Goal: Task Accomplishment & Management: Complete application form

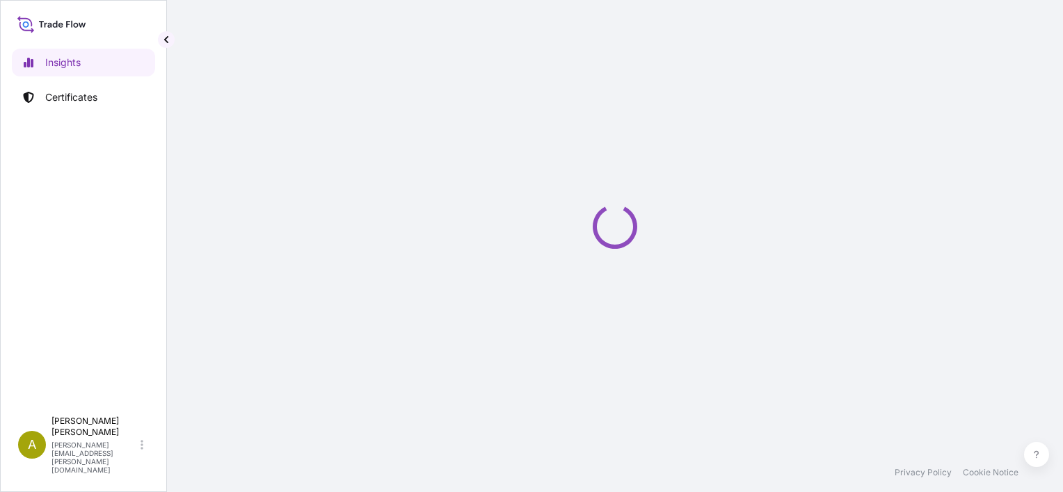
select select "2025"
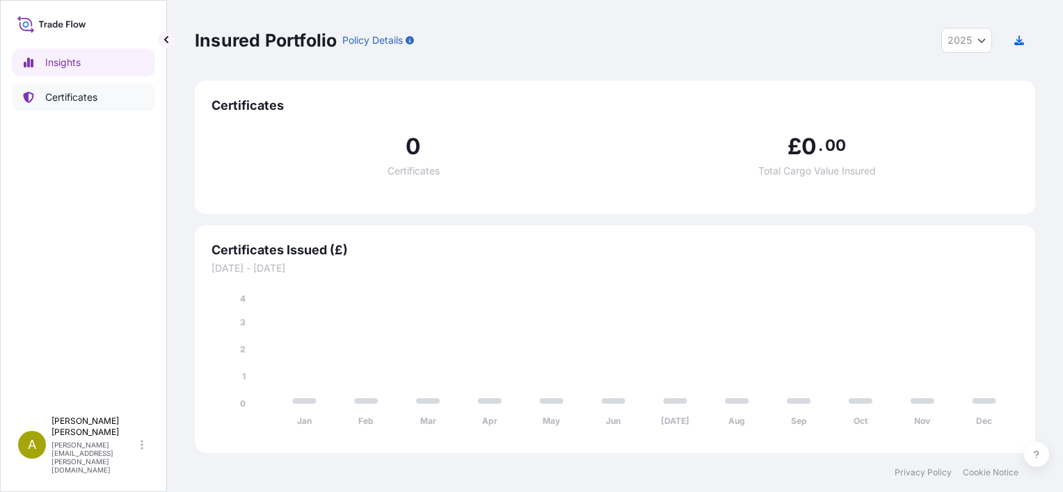
click at [58, 100] on p "Certificates" at bounding box center [71, 97] width 52 height 14
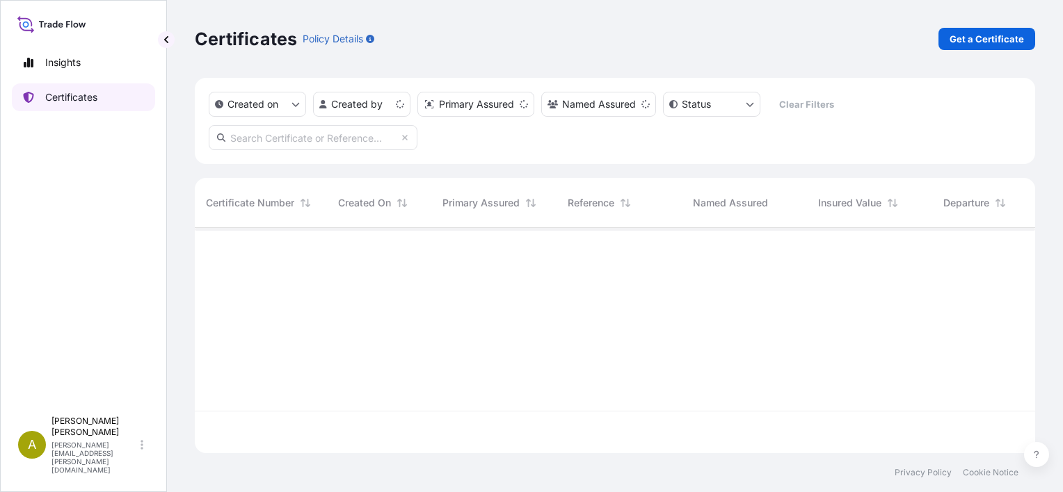
scroll to position [223, 829]
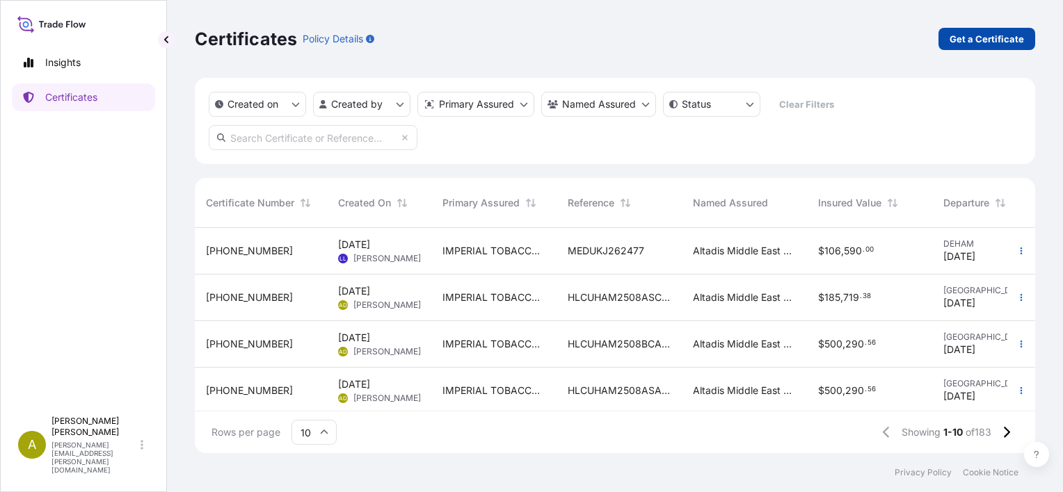
click at [1003, 40] on p "Get a Certificate" at bounding box center [986, 39] width 74 height 14
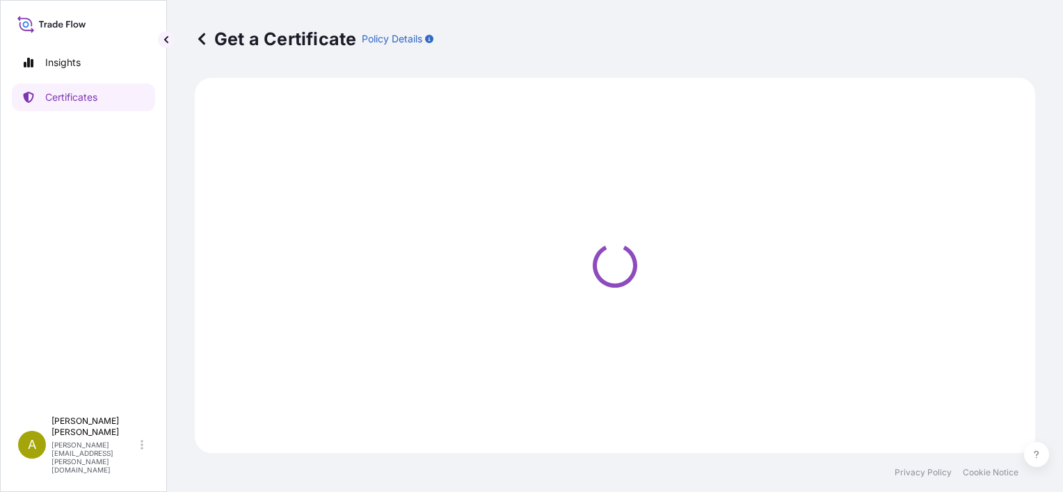
select select "Sea"
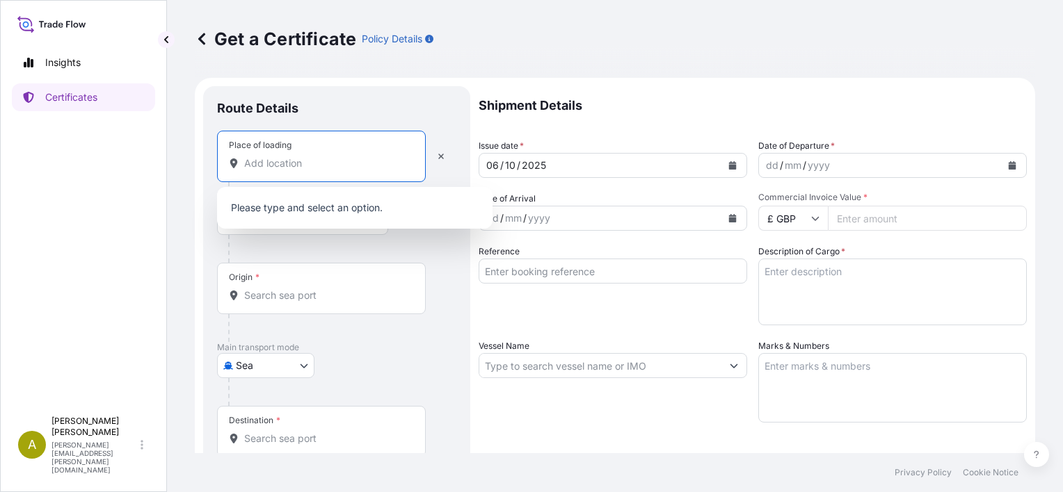
click at [328, 163] on input "Place of loading" at bounding box center [326, 163] width 164 height 14
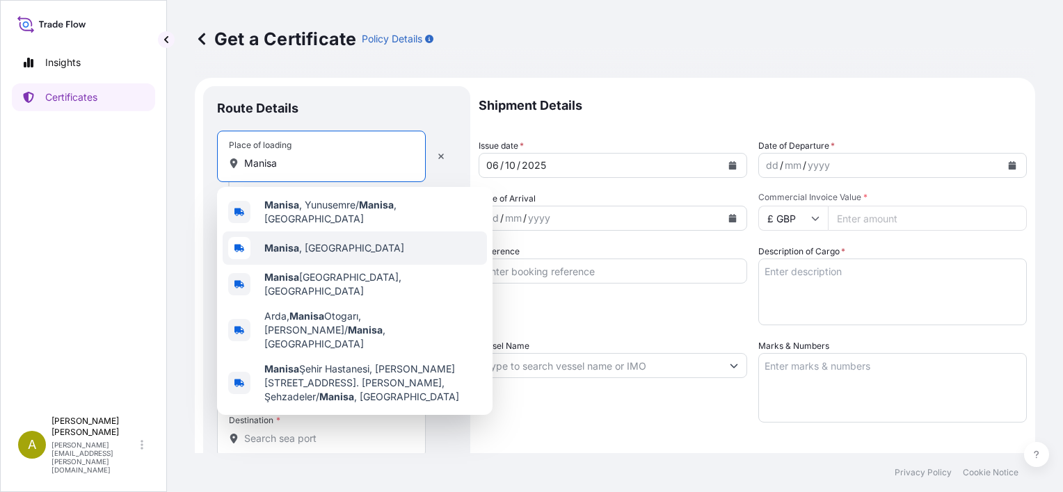
click at [309, 242] on span "[GEOGRAPHIC_DATA] , [GEOGRAPHIC_DATA]" at bounding box center [334, 248] width 140 height 14
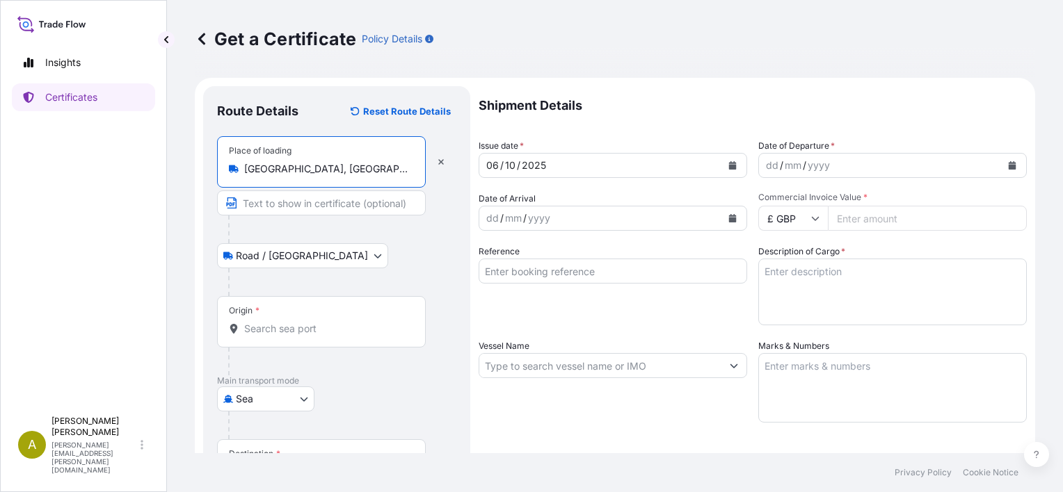
type input "[GEOGRAPHIC_DATA], [GEOGRAPHIC_DATA]"
click at [325, 327] on input "Origin *" at bounding box center [326, 329] width 164 height 14
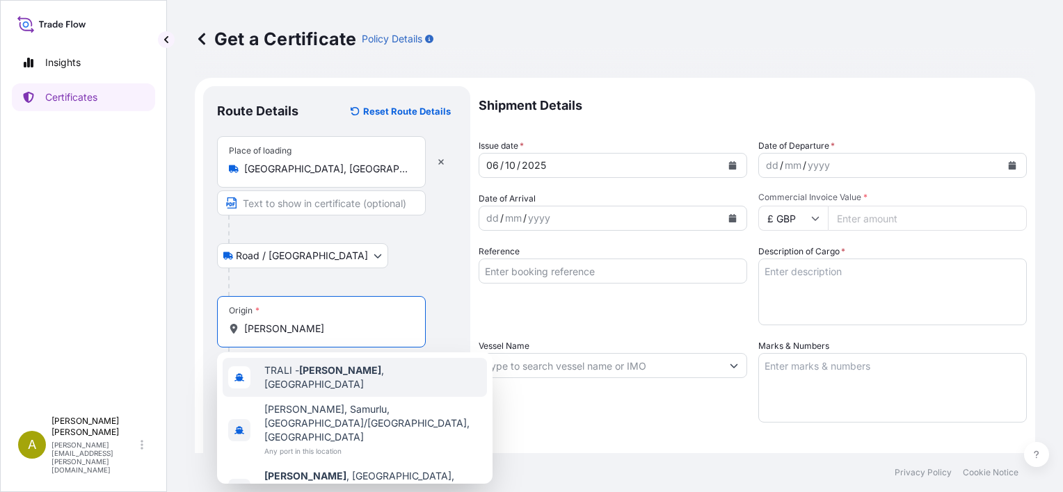
click at [291, 378] on span "[PERSON_NAME][GEOGRAPHIC_DATA] , [GEOGRAPHIC_DATA]" at bounding box center [372, 378] width 217 height 28
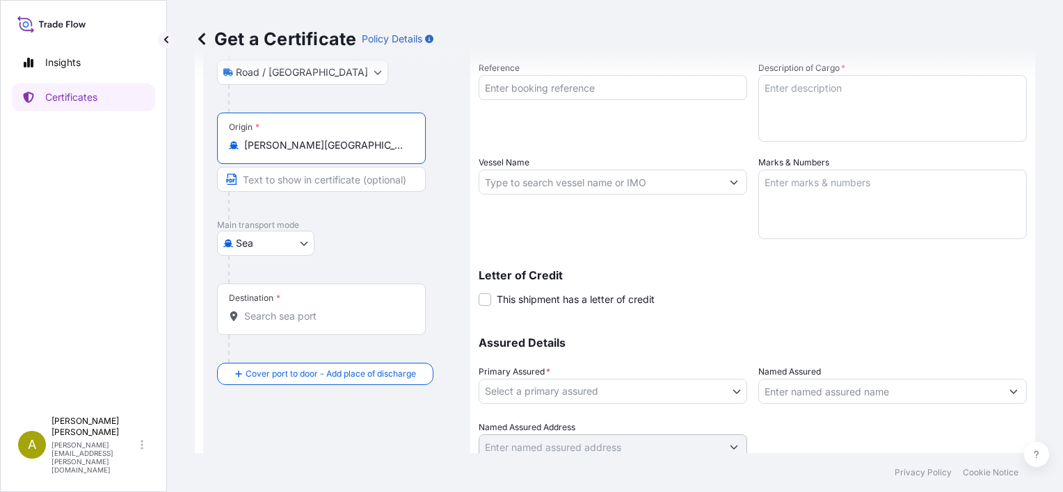
scroll to position [184, 0]
type input "[PERSON_NAME][GEOGRAPHIC_DATA], [GEOGRAPHIC_DATA]"
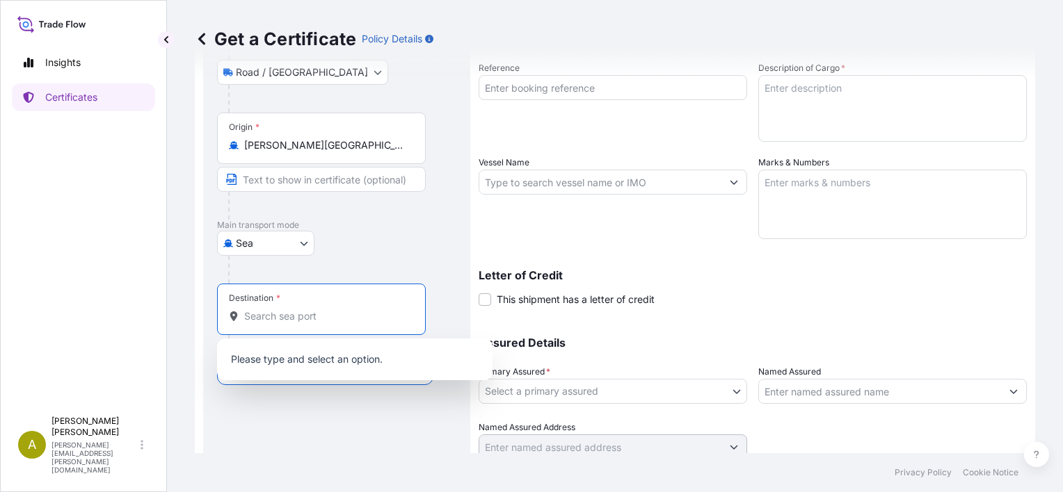
click at [322, 314] on input "Destination *" at bounding box center [326, 316] width 164 height 14
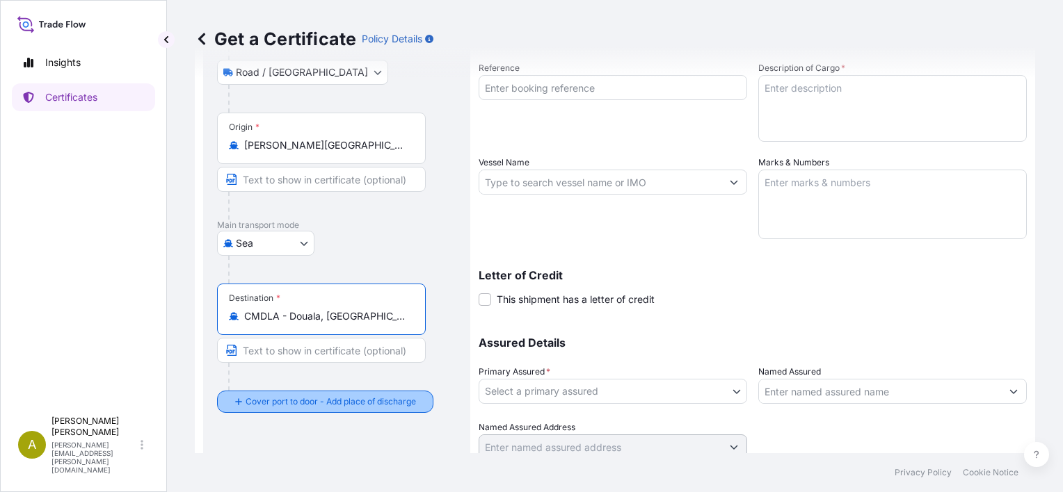
type input "CMDLA - Douala, [GEOGRAPHIC_DATA]"
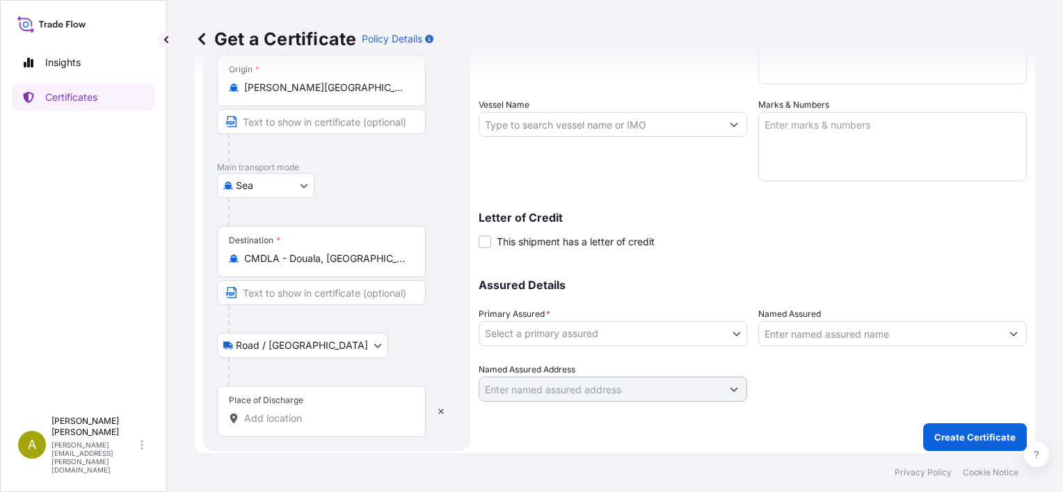
scroll to position [246, 0]
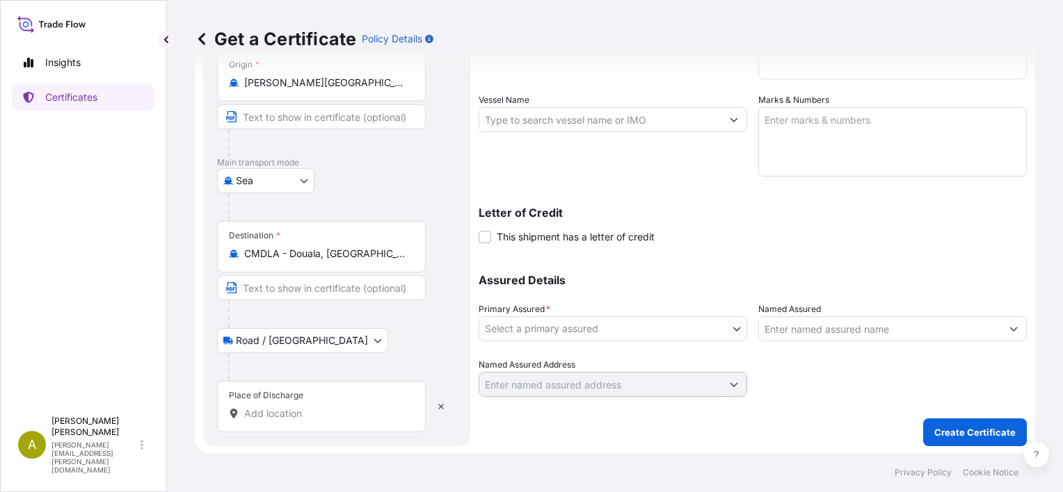
click at [325, 409] on input "Place of Discharge" at bounding box center [326, 414] width 164 height 14
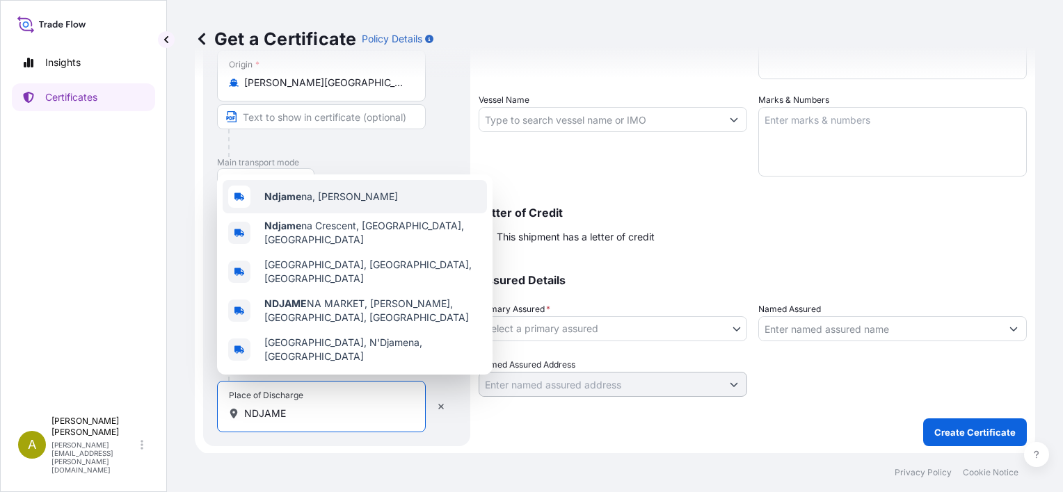
click at [304, 204] on span "Ndjame na, [PERSON_NAME]" at bounding box center [331, 197] width 134 height 14
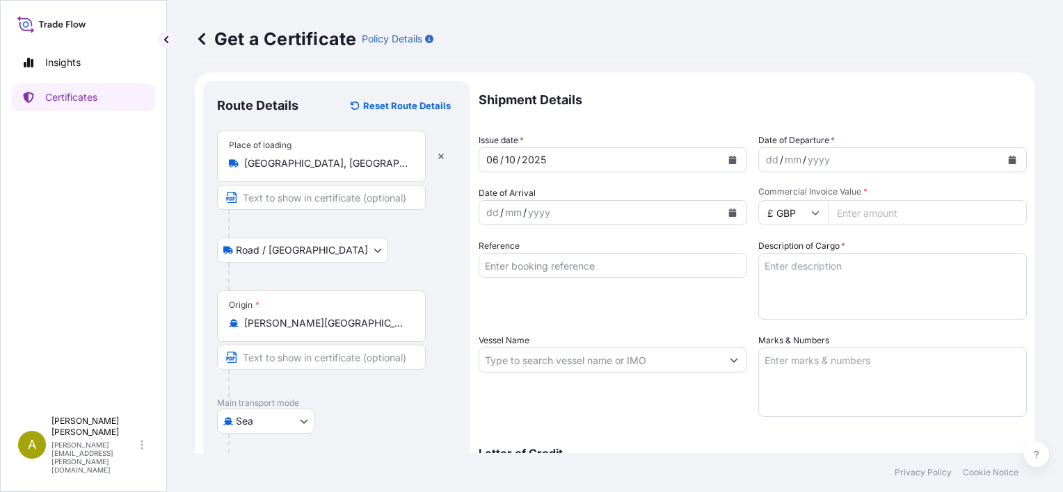
scroll to position [0, 0]
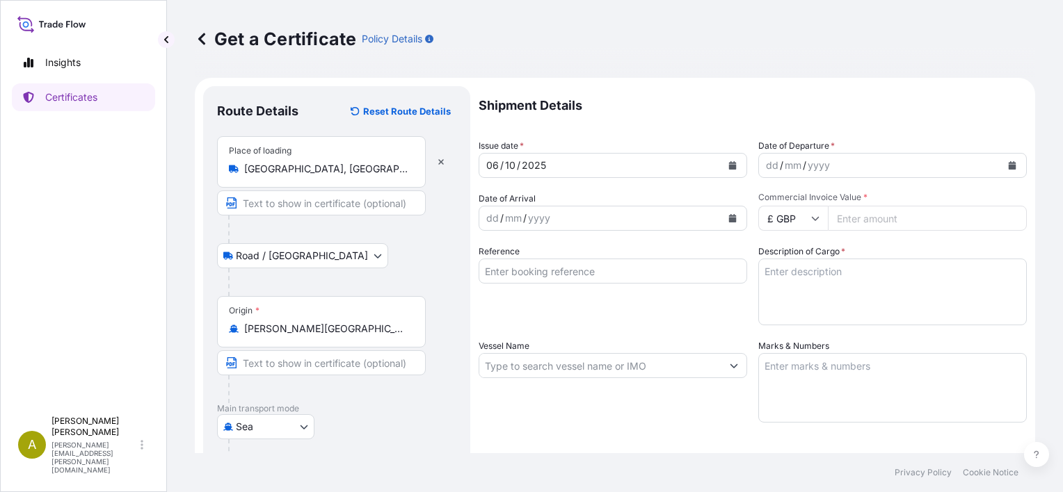
type input "[PERSON_NAME][GEOGRAPHIC_DATA]"
click at [1008, 168] on icon "Calendar" at bounding box center [1012, 165] width 8 height 8
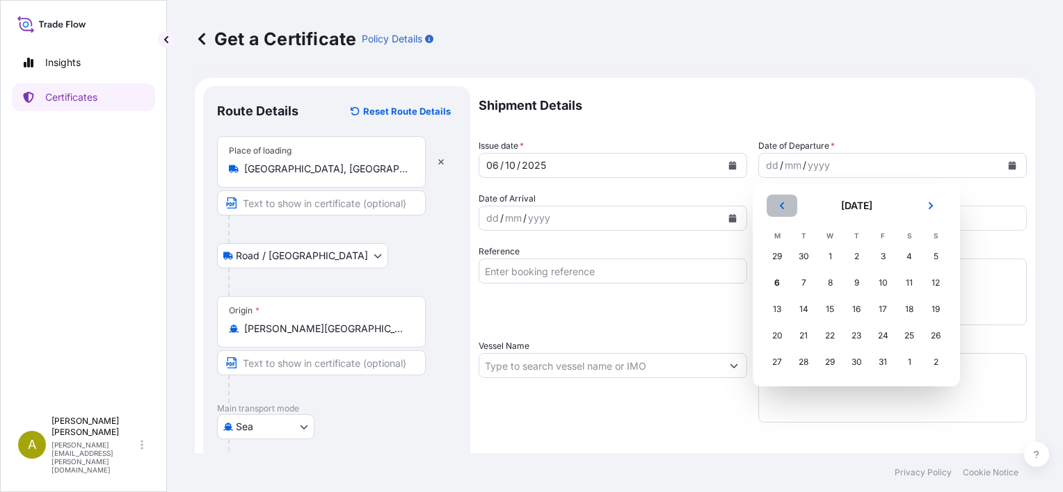
click at [785, 209] on icon "Previous" at bounding box center [781, 206] width 8 height 8
click at [801, 281] on div "9" at bounding box center [803, 283] width 25 height 25
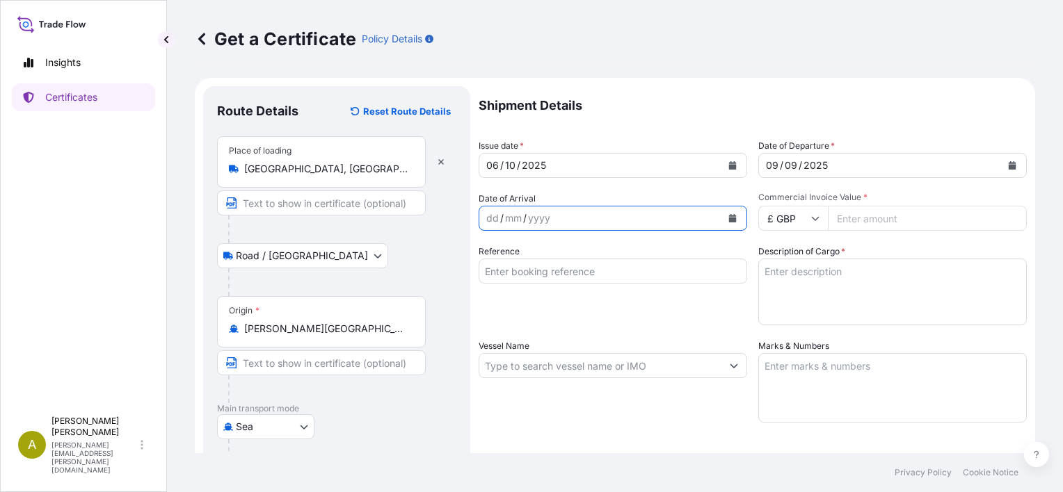
click at [729, 220] on icon "Calendar" at bounding box center [733, 218] width 8 height 8
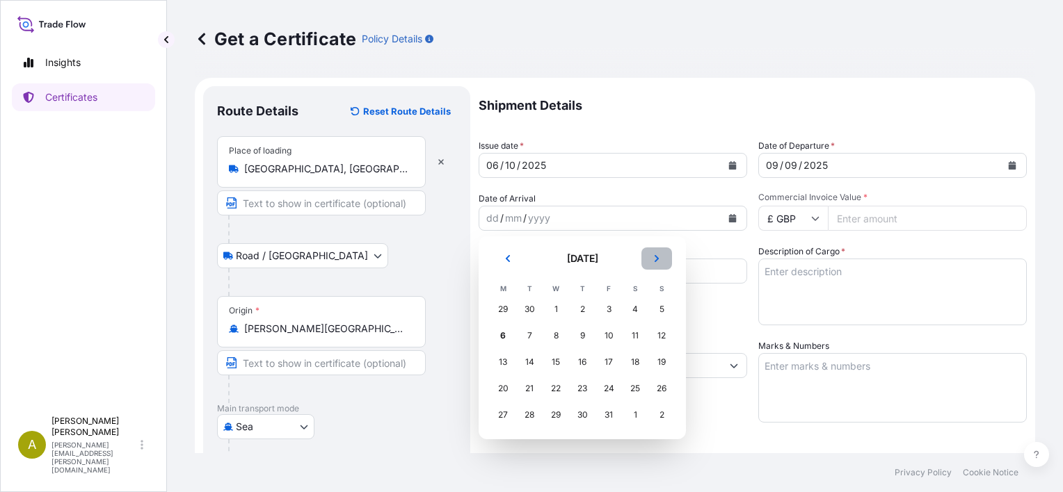
click at [659, 255] on icon "Next" at bounding box center [656, 259] width 8 height 8
click at [633, 358] on div "15" at bounding box center [634, 362] width 25 height 25
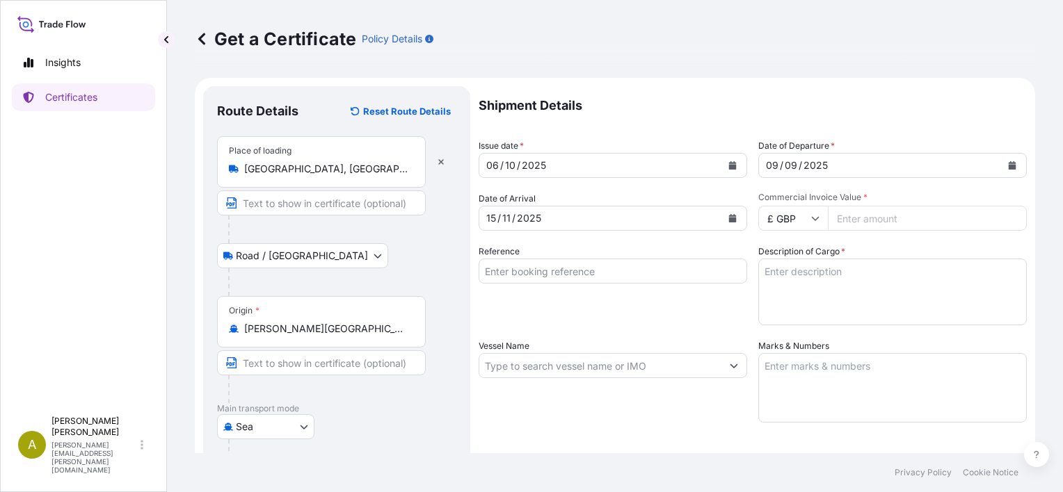
click at [812, 220] on icon at bounding box center [815, 218] width 8 height 8
click at [794, 256] on div "€ EUR" at bounding box center [787, 256] width 58 height 26
type input "€ EUR"
click at [874, 218] on input "Commercial Invoice Value *" at bounding box center [927, 218] width 199 height 25
type input "414375"
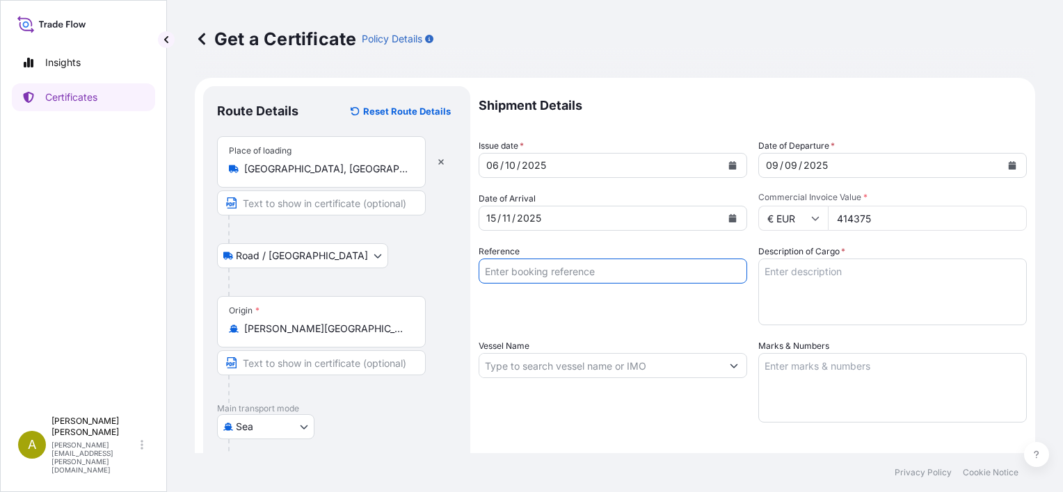
drag, startPoint x: 583, startPoint y: 275, endPoint x: 576, endPoint y: 273, distance: 7.5
click at [583, 275] on input "Reference" at bounding box center [612, 271] width 268 height 25
type input "_"
type input "[PHONE_NUMBER]"
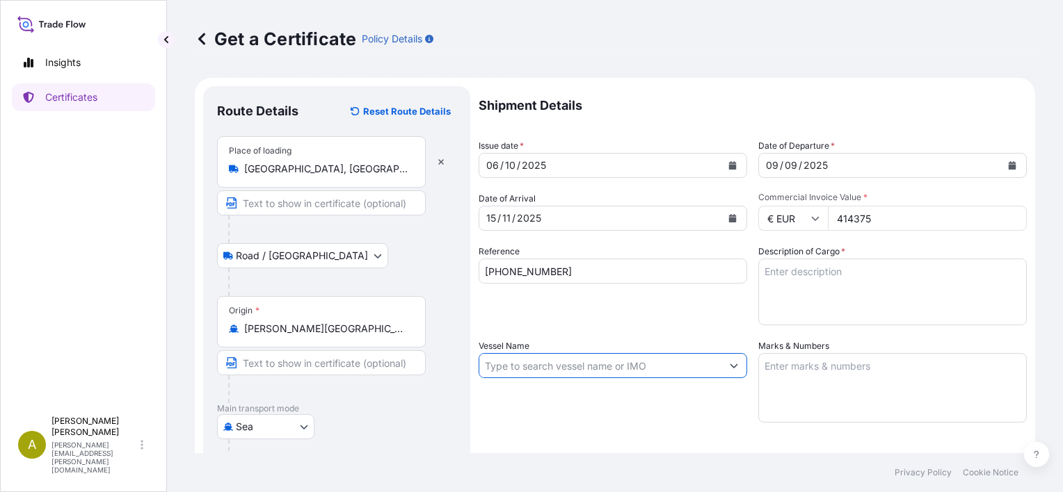
click at [551, 362] on input "Vessel Name" at bounding box center [600, 365] width 242 height 25
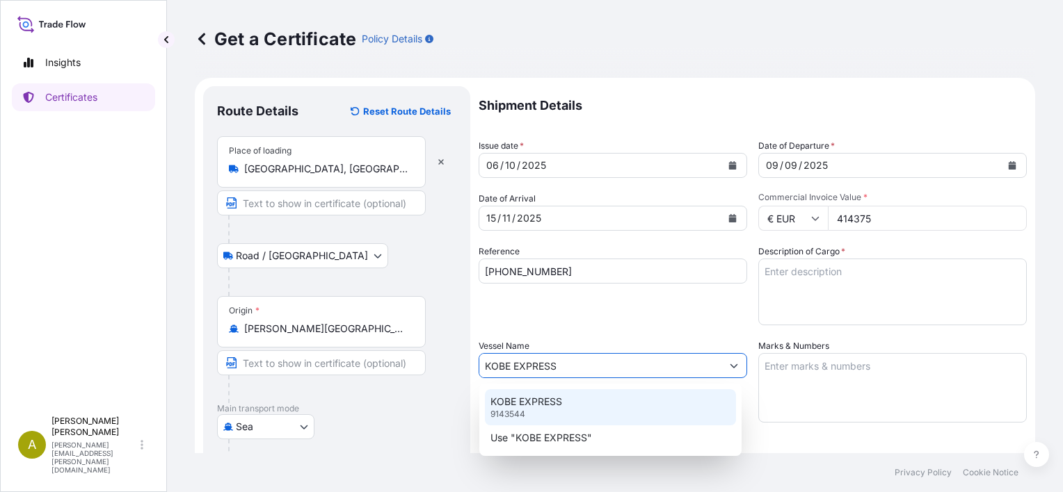
click at [520, 407] on p "KOBE EXPRESS" at bounding box center [526, 402] width 72 height 14
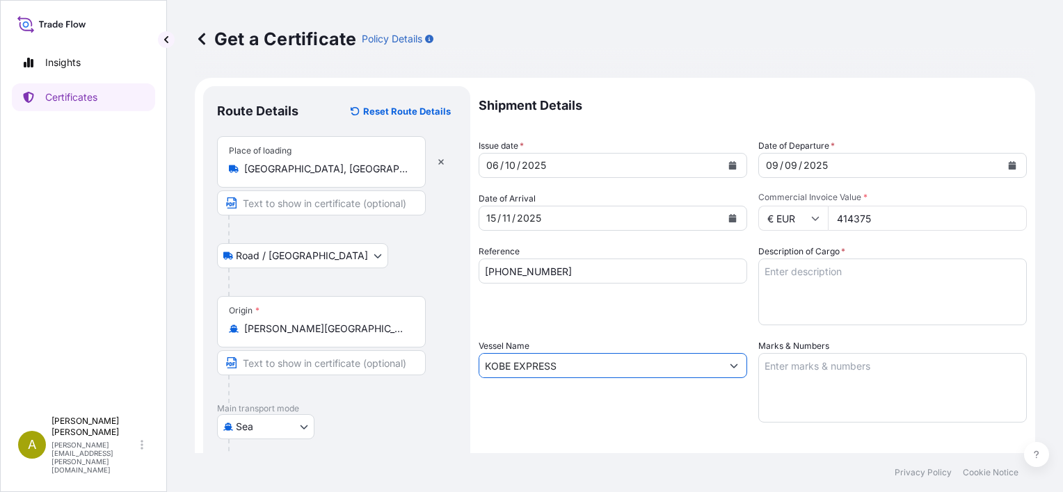
type input "KOBE EXPRESS"
click at [815, 275] on textarea "Description of Cargo *" at bounding box center [892, 292] width 268 height 67
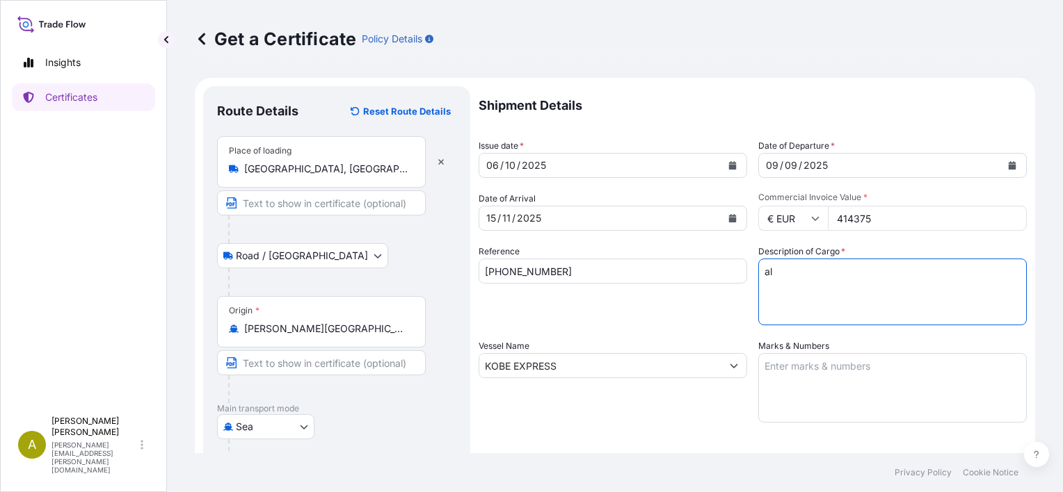
type textarea "a"
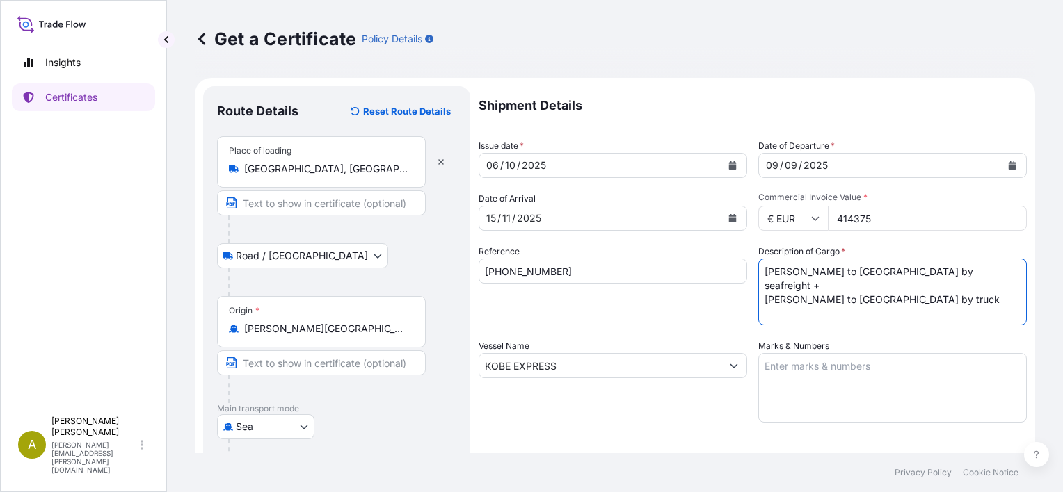
type textarea "[PERSON_NAME] to [GEOGRAPHIC_DATA] by seafreight + [PERSON_NAME] to [GEOGRAPHIC…"
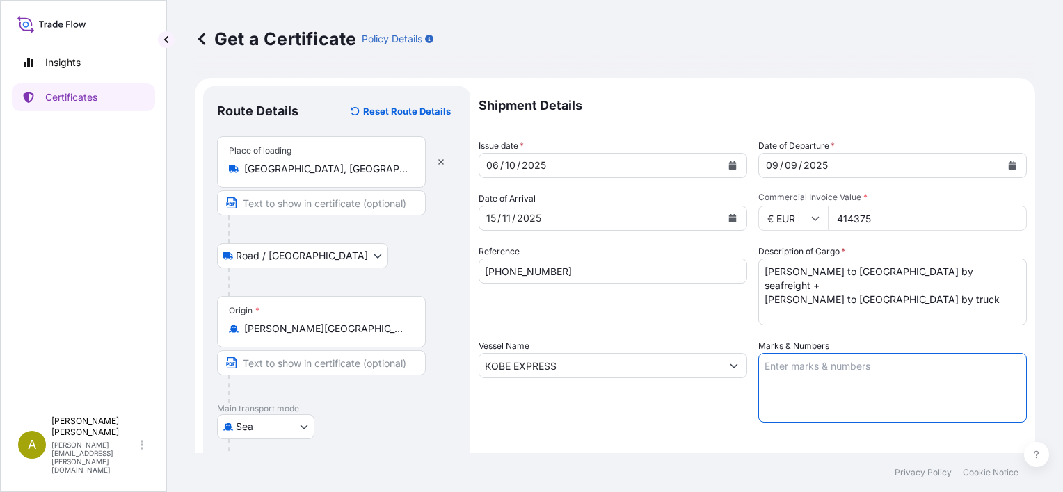
click at [808, 371] on textarea "Marks & Numbers" at bounding box center [892, 388] width 268 height 70
type textarea "ç"
drag, startPoint x: 921, startPoint y: 369, endPoint x: 893, endPoint y: 385, distance: 32.1
click at [893, 385] on textarea "975 cases per container, Total number of cases= 4875" at bounding box center [892, 388] width 268 height 70
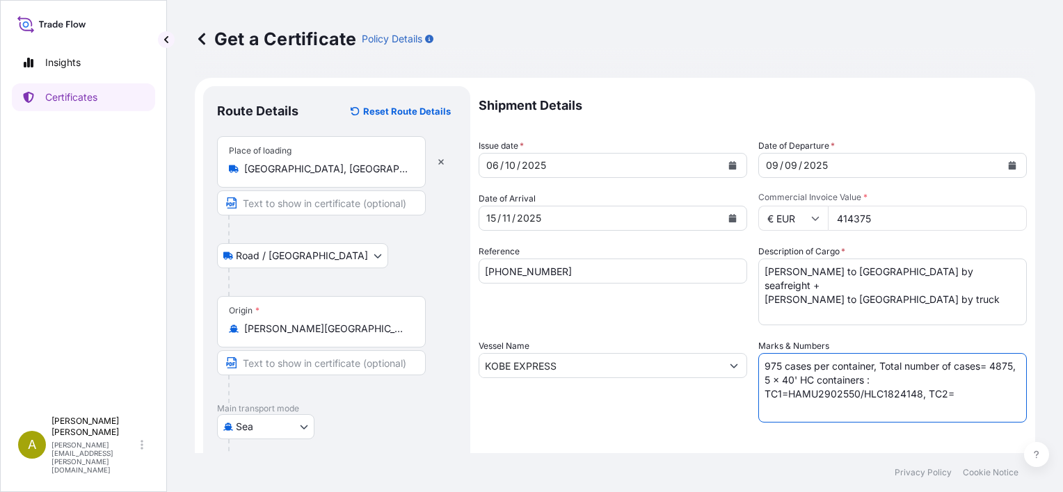
click at [775, 395] on textarea "975 cases per container, Total number of cases= 4875, 5 x 40' HC containers : T…" at bounding box center [892, 388] width 268 height 70
click at [941, 396] on textarea "975 cases per container, Total number of cases= 4875, 5 x 40' HC containers : T…" at bounding box center [892, 388] width 268 height 70
click at [950, 393] on textarea "975 cases per container, Total number of cases= 4875, 5 x 40' HC containers : T…" at bounding box center [892, 388] width 268 height 70
click at [858, 395] on textarea "975 cases per container, Total number of cases= 4875, 5 x 40' HC containers : T…" at bounding box center [892, 388] width 268 height 70
click at [921, 396] on textarea "975 cases per container, Total number of cases= 4875, 5 x 40' HC containers : T…" at bounding box center [892, 388] width 268 height 70
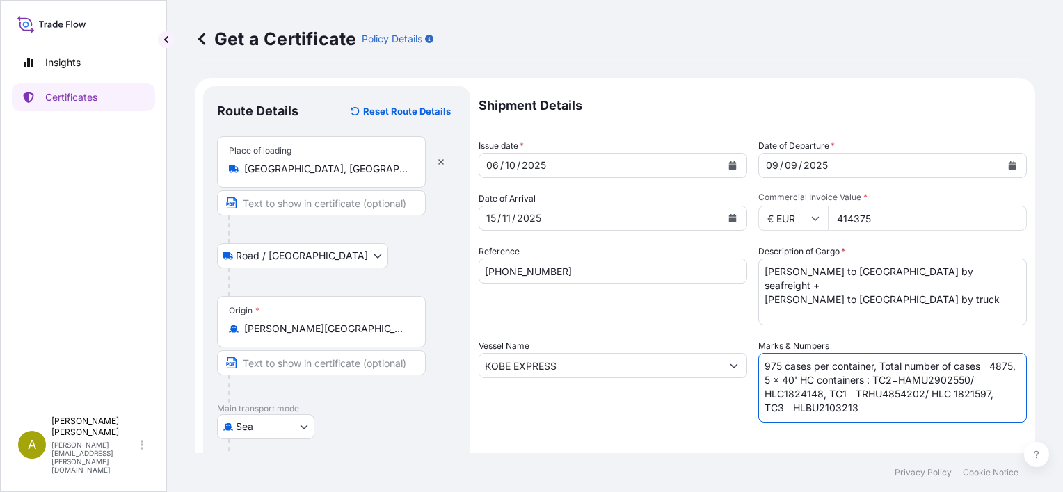
click at [857, 409] on textarea "975 cases per container, Total number of cases= 4875, 5 x 40' HC containers : T…" at bounding box center [892, 388] width 268 height 70
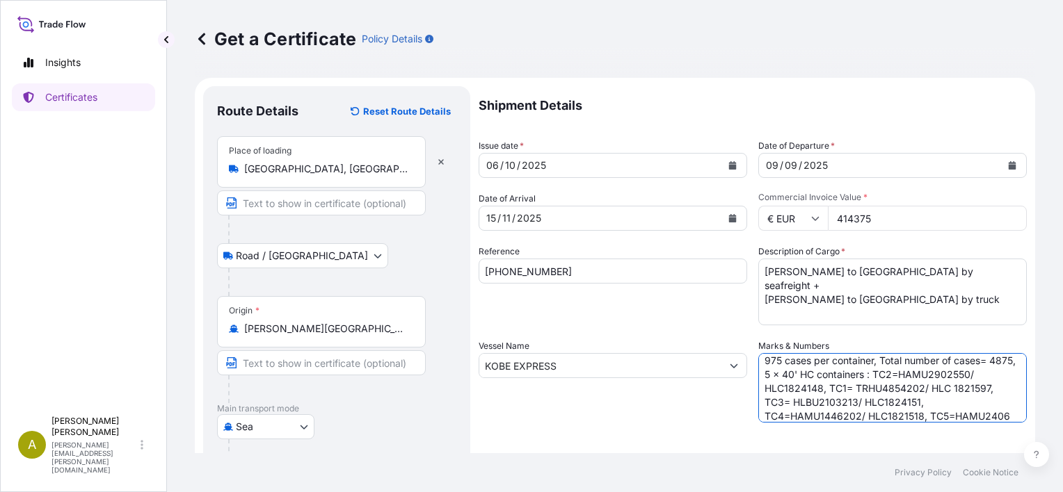
scroll to position [19, 0]
click at [944, 404] on textarea "975 cases per container, Total number of cases= 4875, 5 x 40' HC containers : T…" at bounding box center [892, 388] width 268 height 70
type textarea "975 cases per container, Total number of cases= 4875, 5 x 40' HC containers : T…"
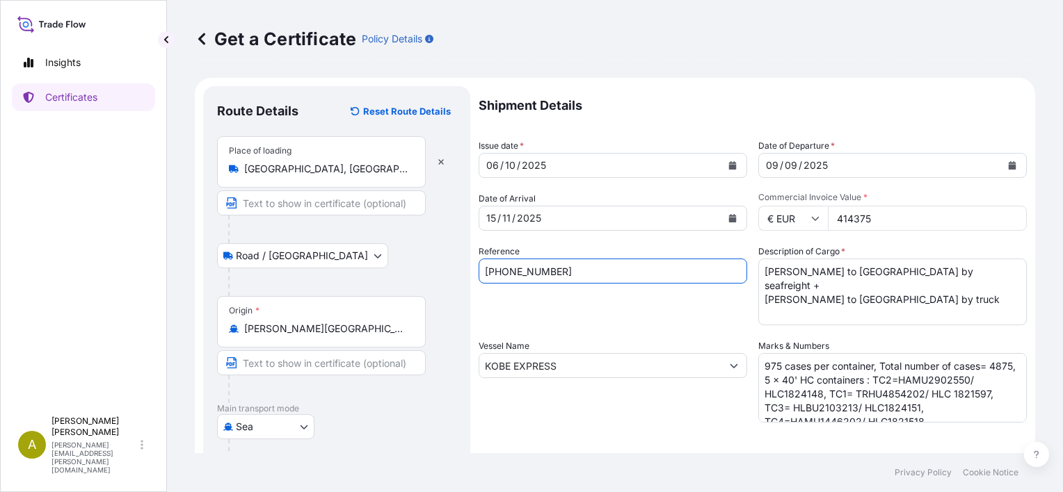
click at [577, 276] on input "[PHONE_NUMBER]" at bounding box center [612, 271] width 268 height 25
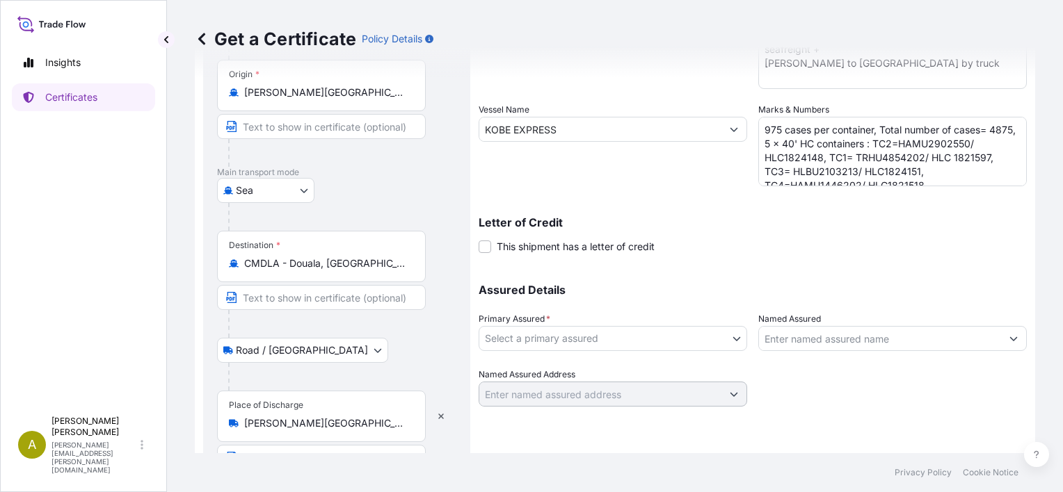
scroll to position [237, 0]
type input "[PHONE_NUMBER] HLCUIZ1250872767"
click at [729, 339] on body "Insights Certificates A [PERSON_NAME] [PERSON_NAME][EMAIL_ADDRESS][PERSON_NAME]…" at bounding box center [531, 246] width 1063 height 492
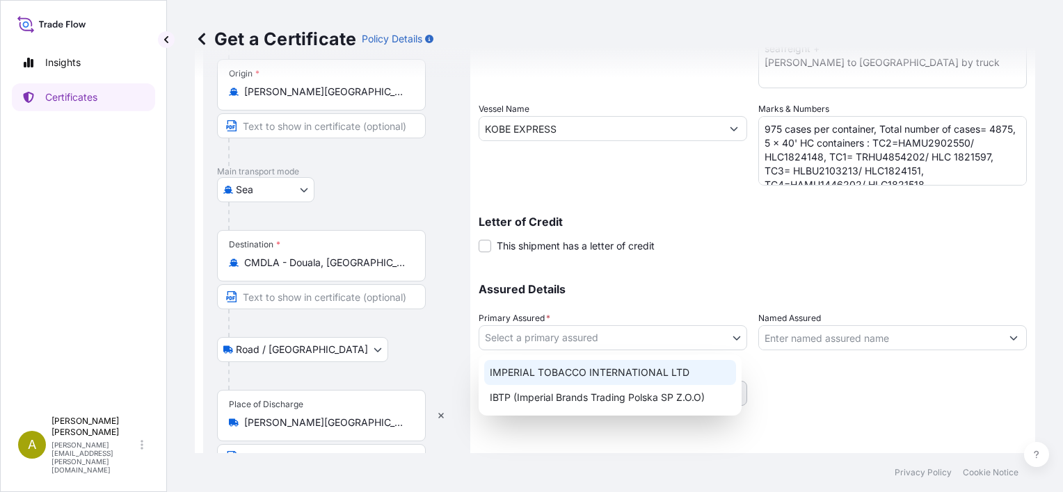
click at [676, 371] on div "IMPERIAL TOBACCO INTERNATIONAL LTD" at bounding box center [610, 372] width 252 height 25
select select "31694"
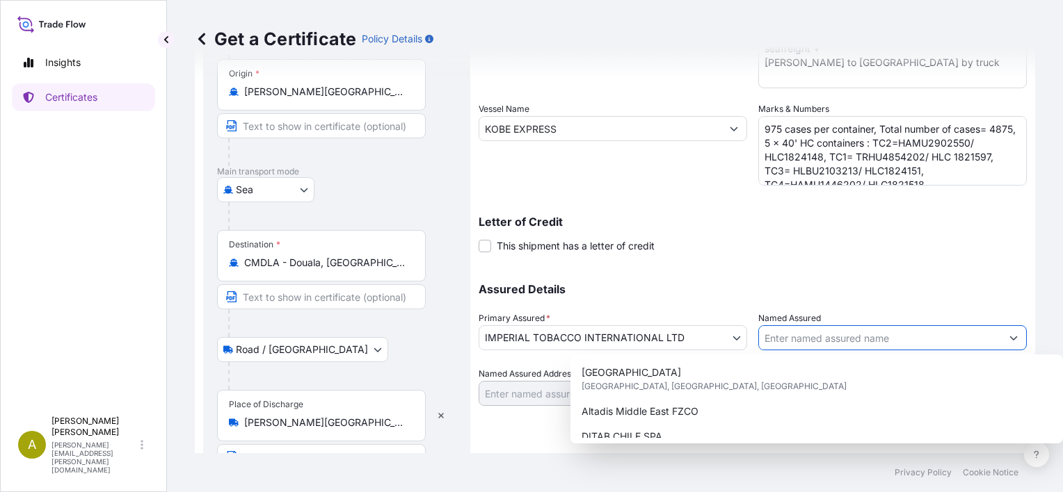
click at [1010, 337] on icon "Show suggestions" at bounding box center [1014, 339] width 8 height 4
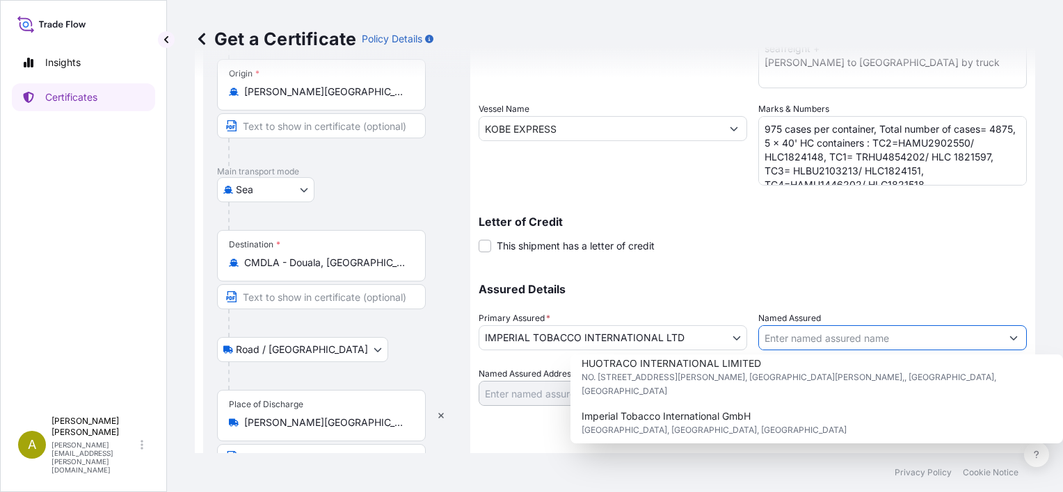
scroll to position [185, 0]
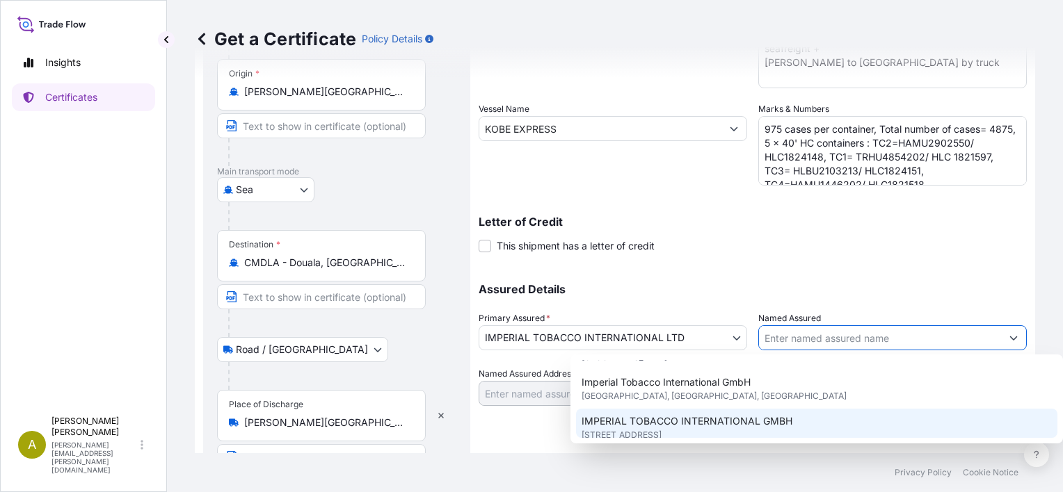
click at [661, 428] on span "[STREET_ADDRESS]" at bounding box center [621, 435] width 80 height 14
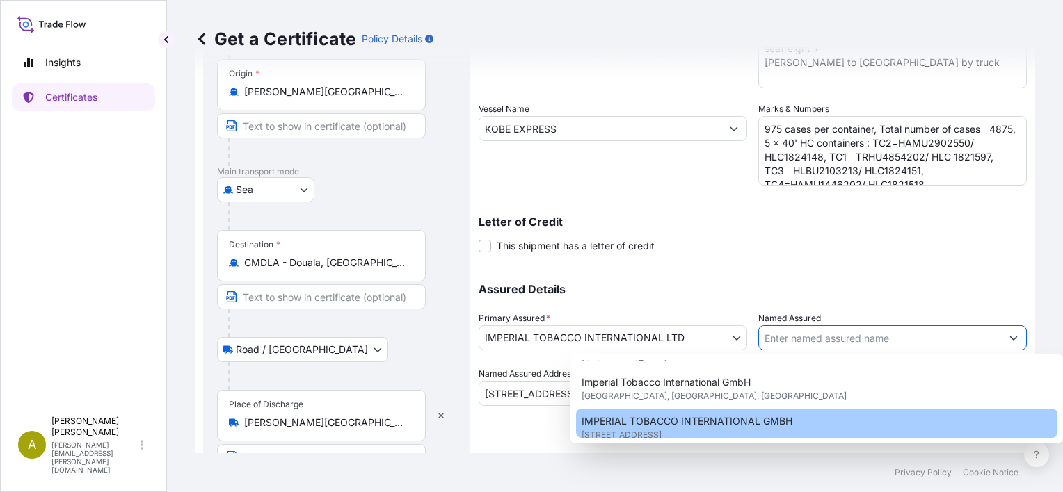
type input "IMPERIAL TOBACCO INTERNATIONAL GMBH"
type input "[STREET_ADDRESS]"
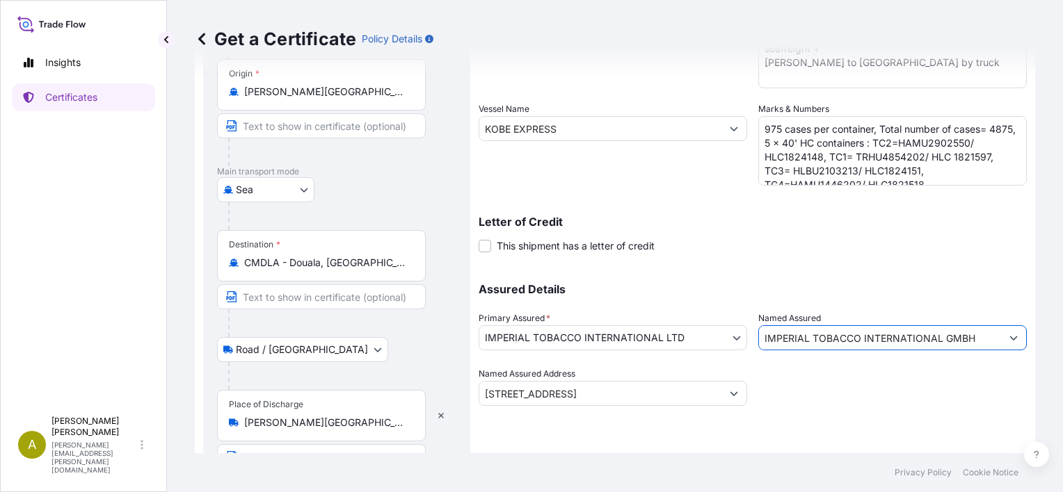
scroll to position [274, 0]
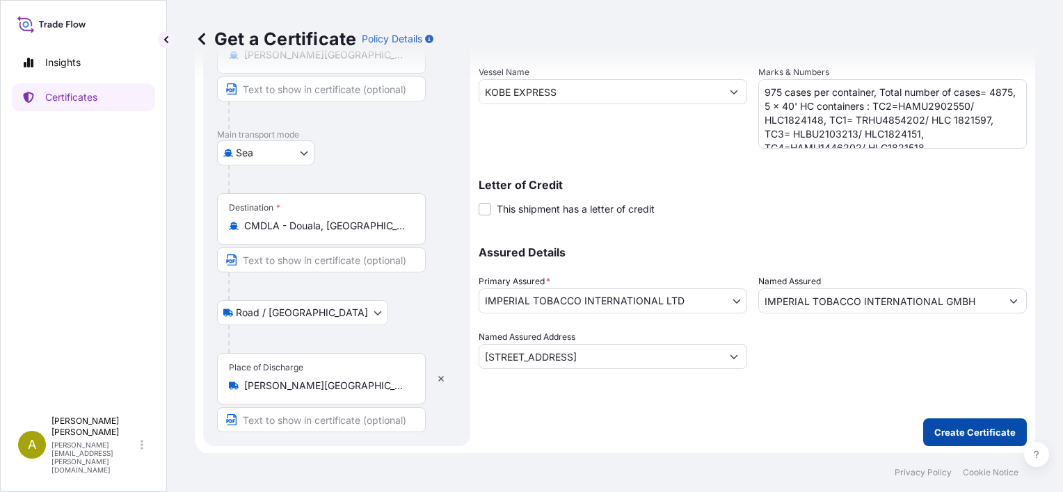
click at [935, 431] on p "Create Certificate" at bounding box center [974, 433] width 81 height 14
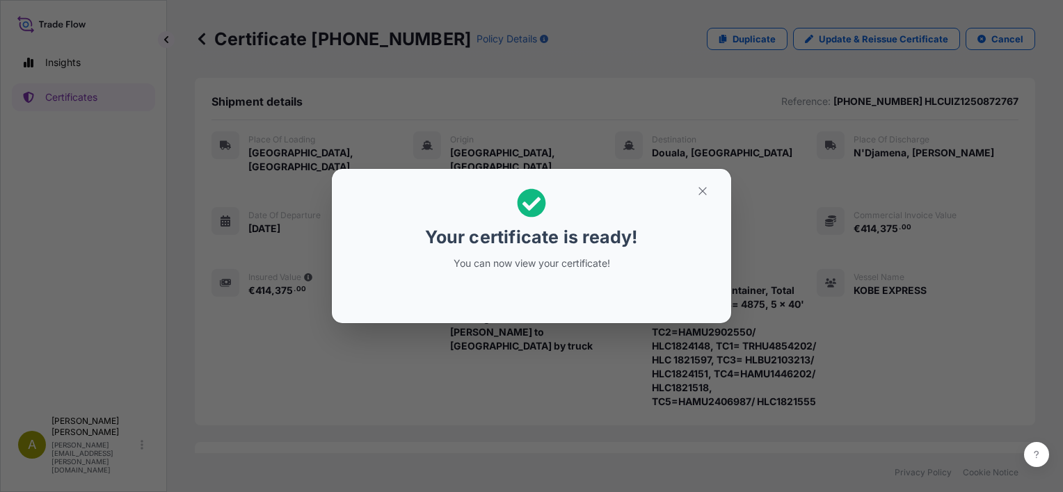
click at [531, 207] on icon at bounding box center [531, 202] width 29 height 29
click at [703, 192] on icon "button" at bounding box center [702, 191] width 8 height 8
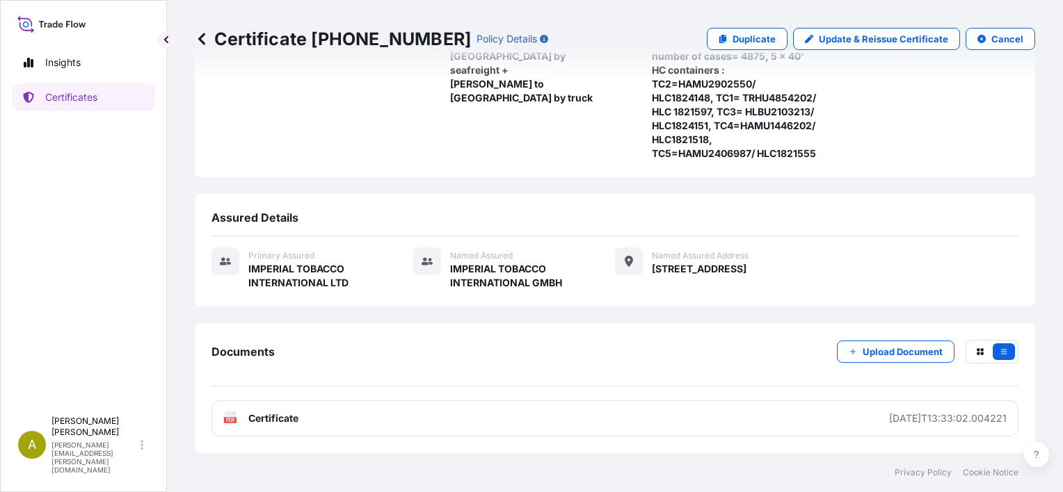
scroll to position [259, 0]
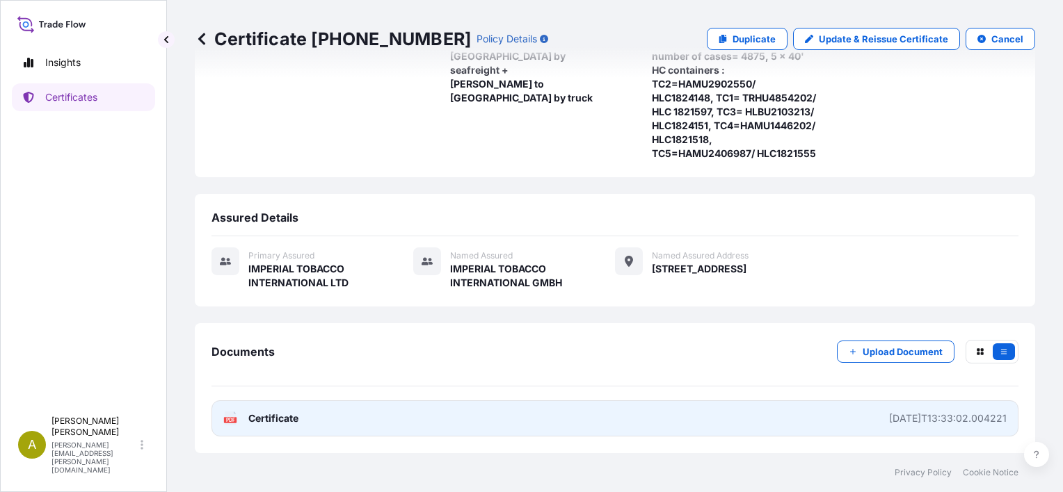
click at [349, 422] on link "PDF Certificate [DATE]T13:33:02.004221" at bounding box center [614, 419] width 807 height 36
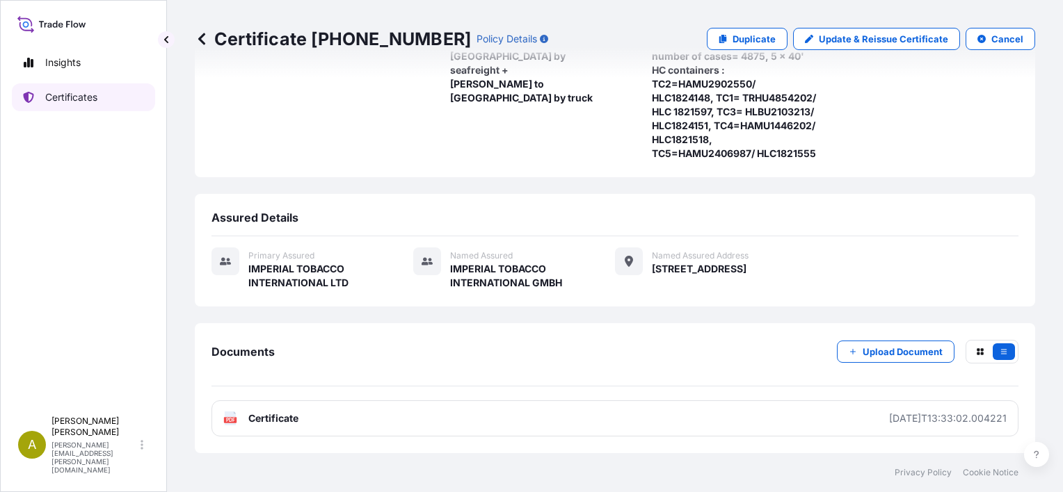
click at [68, 100] on p "Certificates" at bounding box center [71, 97] width 52 height 14
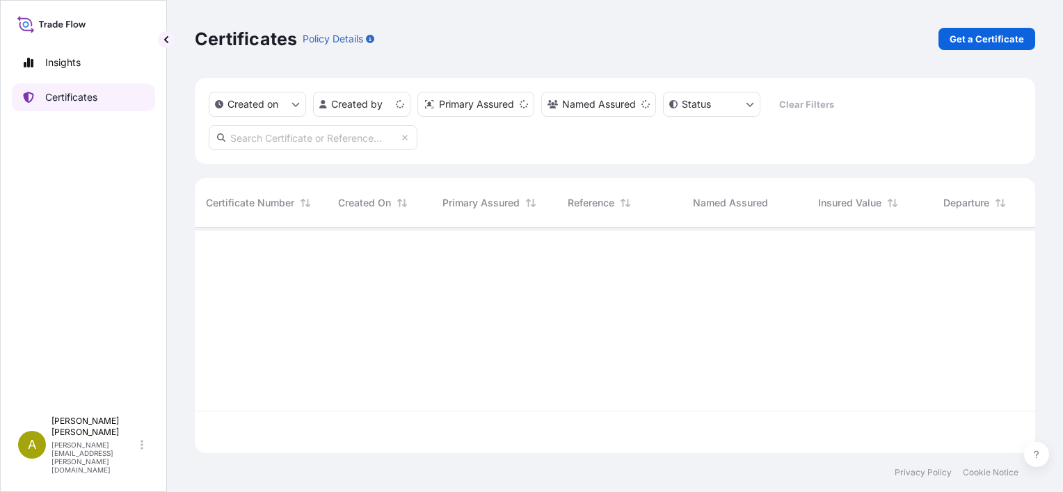
scroll to position [223, 829]
click at [984, 40] on p "Get a Certificate" at bounding box center [986, 39] width 74 height 14
select select "Road / [GEOGRAPHIC_DATA]"
select select "Sea"
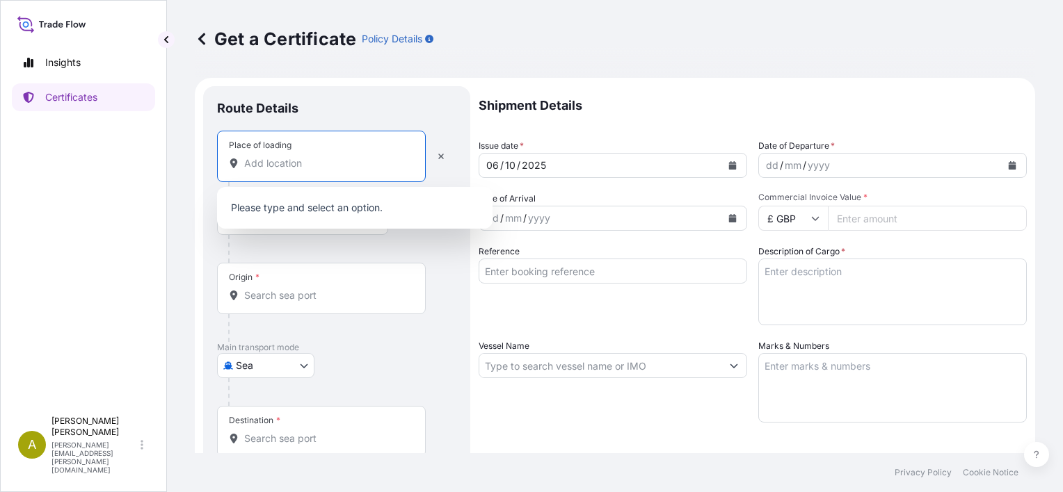
click at [271, 167] on input "Place of loading" at bounding box center [326, 163] width 164 height 14
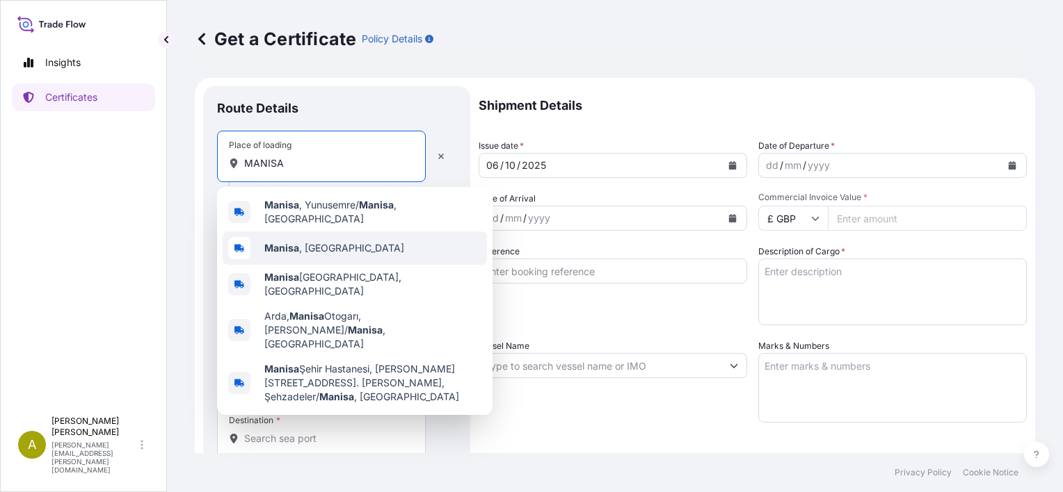
click at [281, 249] on span "[GEOGRAPHIC_DATA] , [GEOGRAPHIC_DATA]" at bounding box center [334, 248] width 140 height 14
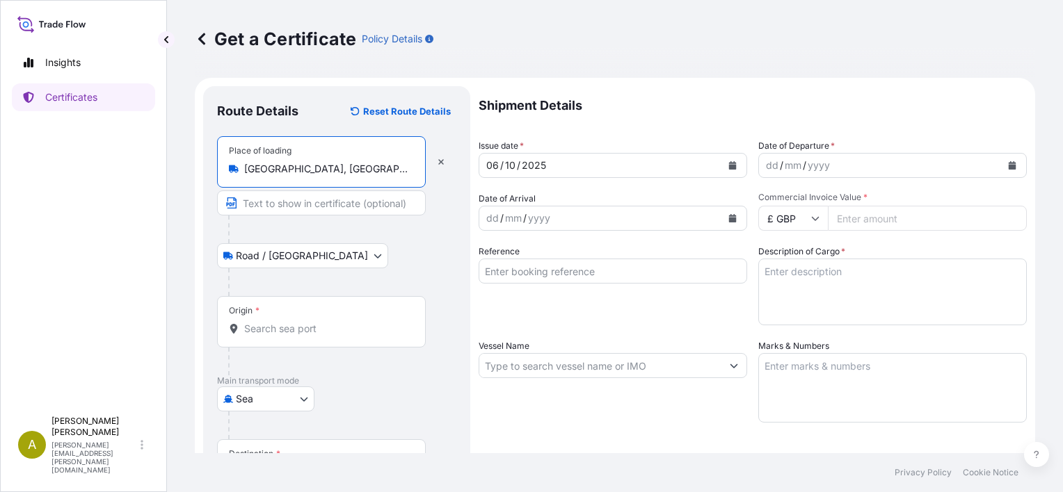
type input "[GEOGRAPHIC_DATA], [GEOGRAPHIC_DATA]"
click at [268, 328] on input "Origin *" at bounding box center [326, 329] width 164 height 14
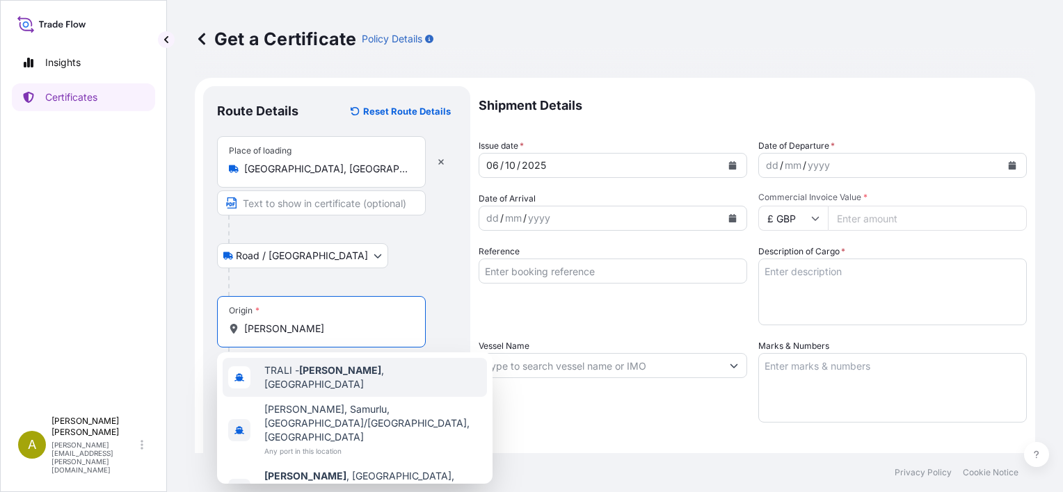
click at [300, 383] on div "[PERSON_NAME][GEOGRAPHIC_DATA] , [GEOGRAPHIC_DATA]" at bounding box center [355, 377] width 264 height 39
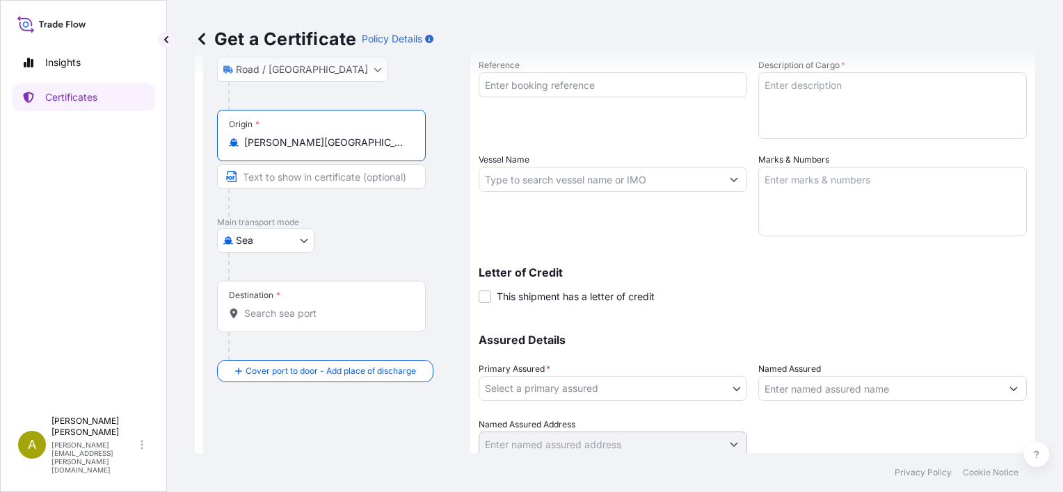
scroll to position [192, 0]
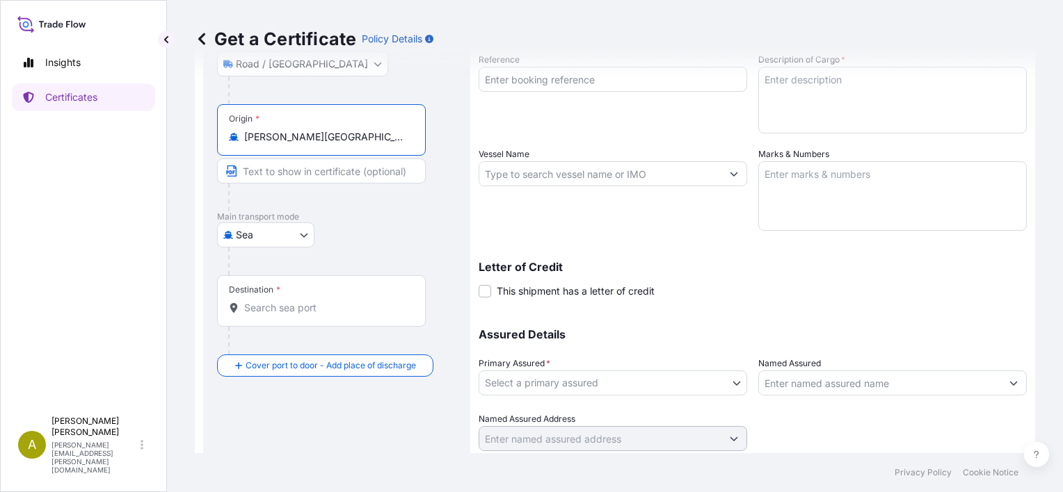
type input "[PERSON_NAME][GEOGRAPHIC_DATA], [GEOGRAPHIC_DATA]"
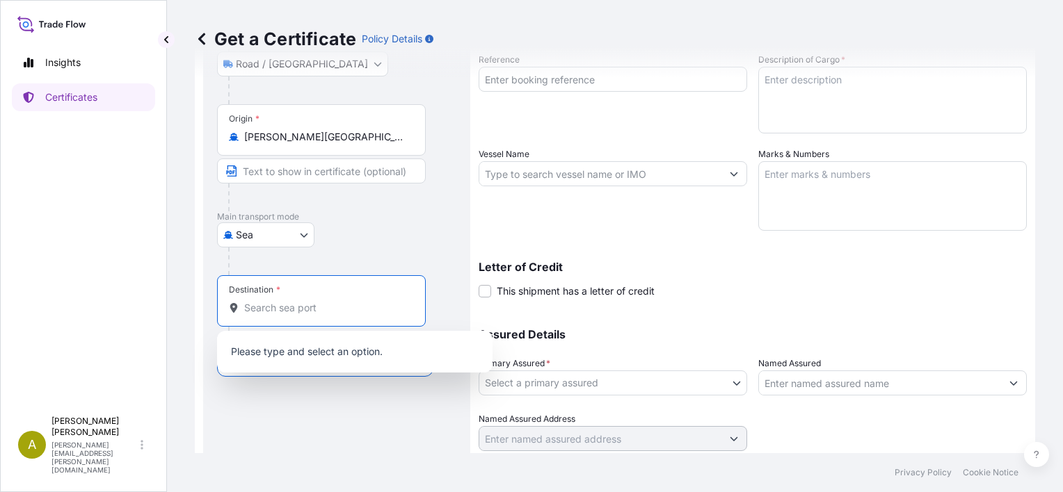
click at [318, 309] on input "Destination *" at bounding box center [326, 308] width 164 height 14
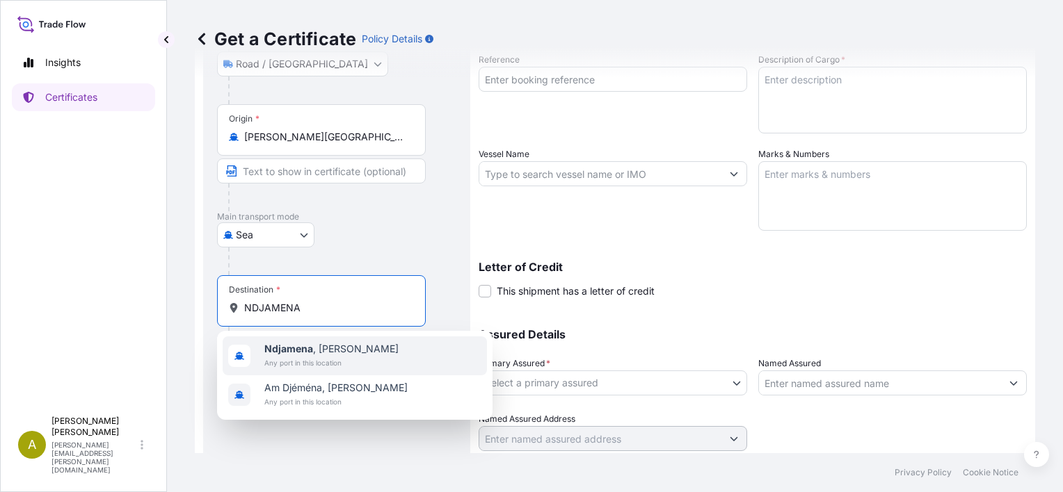
click at [307, 351] on b "Ndjamena" at bounding box center [288, 349] width 49 height 12
type input "N"
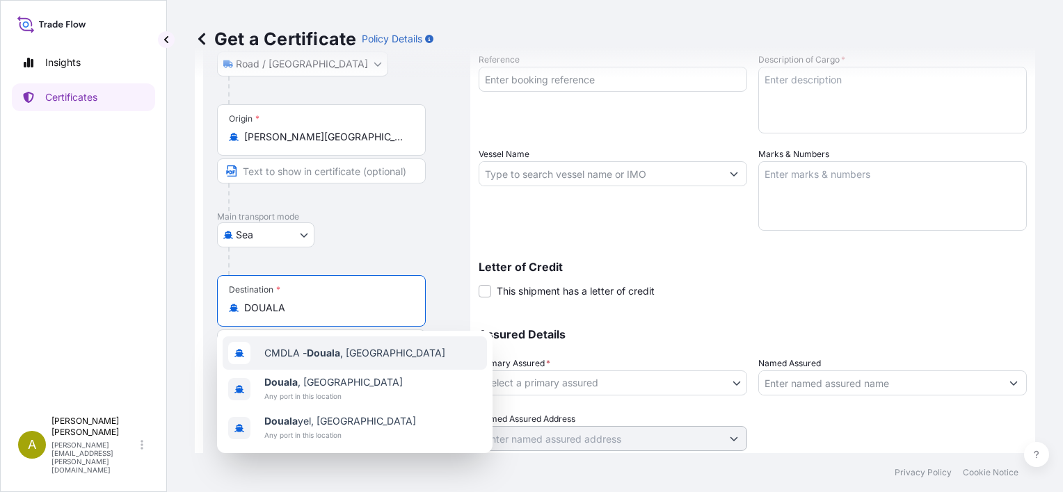
click at [312, 359] on span "CMDLA - Douala , [GEOGRAPHIC_DATA]" at bounding box center [354, 353] width 181 height 14
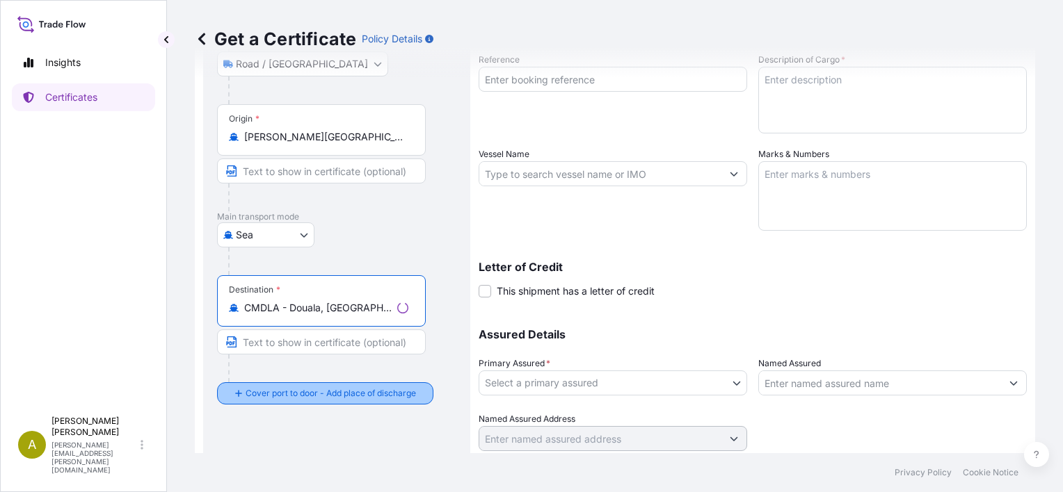
type input "CMDLA - Douala, [GEOGRAPHIC_DATA]"
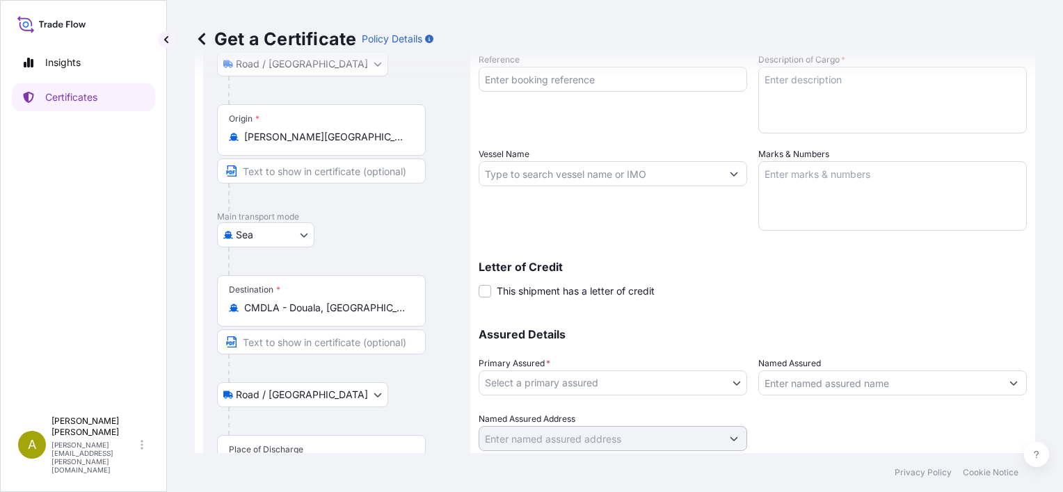
scroll to position [246, 0]
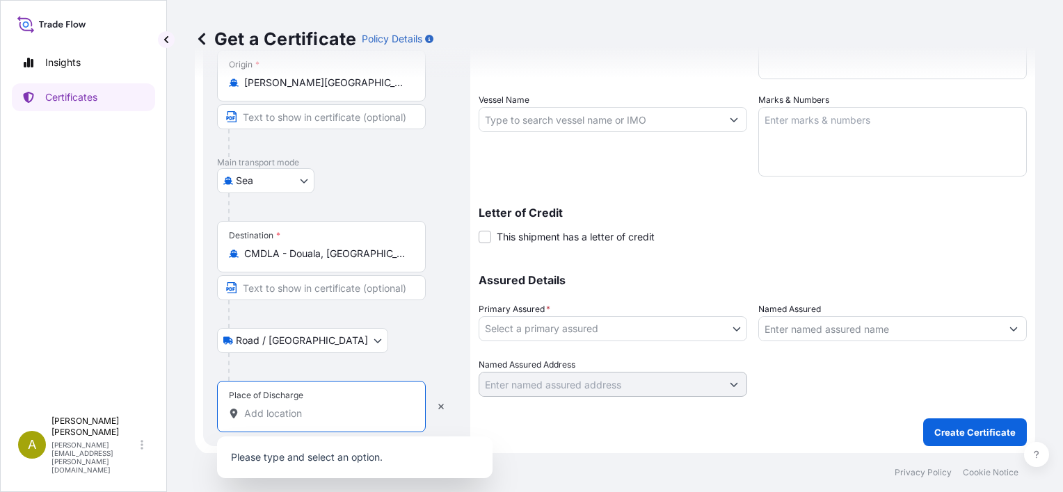
click at [305, 417] on input "Place of Discharge" at bounding box center [326, 414] width 164 height 14
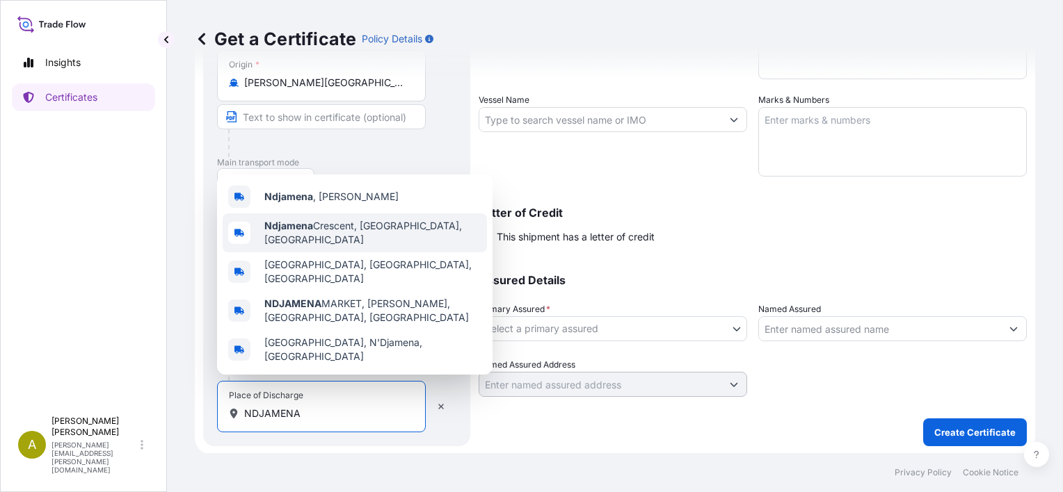
click at [323, 220] on div "[GEOGRAPHIC_DATA] , [PERSON_NAME][GEOGRAPHIC_DATA] [GEOGRAPHIC_DATA] [GEOGRAPHI…" at bounding box center [354, 275] width 275 height 200
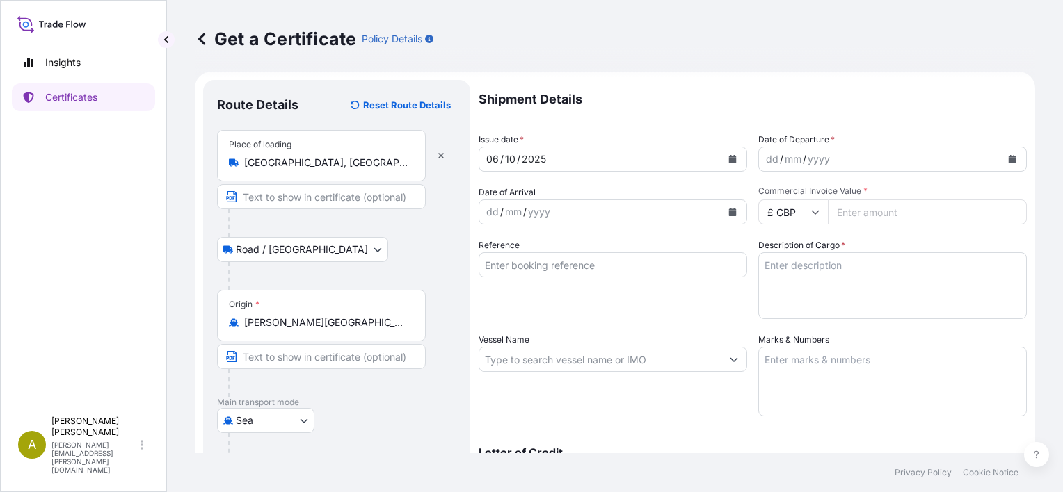
scroll to position [0, 0]
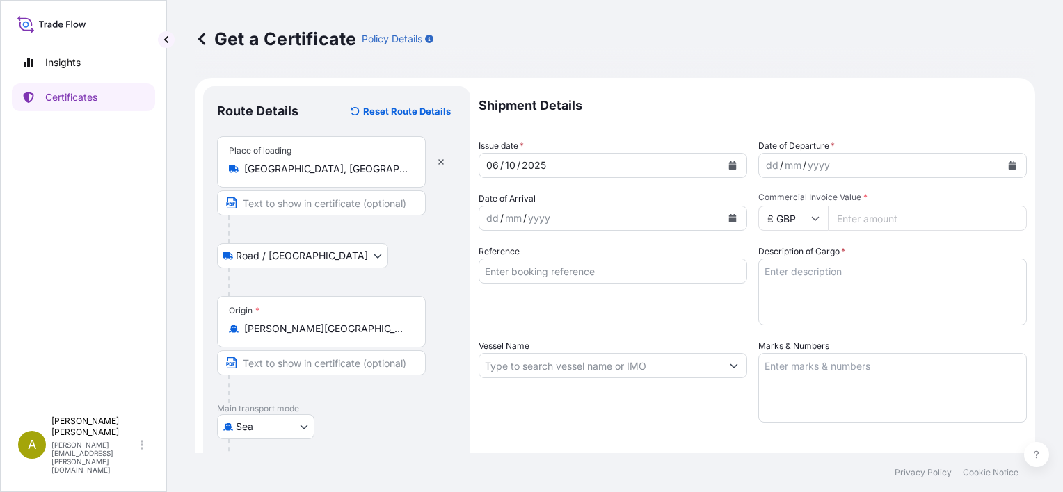
type input "[PERSON_NAME][GEOGRAPHIC_DATA]"
click at [1008, 167] on icon "Calendar" at bounding box center [1012, 165] width 8 height 8
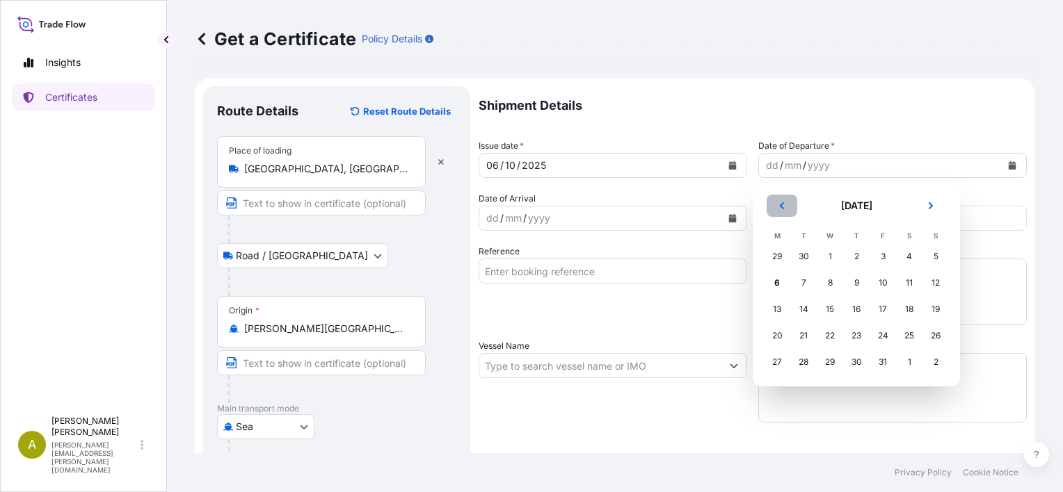
click at [782, 211] on button "Previous" at bounding box center [781, 206] width 31 height 22
click at [778, 333] on div "22" at bounding box center [776, 335] width 25 height 25
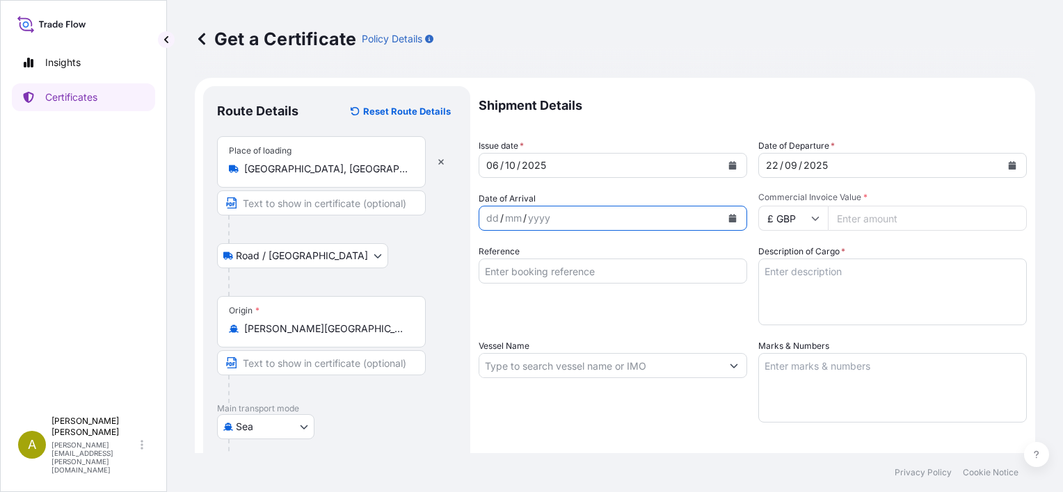
click at [725, 228] on button "Calendar" at bounding box center [732, 218] width 22 height 22
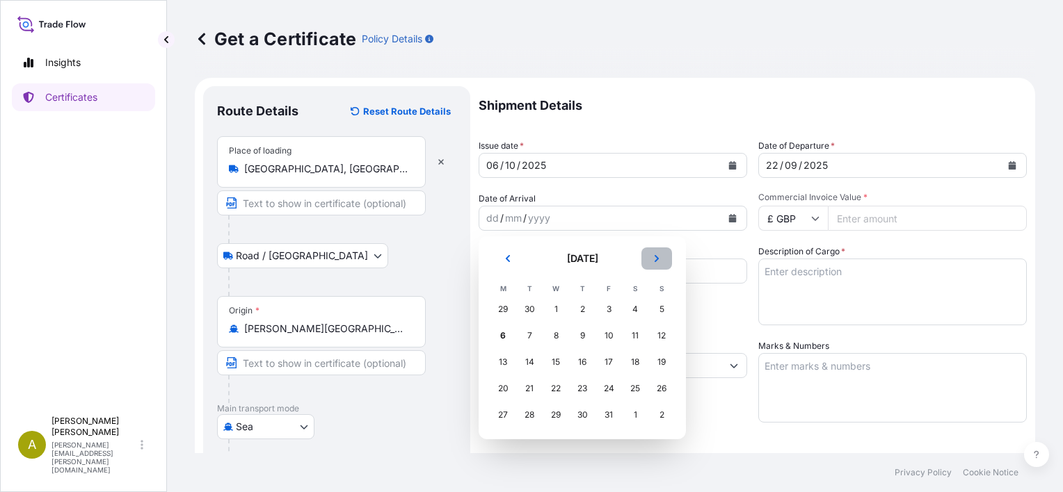
click at [650, 261] on button "Next" at bounding box center [656, 259] width 31 height 22
click at [631, 414] on div "29" at bounding box center [634, 415] width 25 height 25
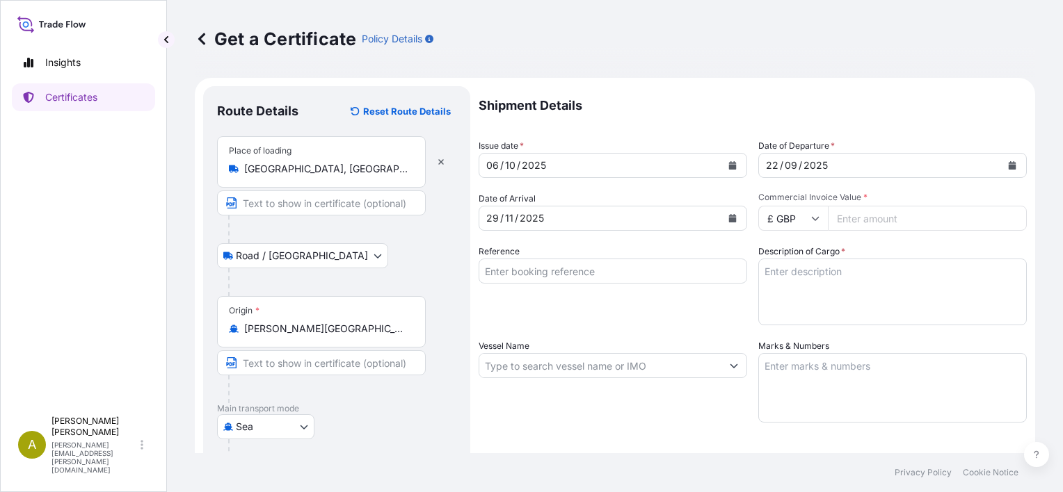
click at [812, 218] on icon at bounding box center [816, 219] width 8 height 4
click at [798, 256] on div "€ EUR" at bounding box center [787, 256] width 58 height 26
type input "€ EUR"
click at [895, 216] on input "Commercial Invoice Value *" at bounding box center [927, 218] width 199 height 25
type input "414885"
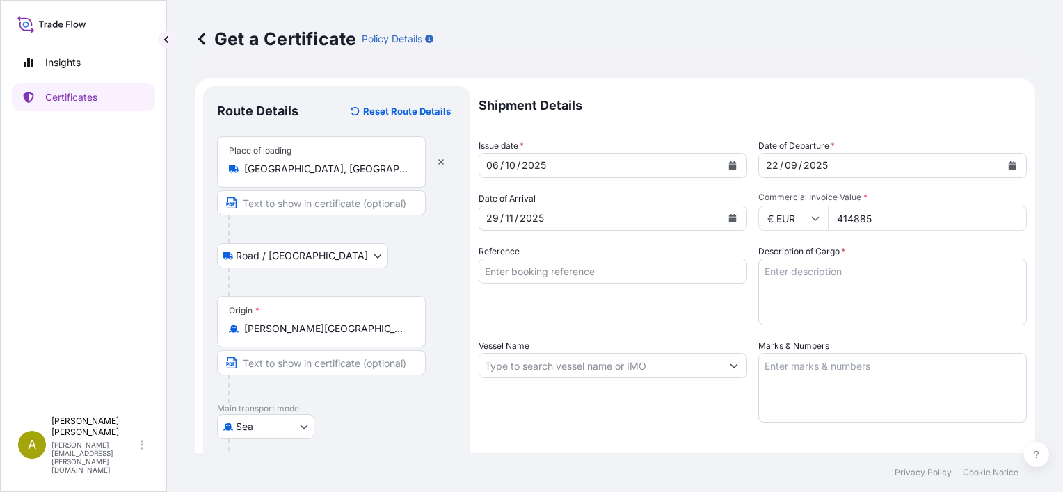
drag, startPoint x: 567, startPoint y: 276, endPoint x: 562, endPoint y: 267, distance: 10.6
click at [567, 276] on input "Reference" at bounding box center [612, 271] width 268 height 25
type input "[PHONE_NUMBER] HLCUIZ1250872778"
click at [670, 368] on input "Vessel Name" at bounding box center [600, 365] width 242 height 25
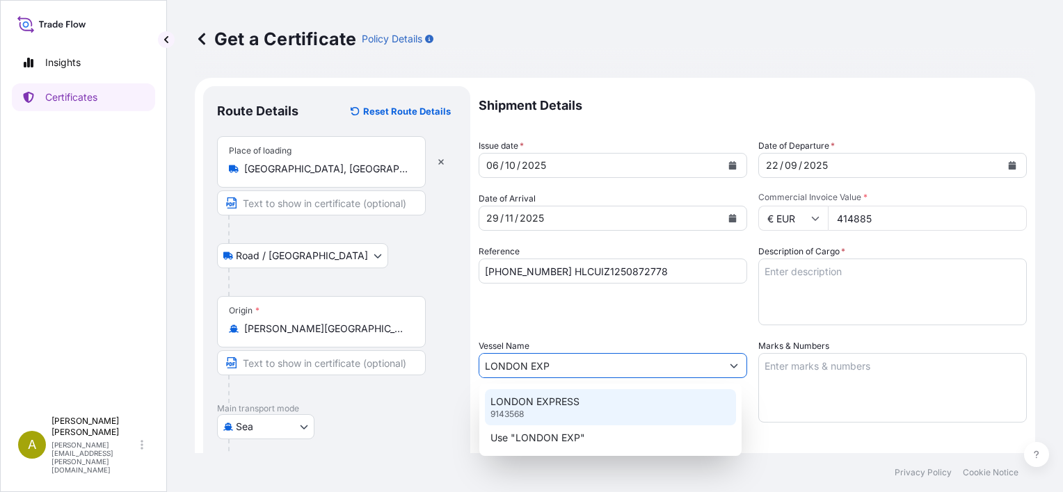
click at [576, 405] on p "LONDON EXPRESS" at bounding box center [534, 402] width 89 height 14
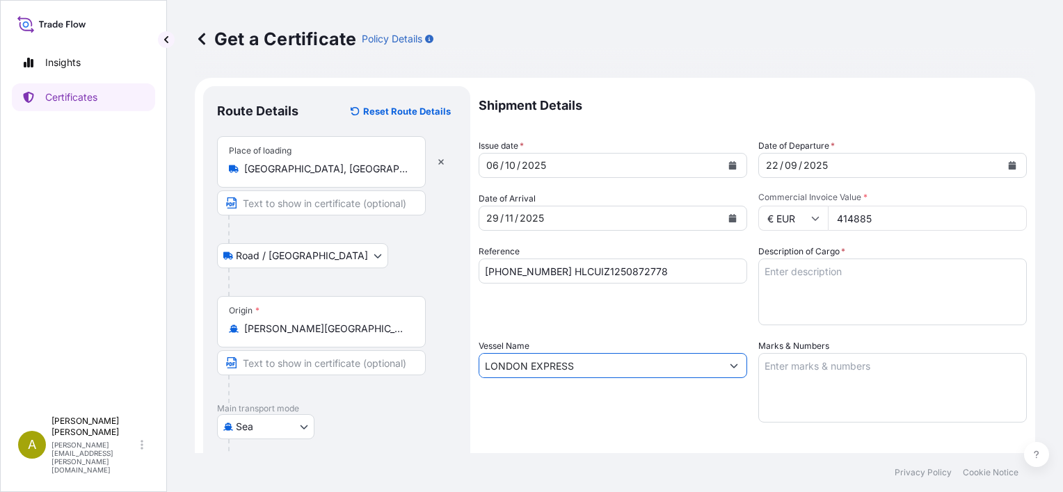
type input "LONDON EXPRESS"
click at [815, 274] on textarea "Description of Cargo *" at bounding box center [892, 292] width 268 height 67
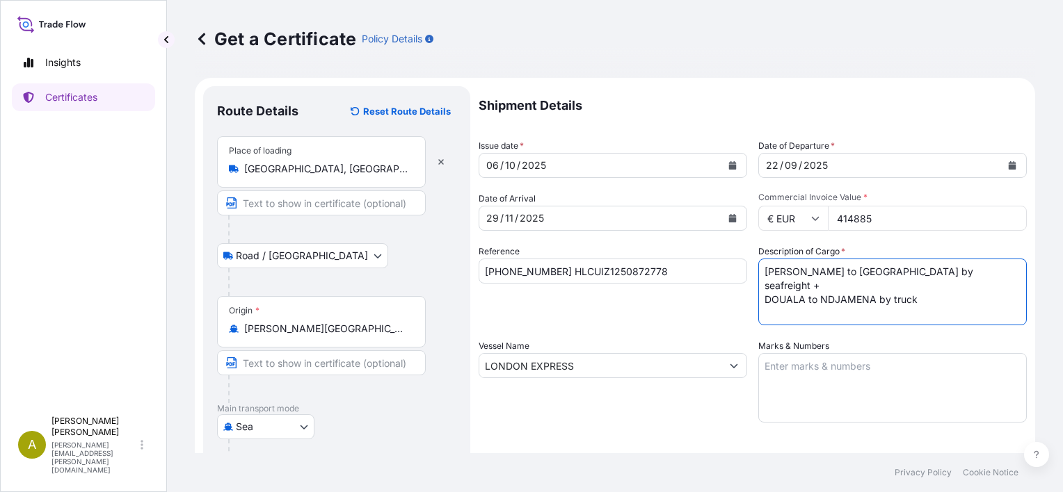
click at [877, 368] on textarea "Marks & Numbers" at bounding box center [892, 388] width 268 height 70
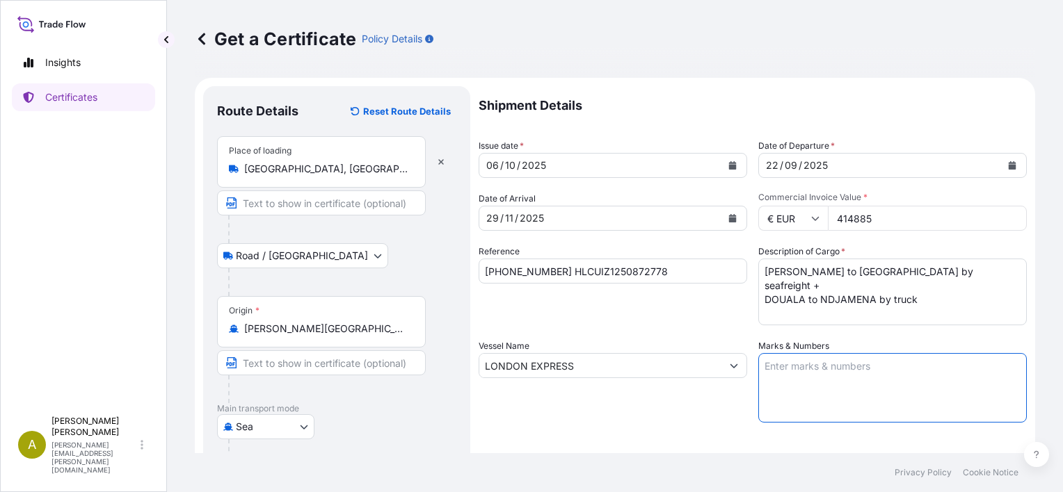
click at [800, 300] on textarea "[PERSON_NAME] to [GEOGRAPHIC_DATA] by seafreight + DOUALA to NDJAMENA by truck" at bounding box center [892, 292] width 268 height 67
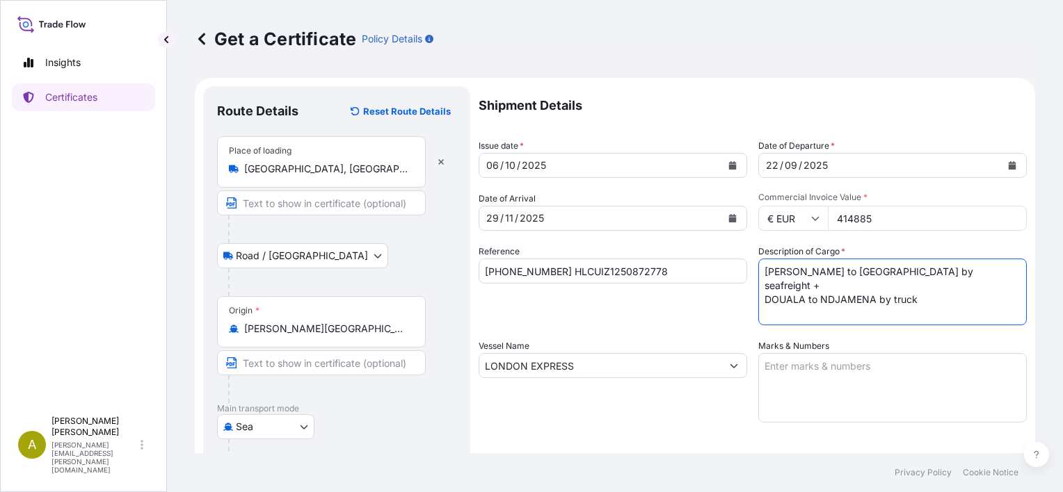
click at [927, 286] on textarea "[PERSON_NAME] to [GEOGRAPHIC_DATA] by seafreight + DOUALA to NDJAMENA by truck" at bounding box center [892, 292] width 268 height 67
type textarea "[PERSON_NAME] to [GEOGRAPHIC_DATA] by seafreight + DOUALA to NDJAMENA by truck …"
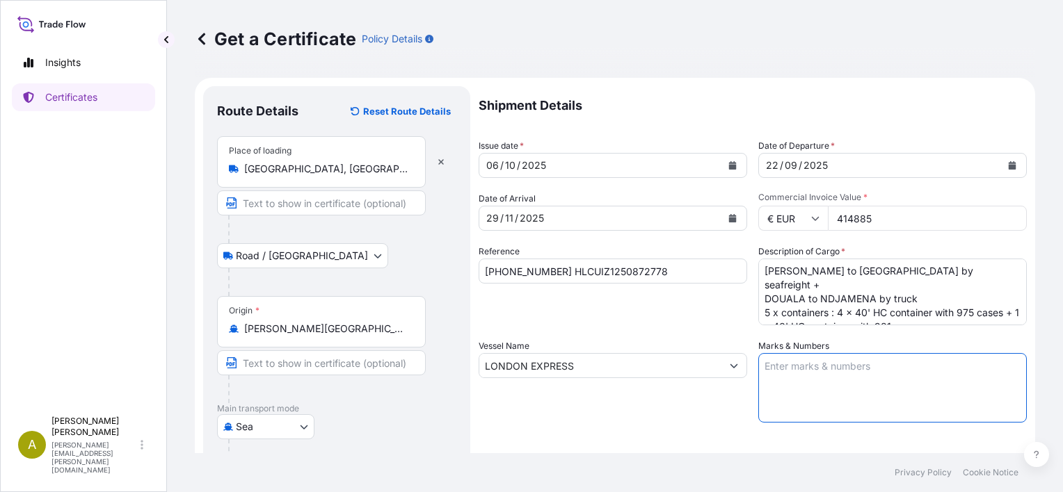
click at [856, 368] on textarea "Marks & Numbers" at bounding box center [892, 388] width 268 height 70
type textarea "N"
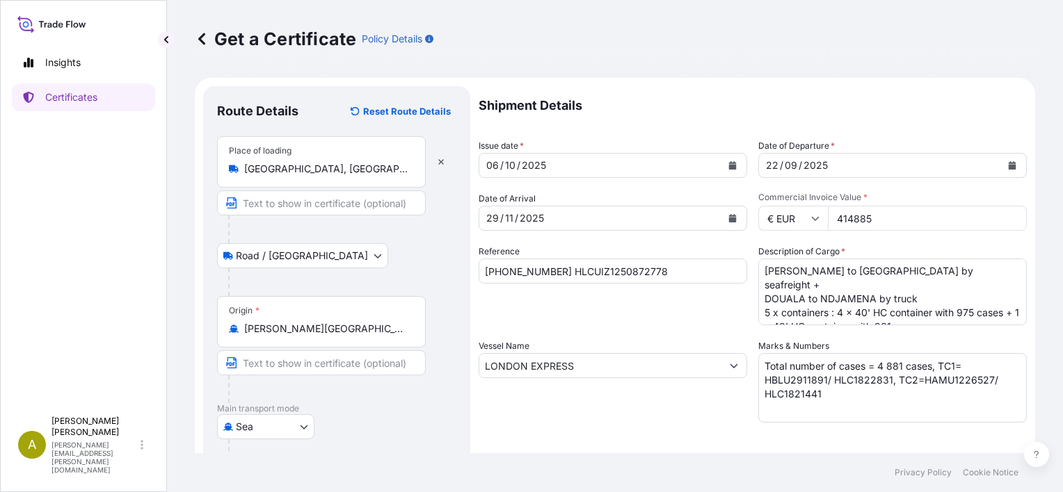
scroll to position [249, 0]
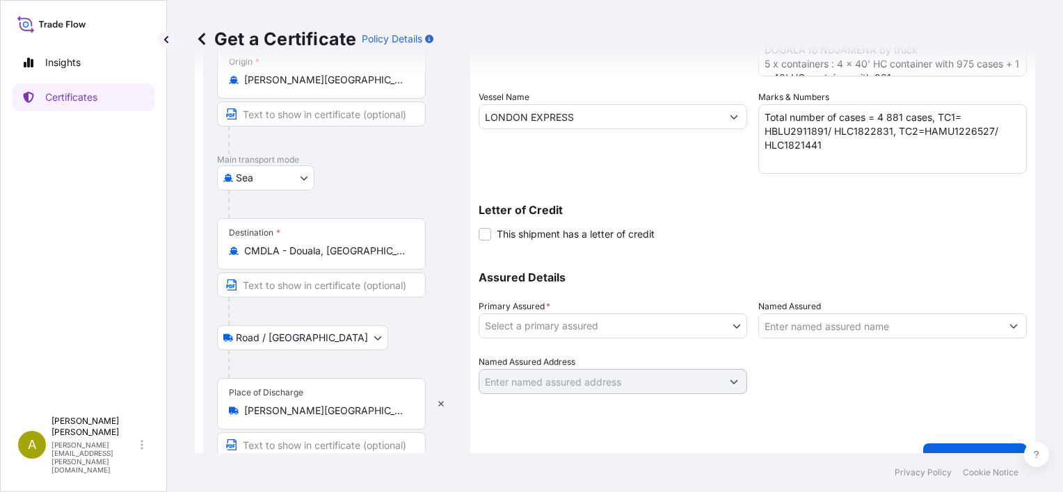
click at [832, 143] on textarea "Total number of cases = 4 881 cases, TC1= HBLU2911891/ HLC1822831, TC2=HAMU1226…" at bounding box center [892, 139] width 268 height 70
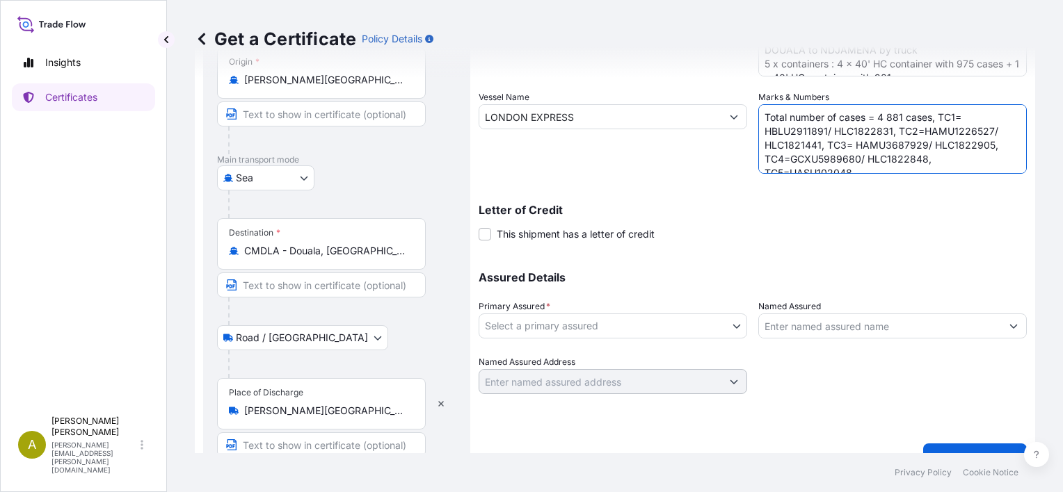
scroll to position [6, 0]
click at [909, 277] on p "Assured Details" at bounding box center [752, 277] width 548 height 11
click at [935, 110] on textarea "Total number of cases = 4 881 cases, TC1= HBLU2911891/ HLC1822831, TC2=HAMU1226…" at bounding box center [892, 139] width 268 height 70
click at [921, 139] on textarea "Total number of cases = 4 881 cases, TC1= HBLU2911891/ HLC1822831, TC2=HAMU1226…" at bounding box center [892, 139] width 268 height 70
type textarea "Total number of cases = 4 881 cases, TC1= HBLU2911891/ HLC1822831, TC2=HAMU1226…"
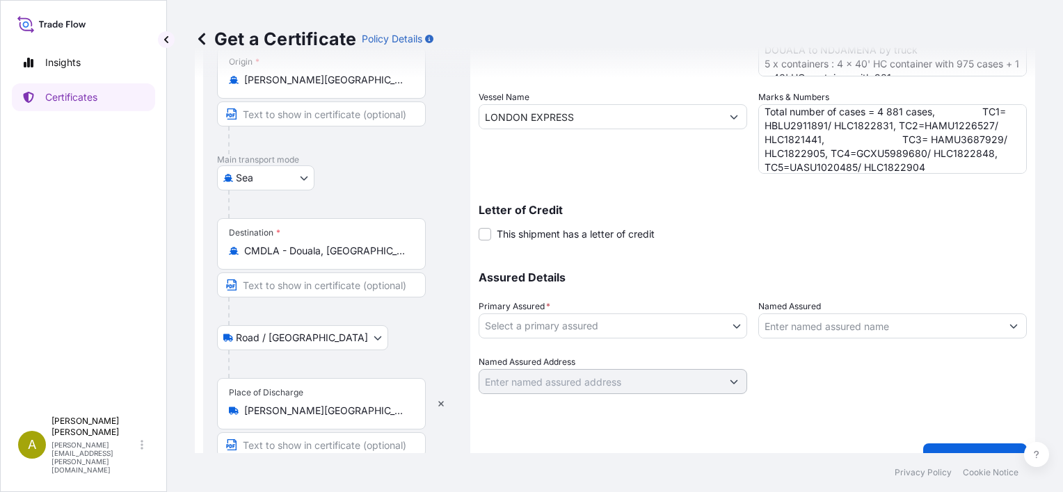
click at [954, 211] on p "Letter of Credit" at bounding box center [752, 209] width 548 height 11
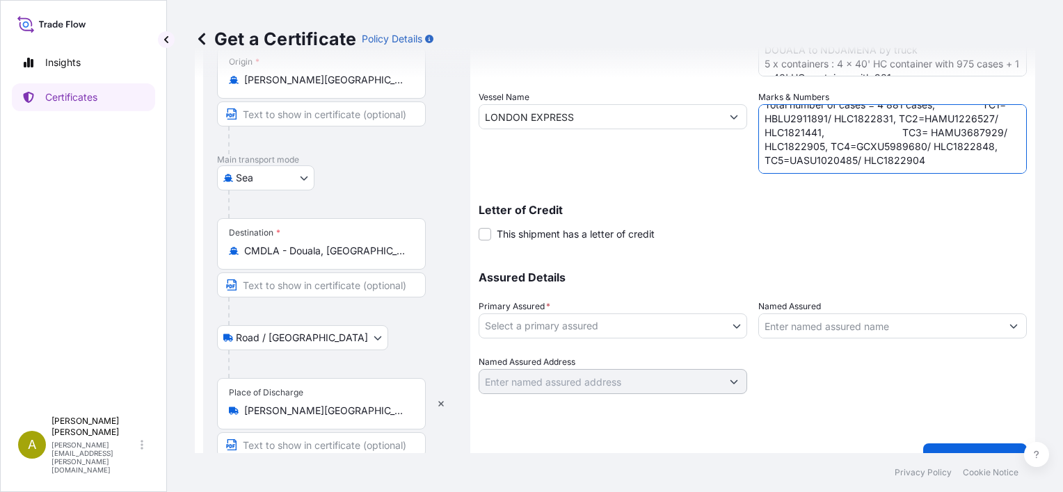
scroll to position [0, 0]
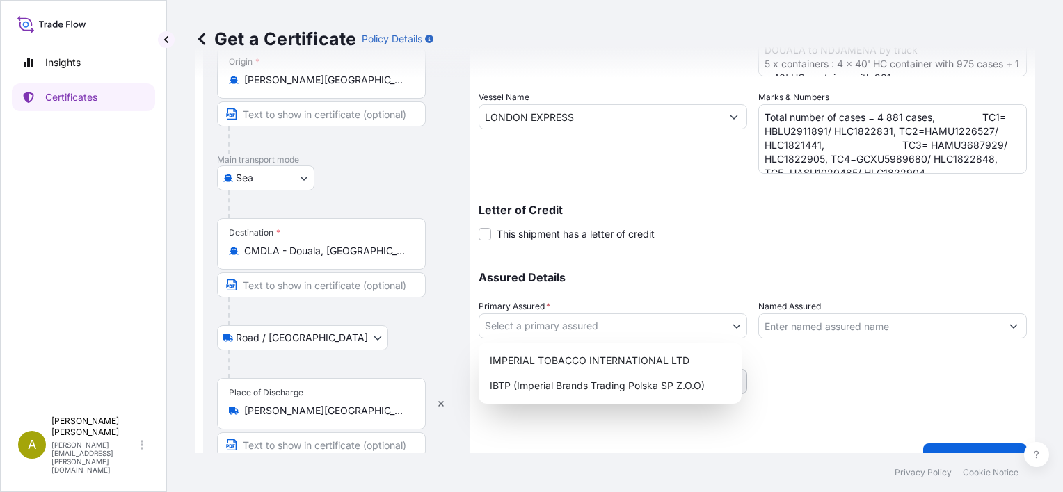
click at [729, 325] on body "Insights Certificates A [PERSON_NAME] [PERSON_NAME][EMAIL_ADDRESS][PERSON_NAME]…" at bounding box center [531, 246] width 1063 height 492
click at [684, 357] on div "IMPERIAL TOBACCO INTERNATIONAL LTD" at bounding box center [610, 360] width 252 height 25
select select "31694"
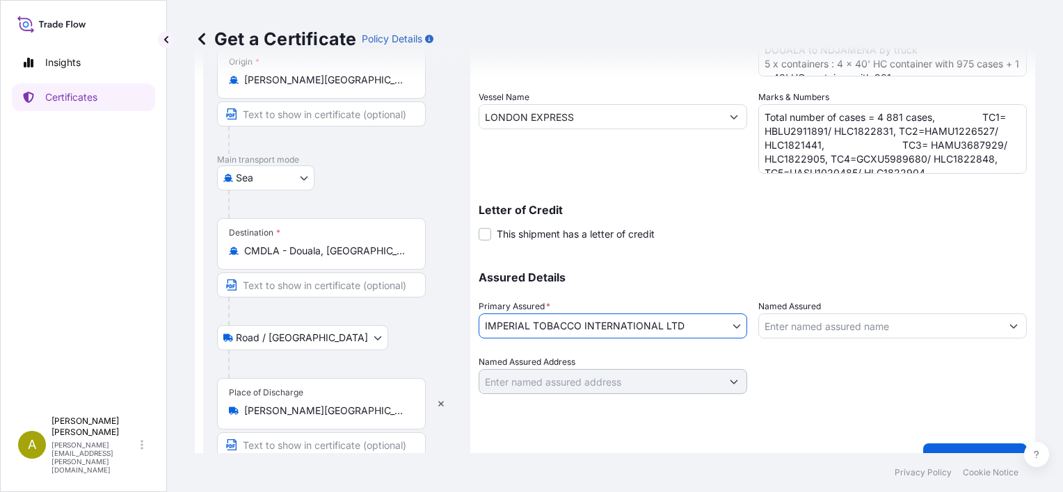
click at [1010, 325] on icon "Show suggestions" at bounding box center [1014, 327] width 8 height 4
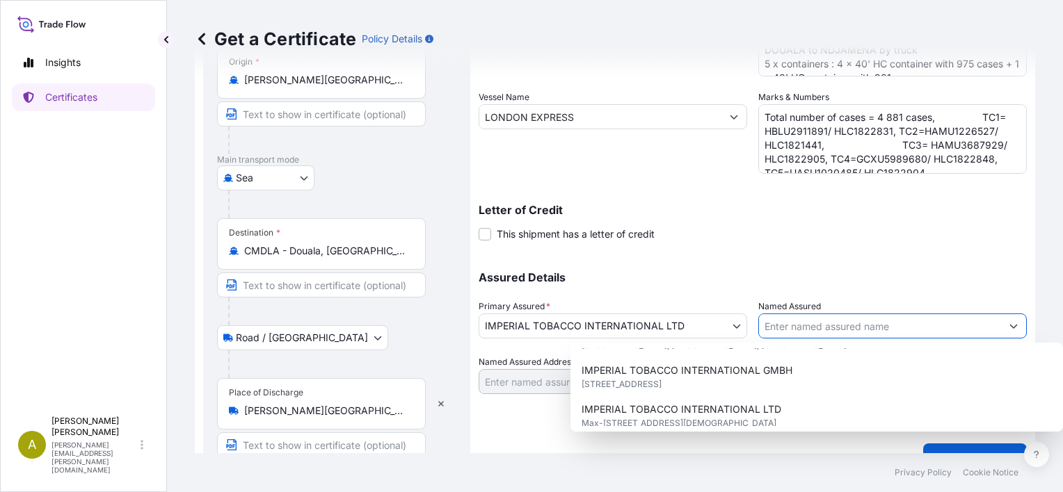
scroll to position [209, 0]
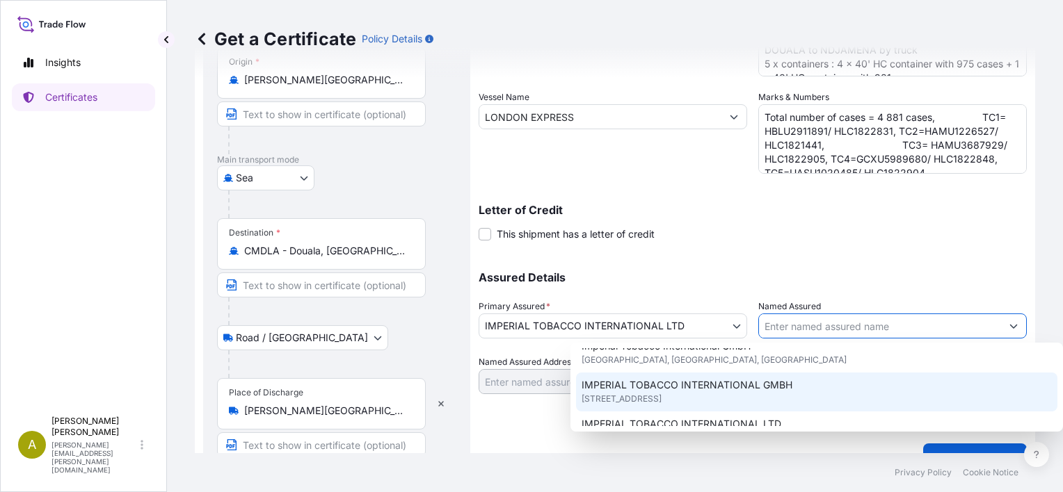
click at [661, 392] on span "[STREET_ADDRESS]" at bounding box center [621, 399] width 80 height 14
type input "IMPERIAL TOBACCO INTERNATIONAL GMBH"
type input "[STREET_ADDRESS]"
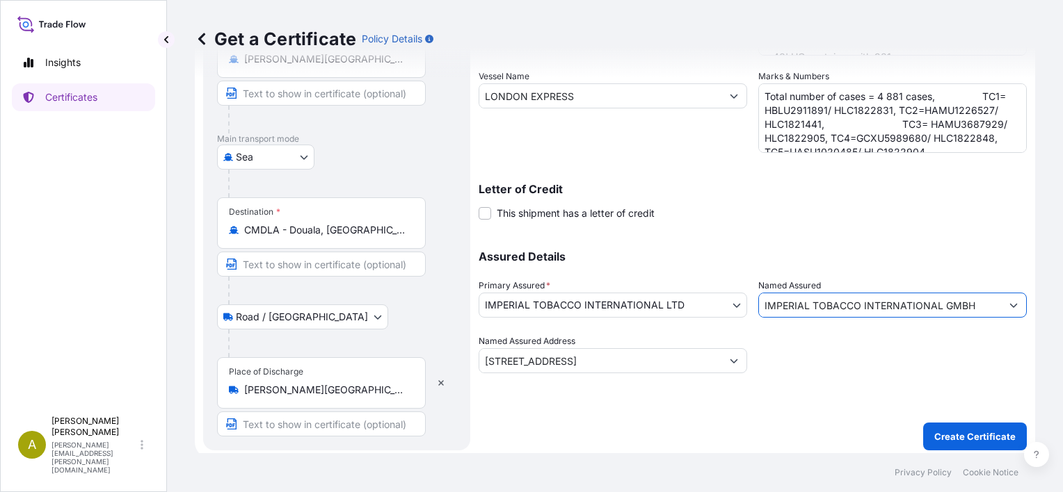
scroll to position [274, 0]
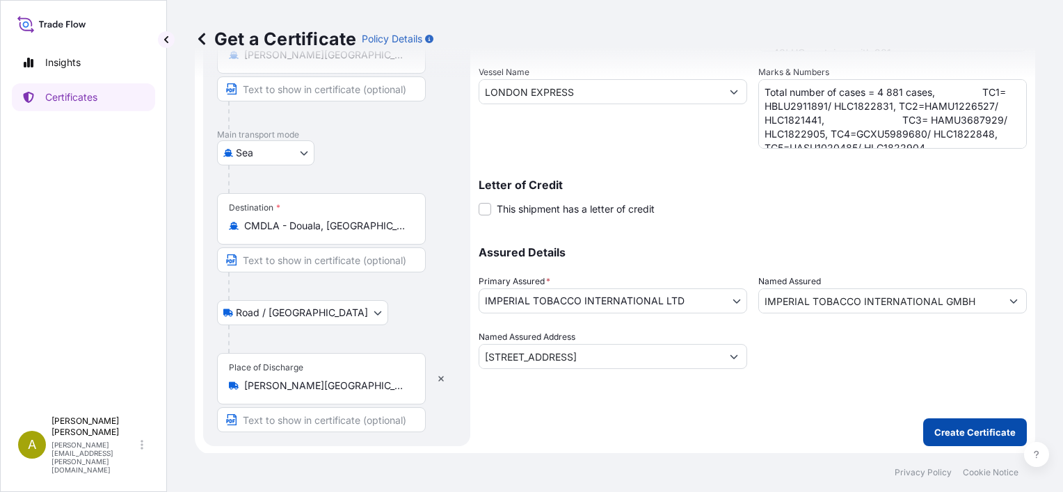
click at [938, 431] on p "Create Certificate" at bounding box center [974, 433] width 81 height 14
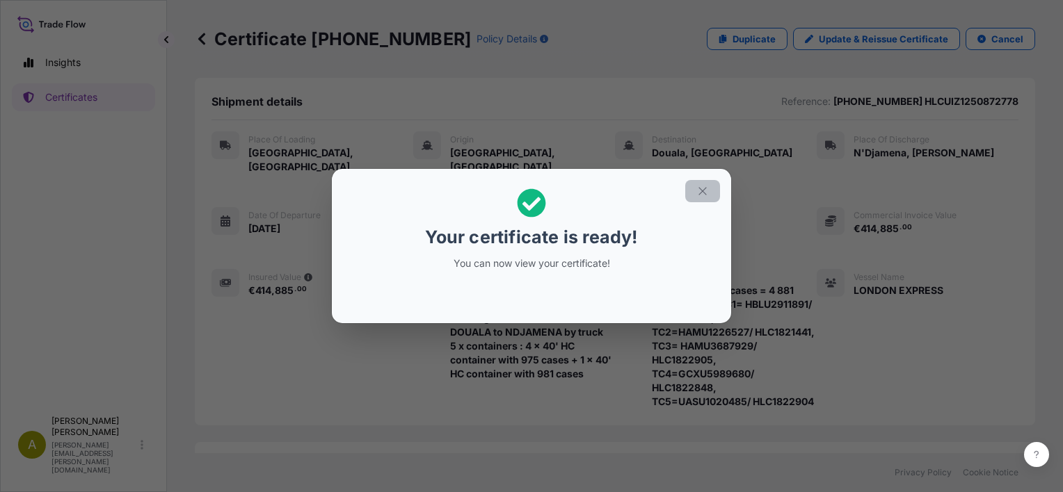
click at [704, 190] on icon "button" at bounding box center [702, 191] width 8 height 8
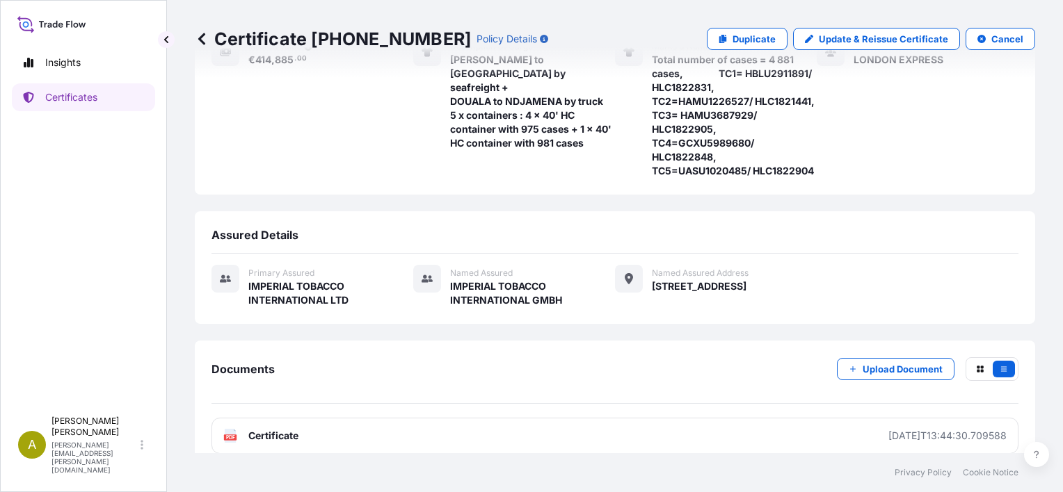
scroll to position [245, 0]
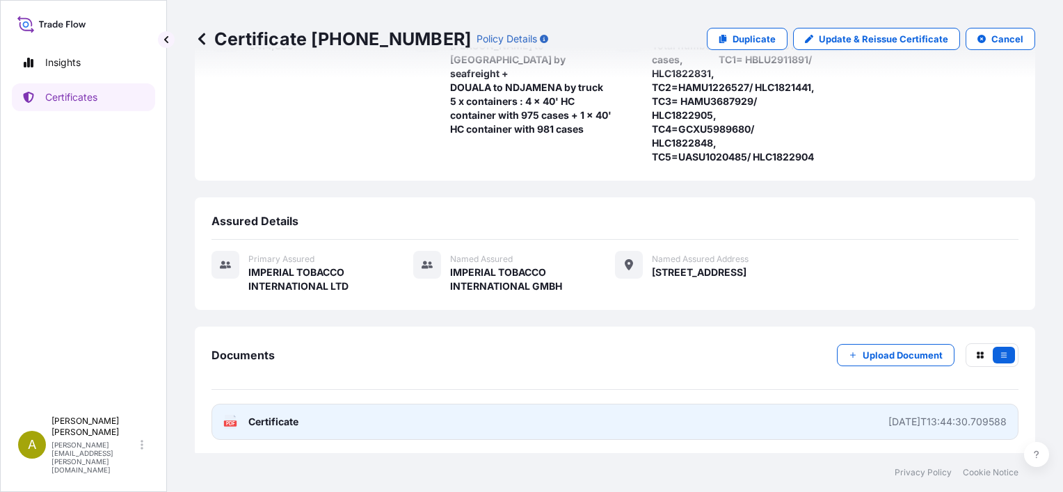
click at [264, 419] on span "Certificate" at bounding box center [273, 422] width 50 height 14
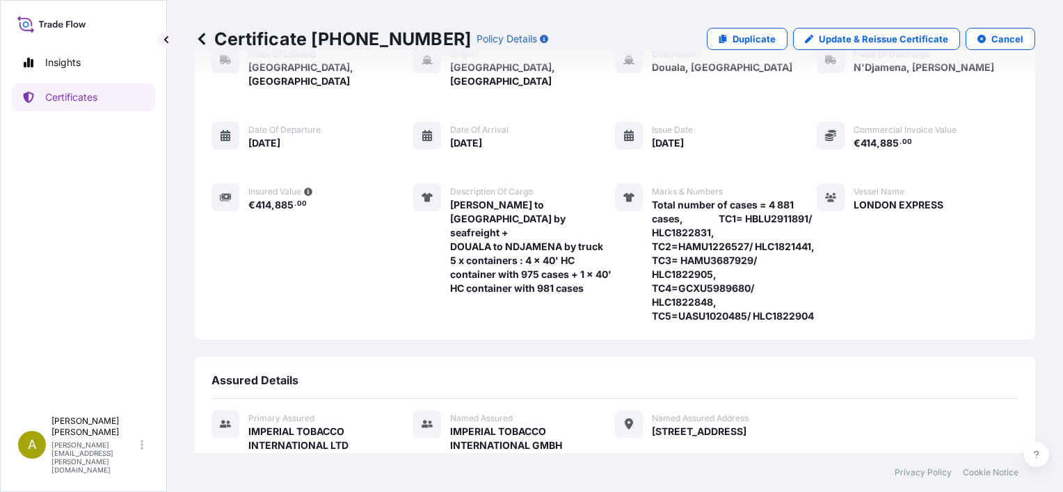
scroll to position [0, 0]
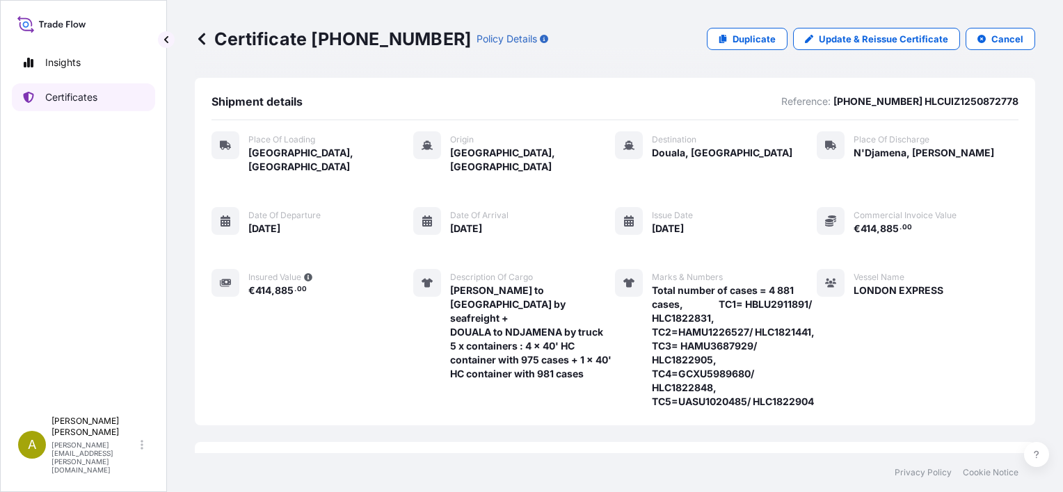
click at [75, 102] on p "Certificates" at bounding box center [71, 97] width 52 height 14
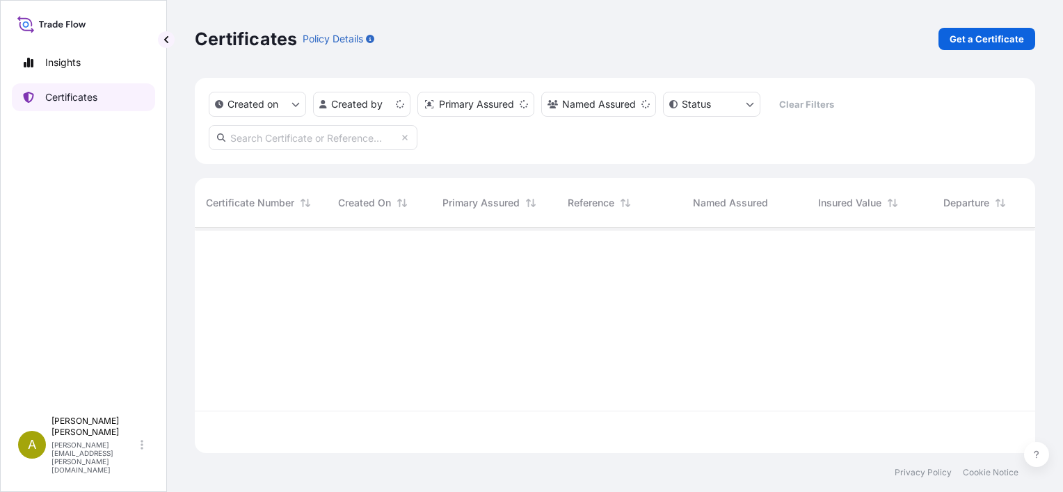
scroll to position [223, 829]
click at [974, 42] on p "Get a Certificate" at bounding box center [986, 39] width 74 height 14
select select "Road / [GEOGRAPHIC_DATA]"
select select "Sea"
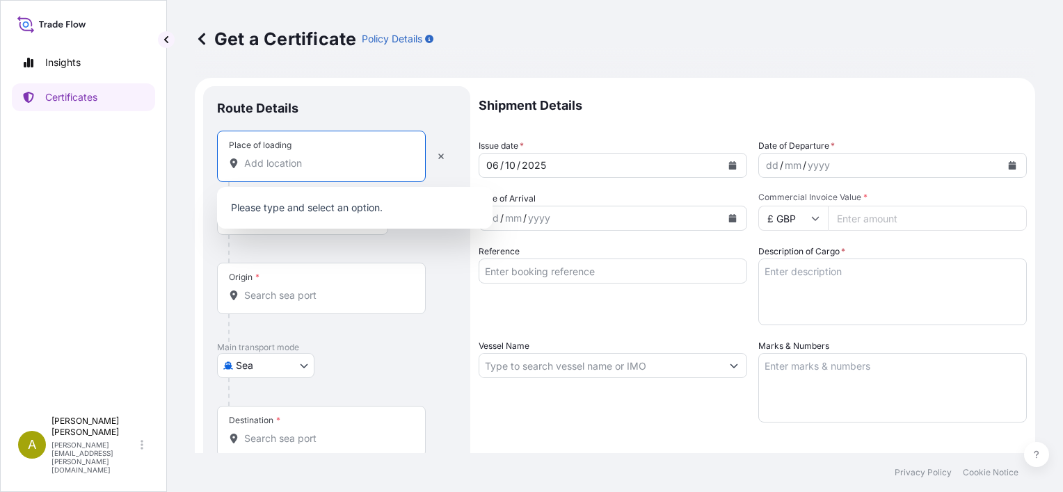
click at [284, 166] on input "Place of loading" at bounding box center [326, 163] width 164 height 14
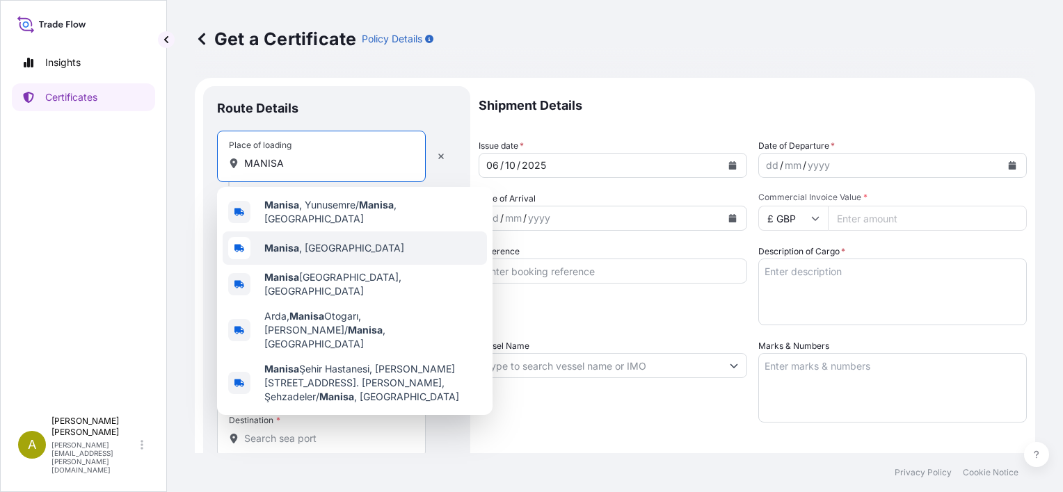
click at [300, 248] on span "[GEOGRAPHIC_DATA] , [GEOGRAPHIC_DATA]" at bounding box center [334, 248] width 140 height 14
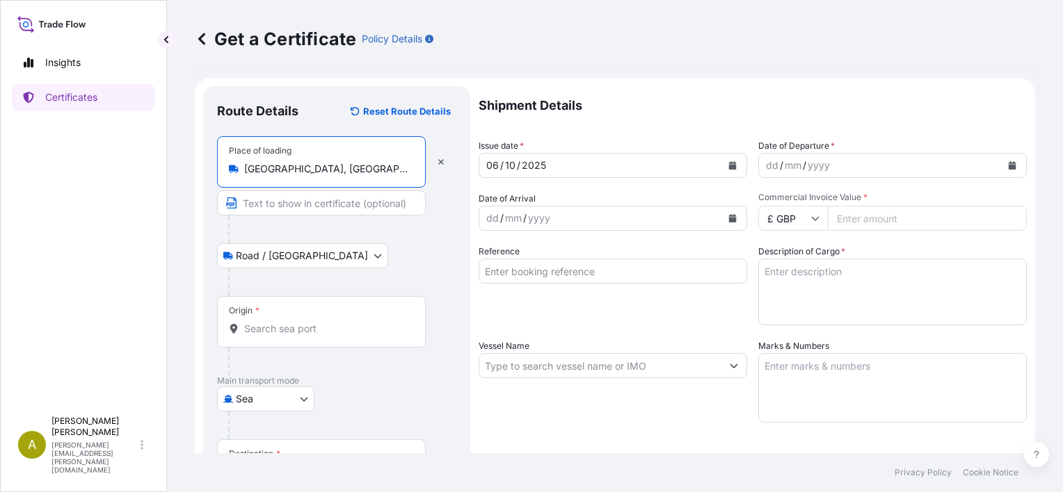
type input "[GEOGRAPHIC_DATA], [GEOGRAPHIC_DATA]"
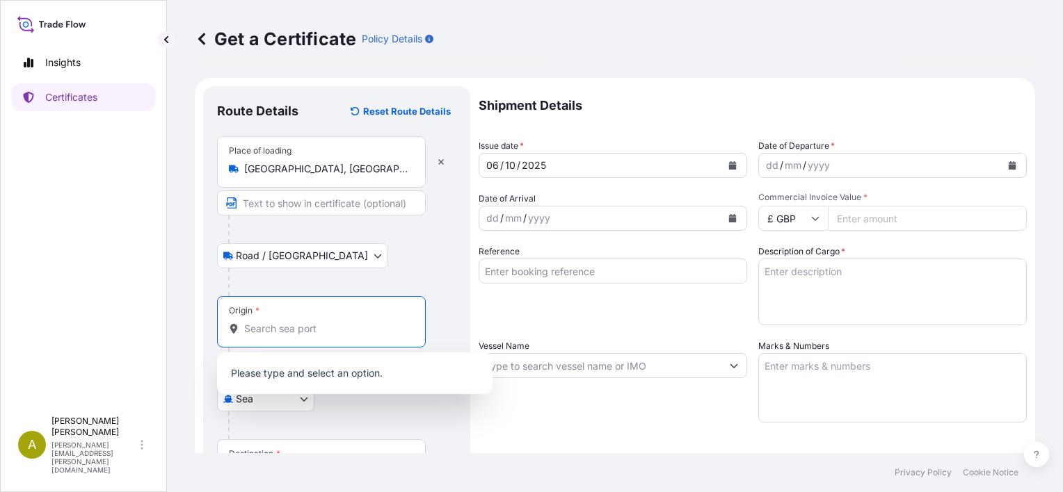
click at [287, 323] on input "Origin *" at bounding box center [326, 329] width 164 height 14
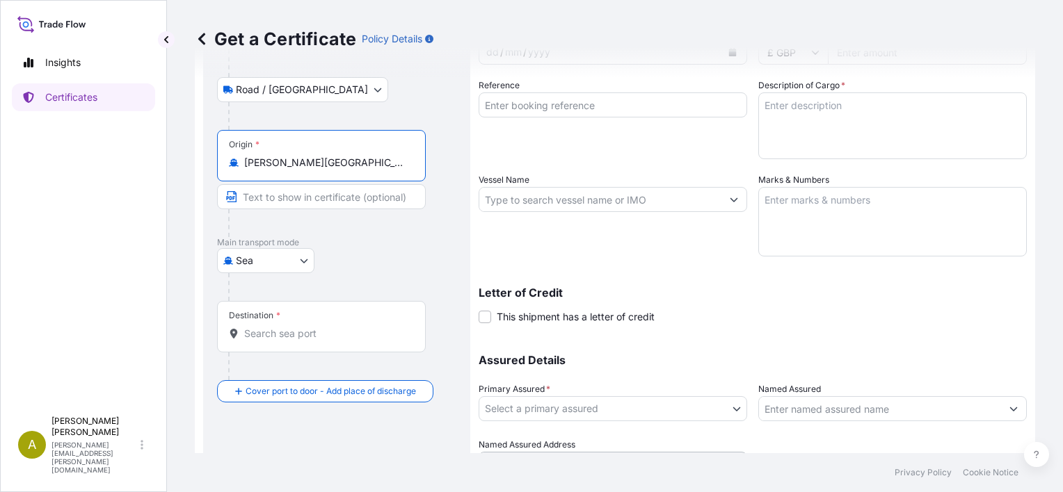
scroll to position [176, 0]
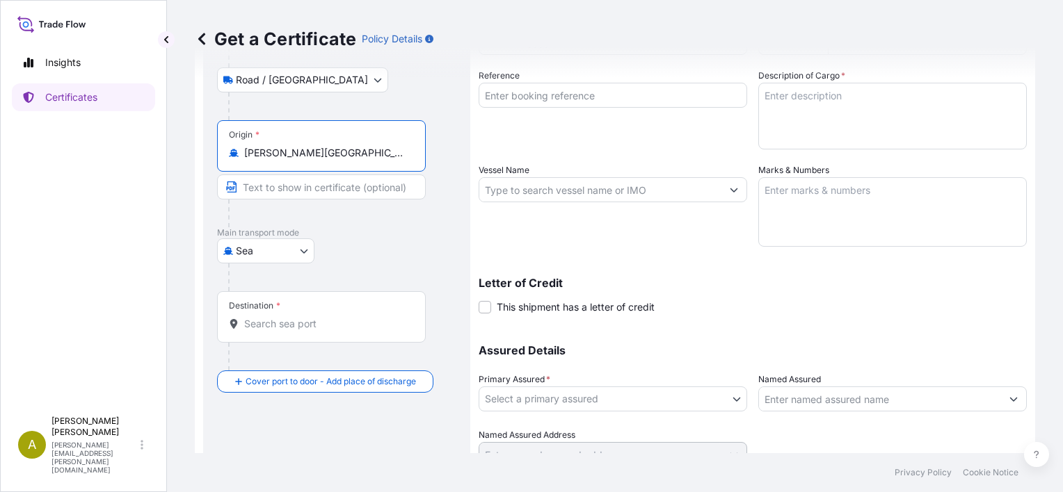
type input "[PERSON_NAME][GEOGRAPHIC_DATA], [GEOGRAPHIC_DATA]"
click at [306, 325] on input "Destination *" at bounding box center [326, 324] width 164 height 14
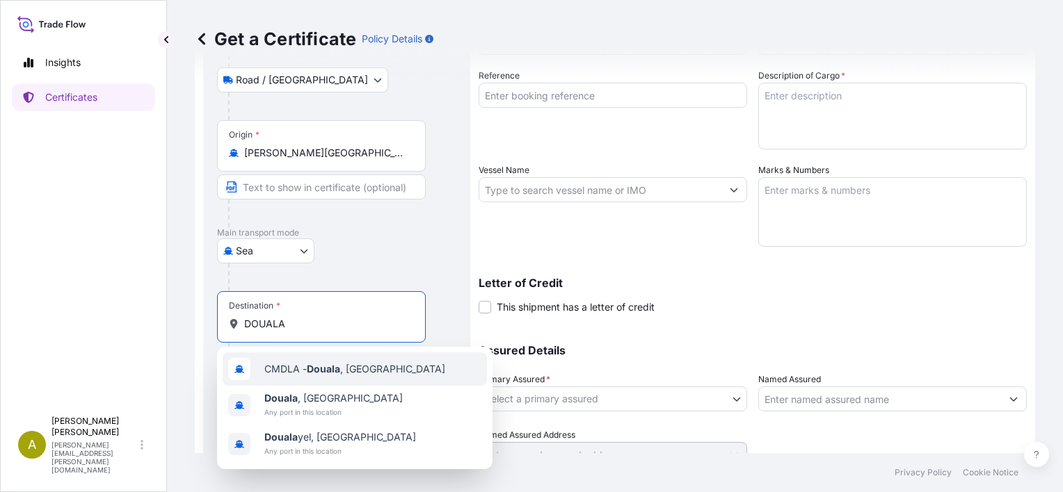
click at [314, 378] on div "CMDLA - Douala , [GEOGRAPHIC_DATA]" at bounding box center [355, 369] width 264 height 33
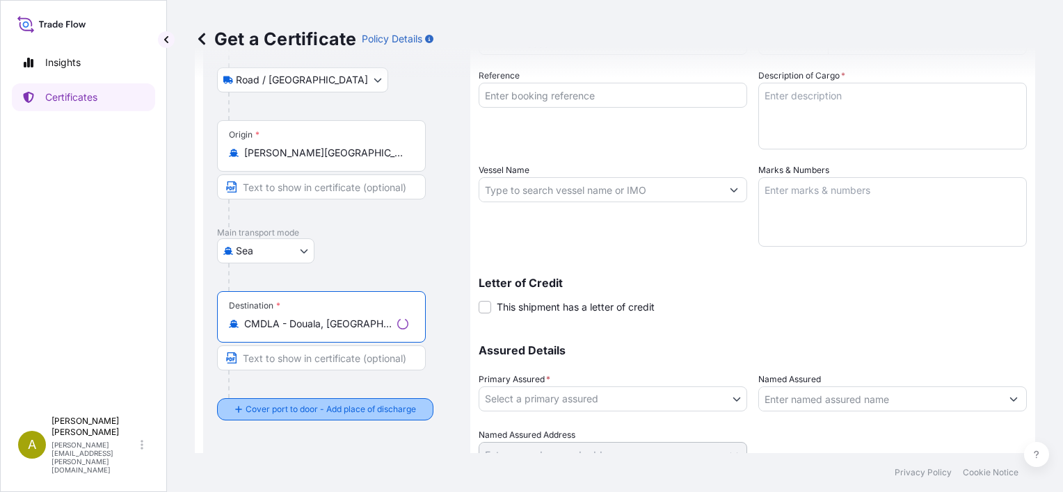
type input "CMDLA - Douala, [GEOGRAPHIC_DATA]"
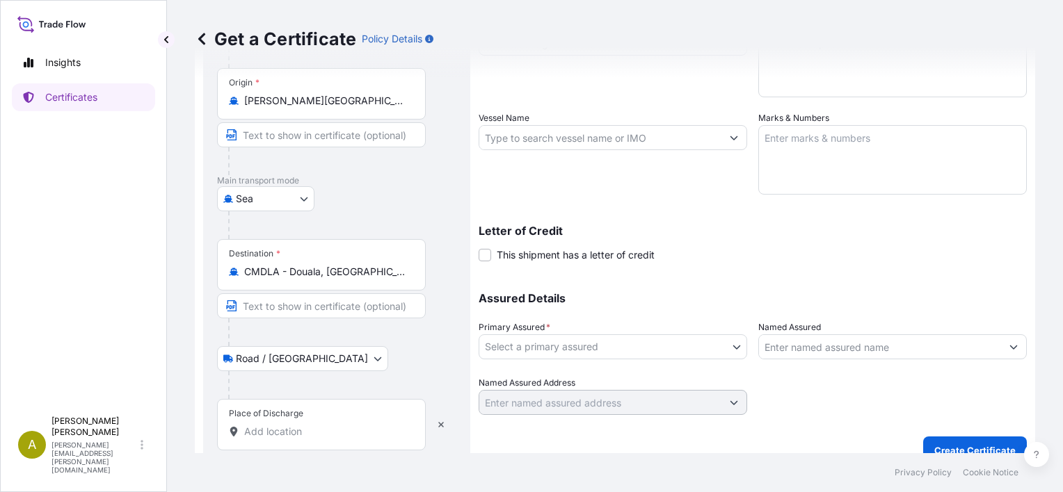
scroll to position [246, 0]
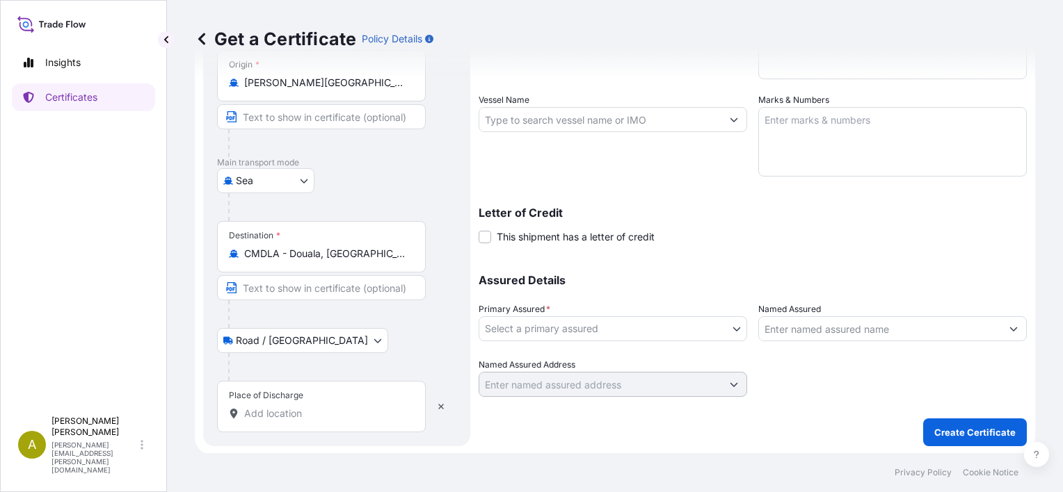
click at [298, 403] on div "Place of Discharge" at bounding box center [321, 406] width 209 height 51
click at [298, 407] on input "Place of Discharge" at bounding box center [326, 414] width 164 height 14
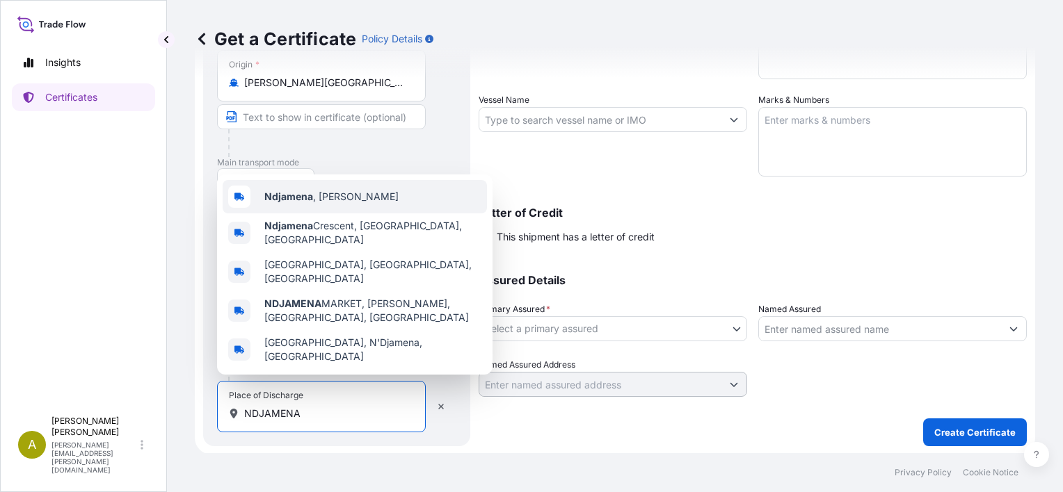
click at [316, 204] on span "[PERSON_NAME][GEOGRAPHIC_DATA]" at bounding box center [331, 197] width 134 height 14
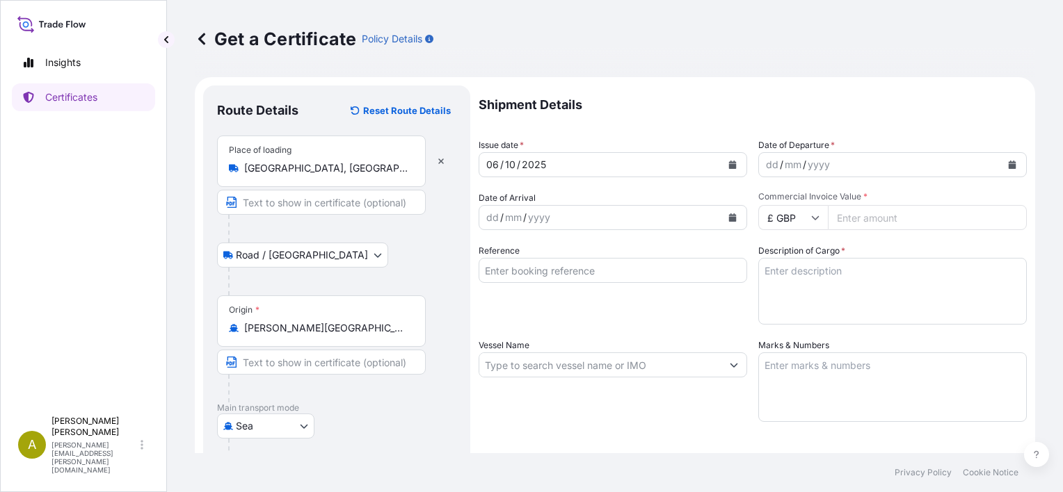
scroll to position [0, 0]
type input "[PERSON_NAME][GEOGRAPHIC_DATA]"
click at [1001, 170] on button "Calendar" at bounding box center [1012, 165] width 22 height 22
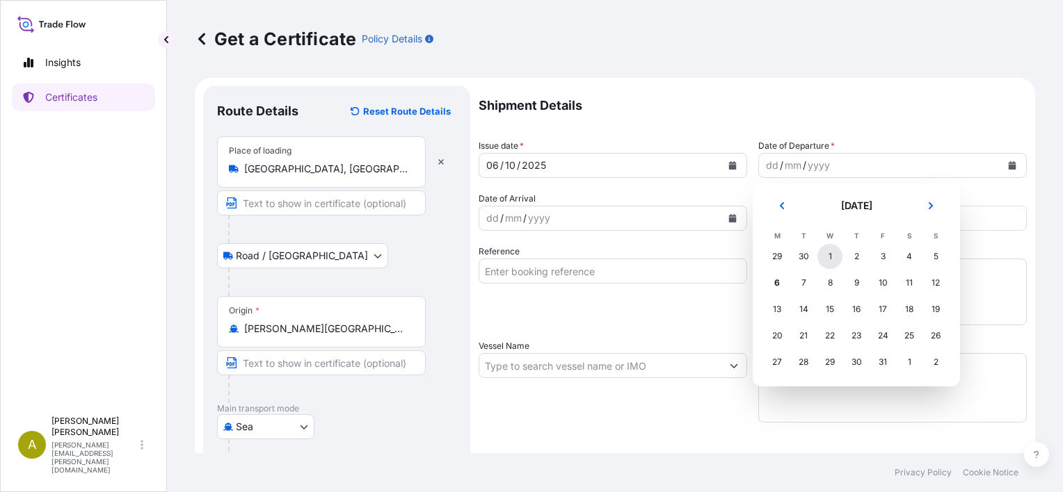
click at [828, 259] on div "1" at bounding box center [829, 256] width 25 height 25
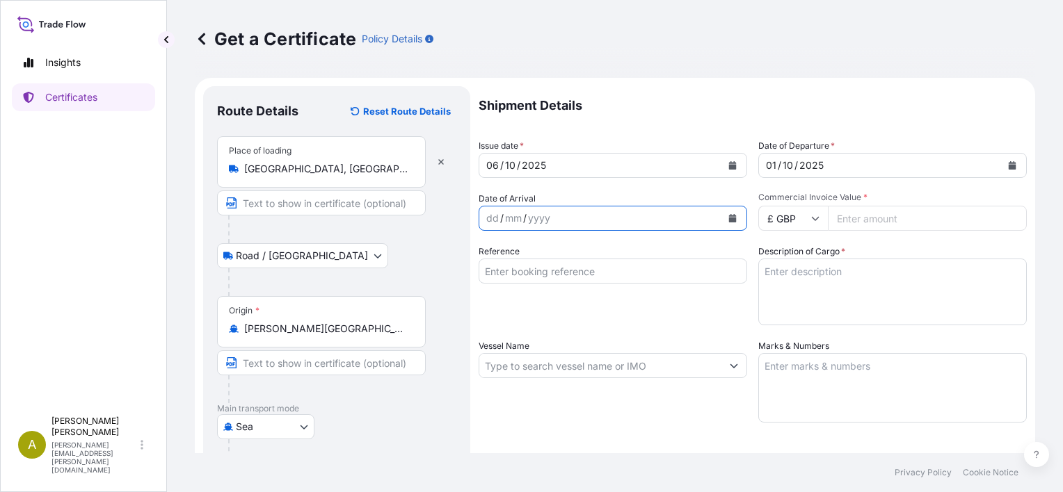
click at [726, 223] on button "Calendar" at bounding box center [732, 218] width 22 height 22
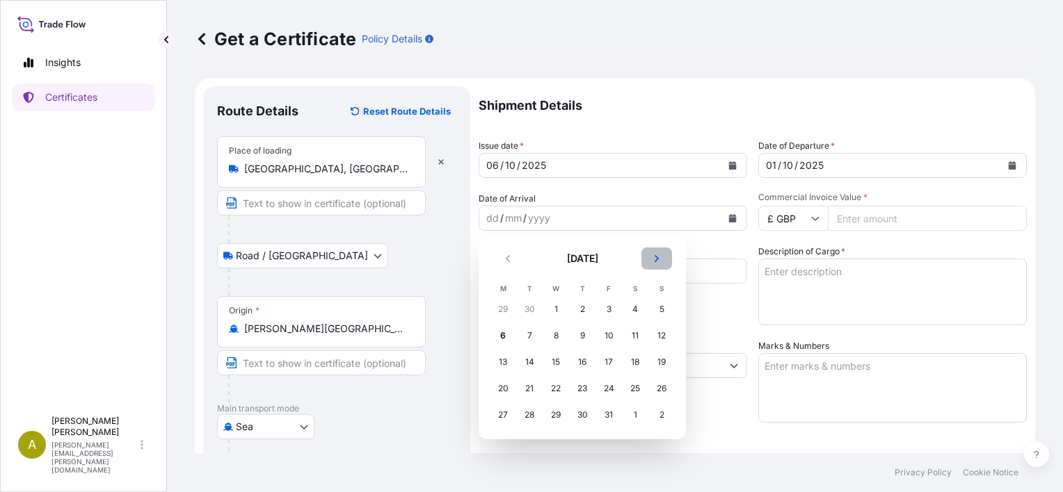
click at [655, 259] on icon "Next" at bounding box center [656, 259] width 8 height 8
click at [656, 257] on icon "Next" at bounding box center [656, 258] width 4 height 7
click at [500, 387] on div "22" at bounding box center [502, 388] width 25 height 25
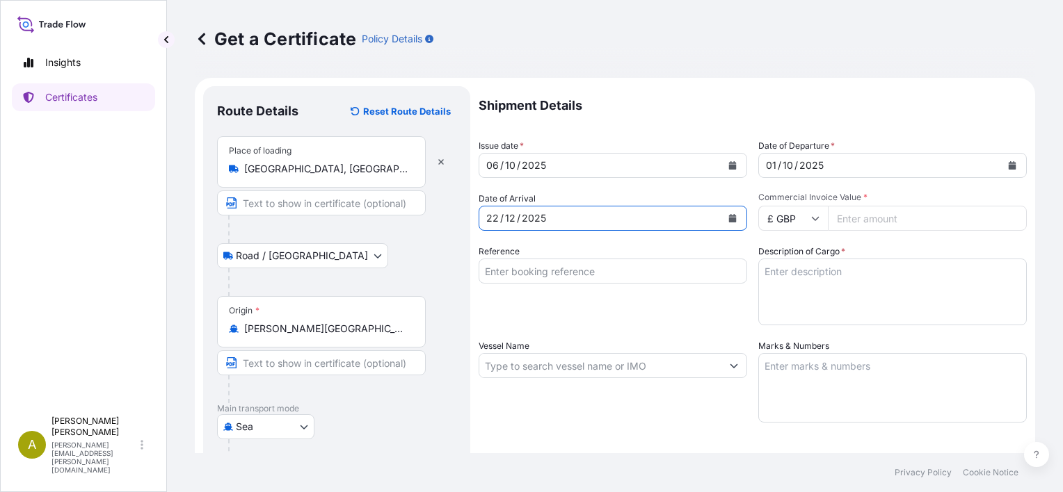
click at [811, 220] on icon at bounding box center [815, 218] width 8 height 8
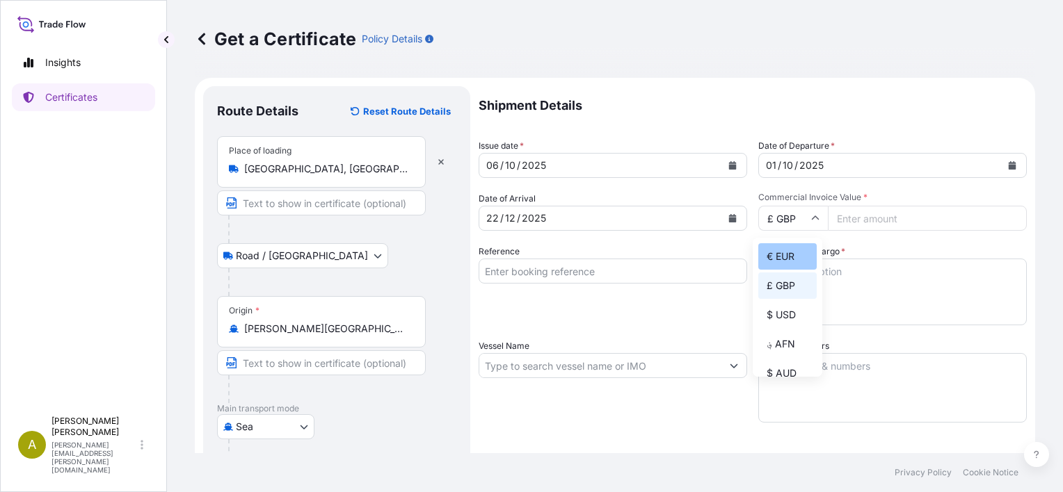
click at [798, 259] on div "€ EUR" at bounding box center [787, 256] width 58 height 26
type input "€ EUR"
click at [892, 224] on input "Commercial Invoice Value *" at bounding box center [927, 218] width 199 height 25
type input "336600"
click at [492, 264] on input "Reference" at bounding box center [612, 271] width 268 height 25
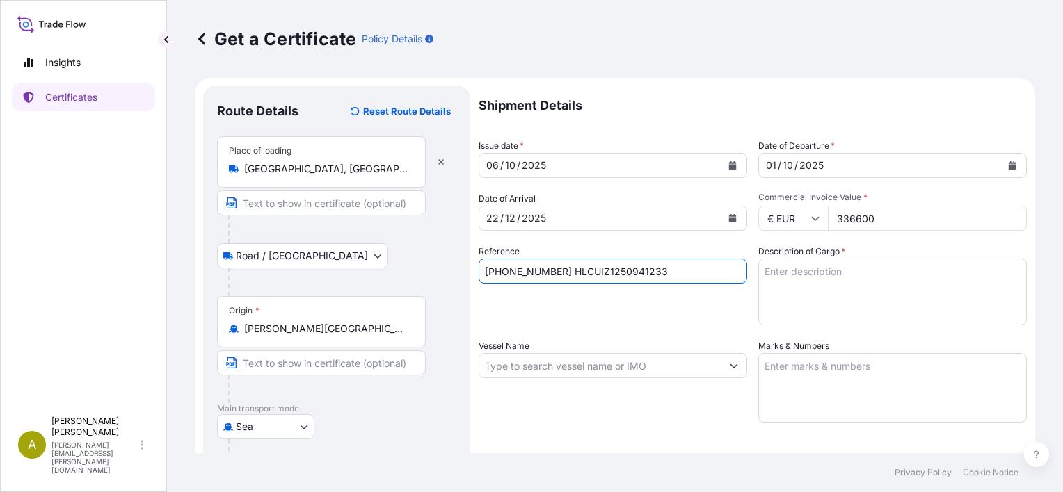
type input "[PHONE_NUMBER] HLCUIZ1250941233"
click at [802, 275] on textarea "Description of Cargo *" at bounding box center [892, 292] width 268 height 67
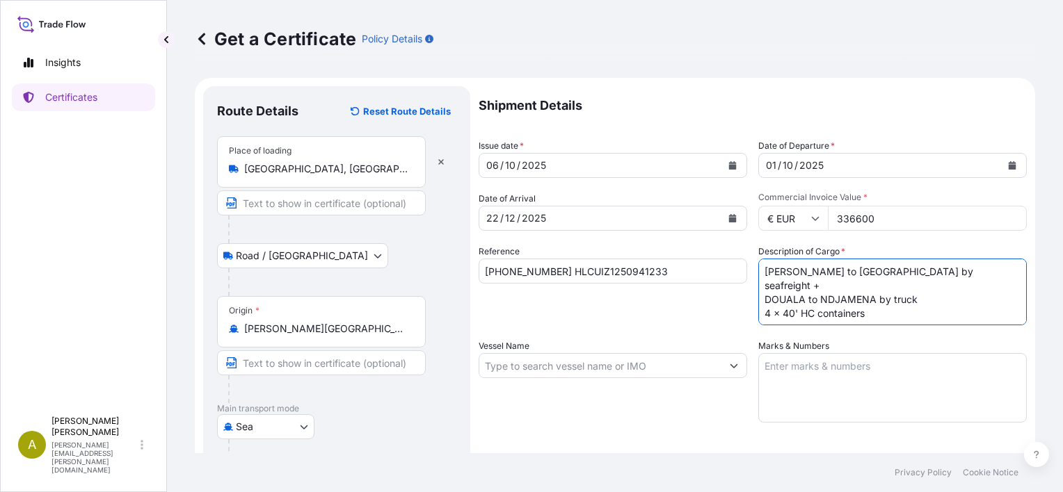
type textarea "[PERSON_NAME] to [GEOGRAPHIC_DATA] by seafreight + DOUALA to NDJAMENA by truck …"
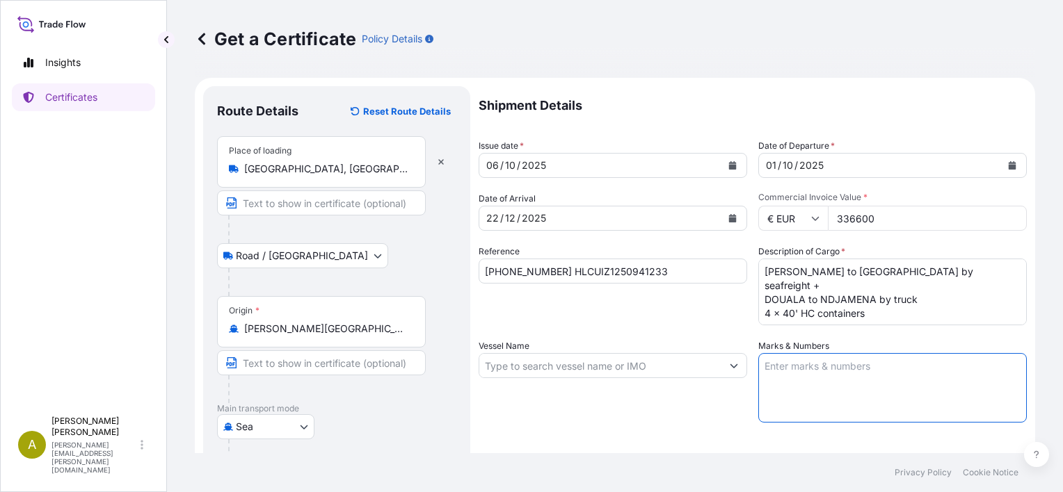
click at [818, 369] on textarea "Marks & Numbers" at bounding box center [892, 388] width 268 height 70
type textarea "Total number of cases= 3 960, 990 cases per container, TC1="
click at [494, 371] on input "Vessel Name" at bounding box center [600, 365] width 242 height 25
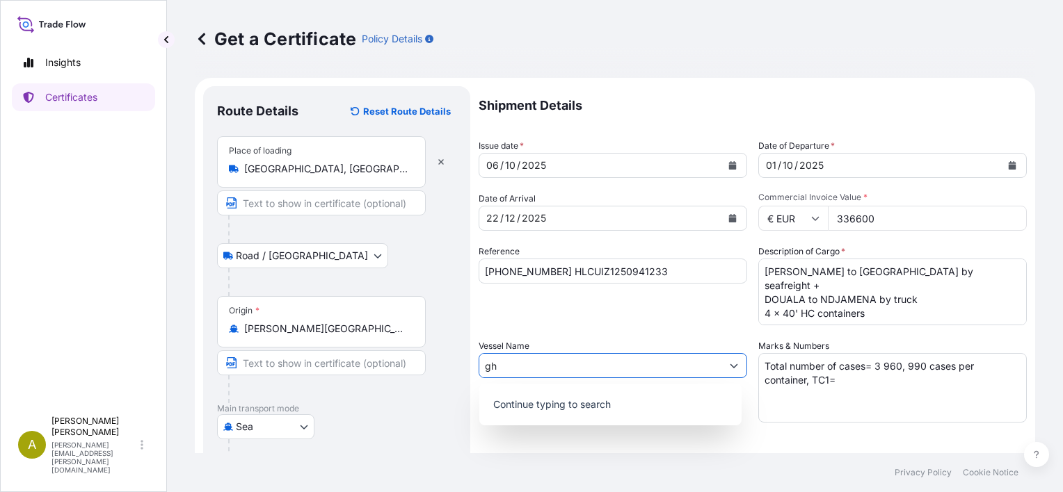
type input "g"
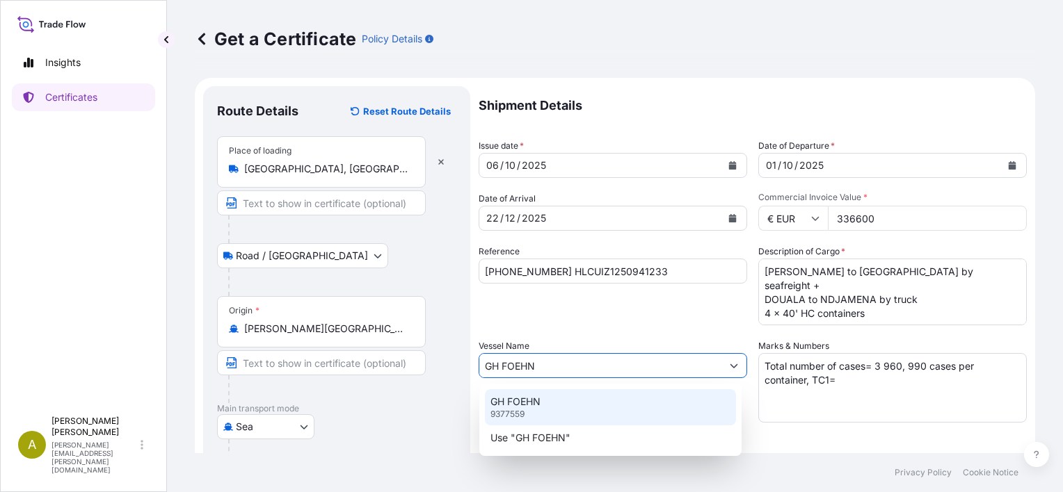
click at [507, 407] on p "GH FOEHN" at bounding box center [515, 402] width 50 height 14
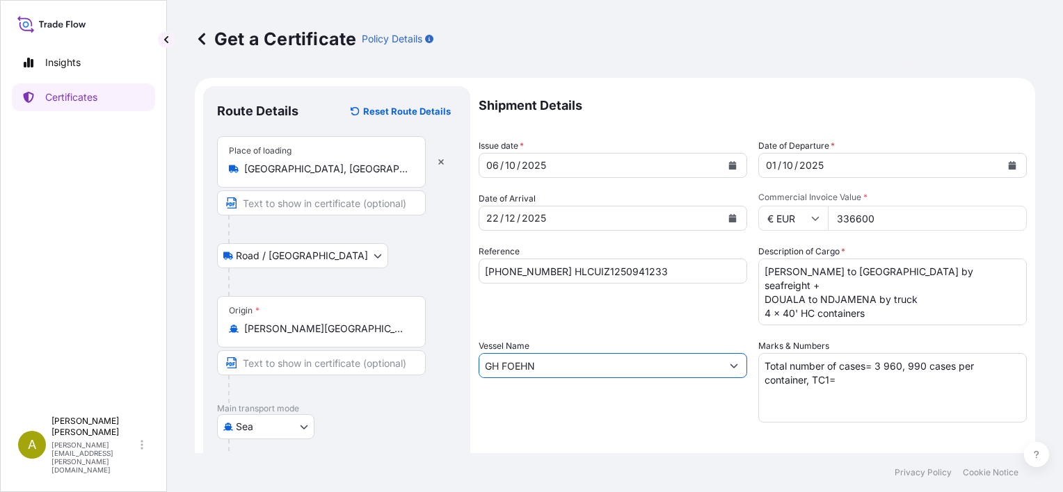
type input "GH FOEHN"
click at [841, 382] on textarea "Total number of cases= 3 960, 990 cases per container, TC1=" at bounding box center [892, 388] width 268 height 70
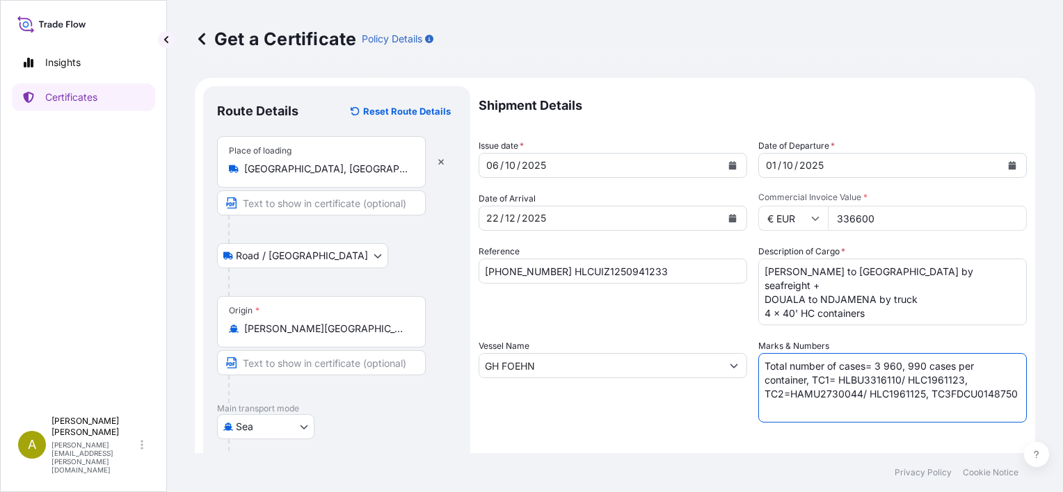
click at [941, 397] on textarea "Total number of cases= 3 960, 990 cases per container, TC1= HLBU3316110/ HLC196…" at bounding box center [892, 388] width 268 height 70
click at [854, 408] on textarea "Total number of cases= 3 960, 990 cases per container, TC1= HLBU3316110/ HLC196…" at bounding box center [892, 388] width 268 height 70
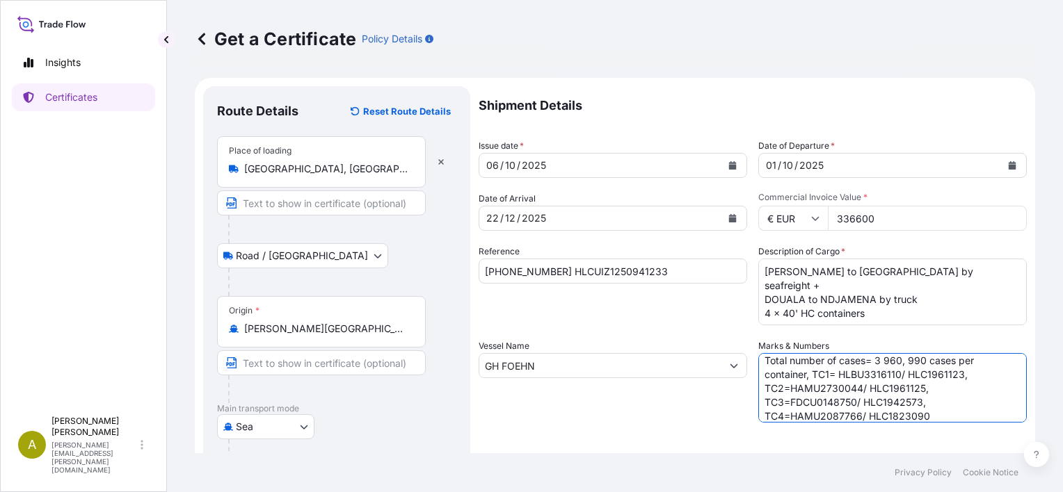
type textarea "Total number of cases= 3 960, 990 cases per container, TC1= HLBU3316110/ HLC196…"
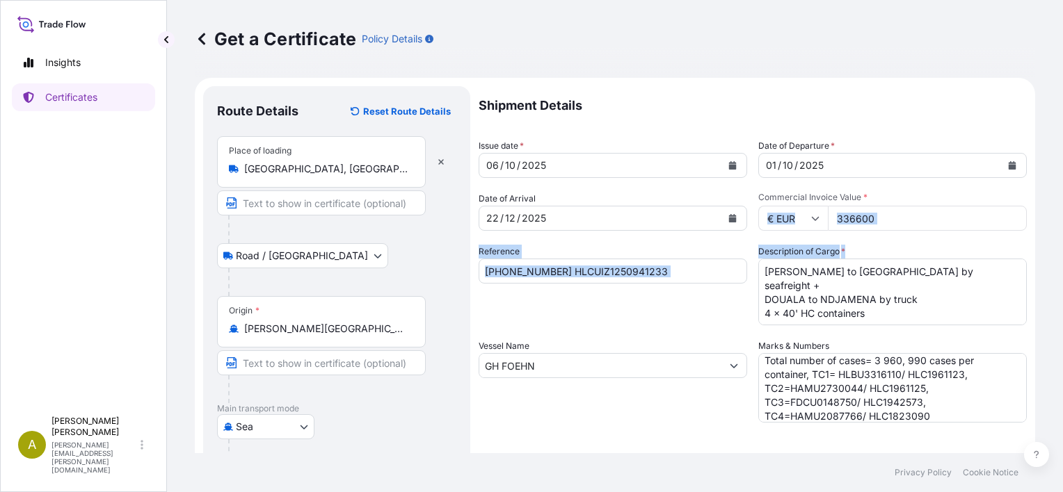
drag, startPoint x: 1051, startPoint y: 199, endPoint x: 1047, endPoint y: 253, distance: 54.4
click at [1047, 253] on div "Get a Certificate Policy Details Route Details Reset Route Details Place of loa…" at bounding box center [615, 226] width 896 height 453
click at [1027, 260] on div "Get a Certificate Policy Details Route Details Reset Route Details Place of loa…" at bounding box center [615, 226] width 896 height 453
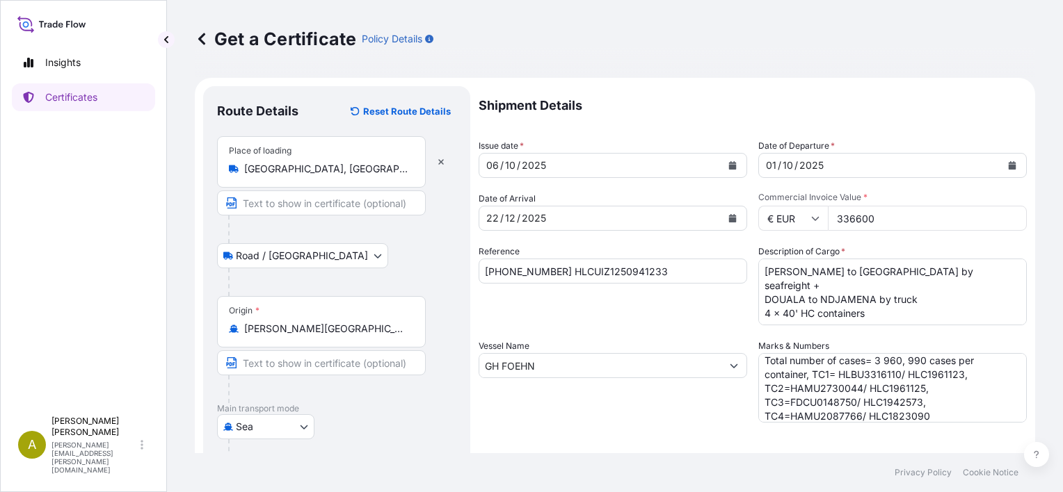
click at [962, 115] on p "Shipment Details" at bounding box center [752, 105] width 548 height 39
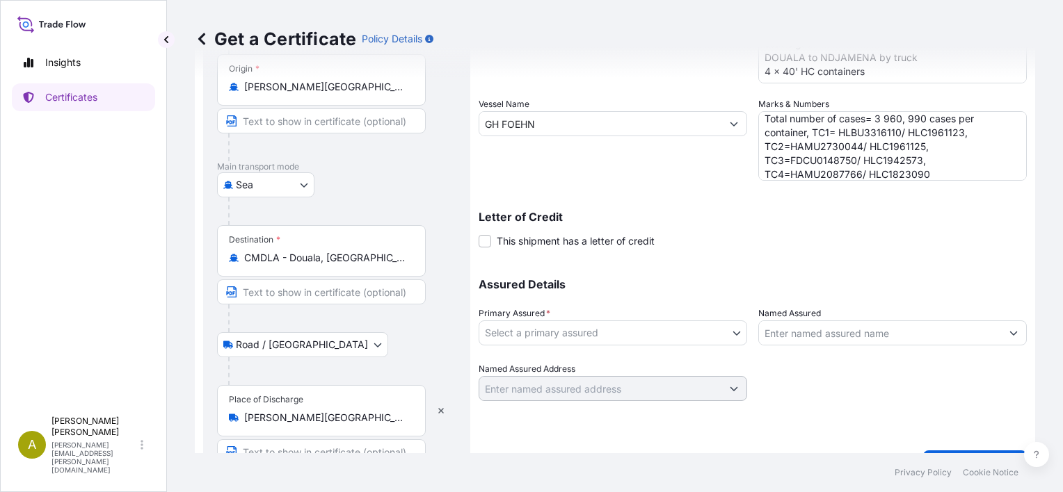
scroll to position [249, 0]
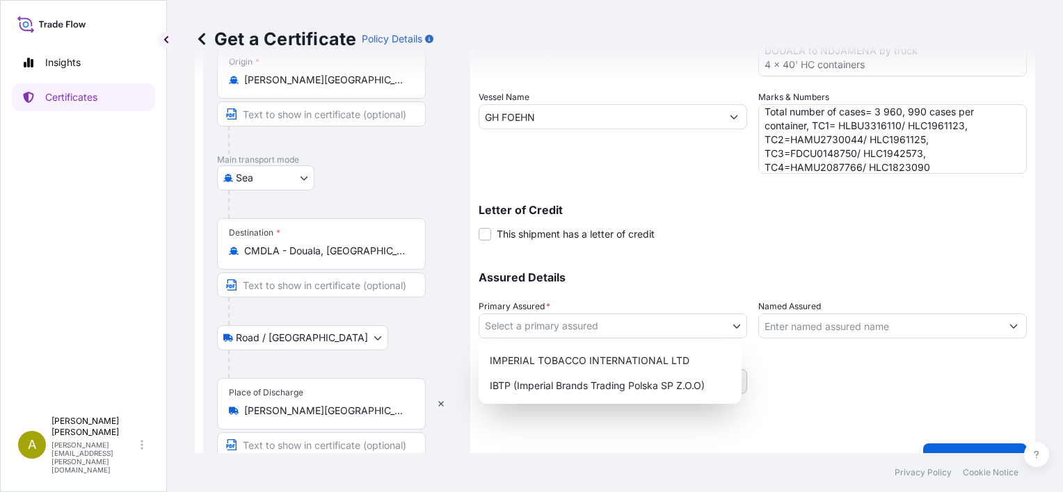
click at [729, 328] on body "Insights Certificates A [PERSON_NAME] [PERSON_NAME][EMAIL_ADDRESS][PERSON_NAME]…" at bounding box center [531, 246] width 1063 height 492
click at [684, 358] on div "IMPERIAL TOBACCO INTERNATIONAL LTD" at bounding box center [610, 360] width 252 height 25
select select "31694"
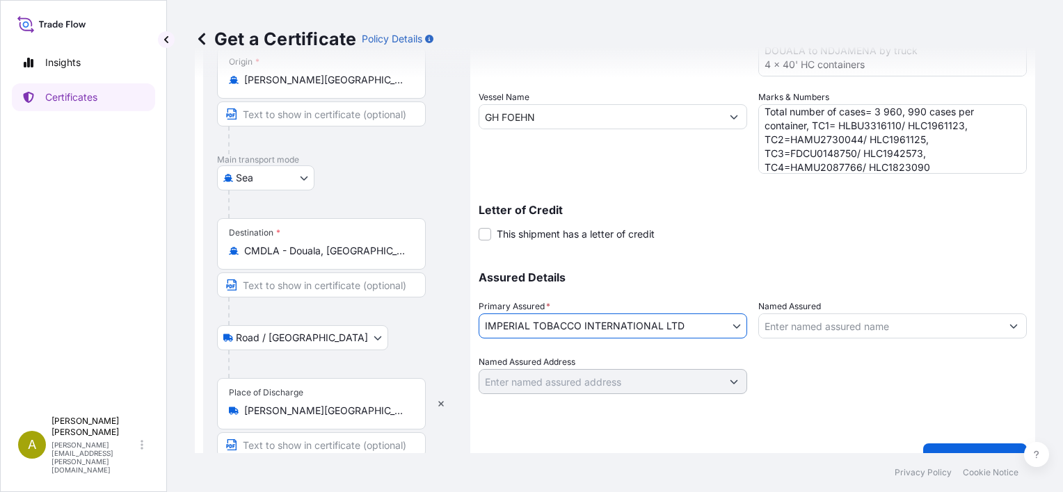
click at [1009, 327] on icon "Show suggestions" at bounding box center [1013, 326] width 8 height 8
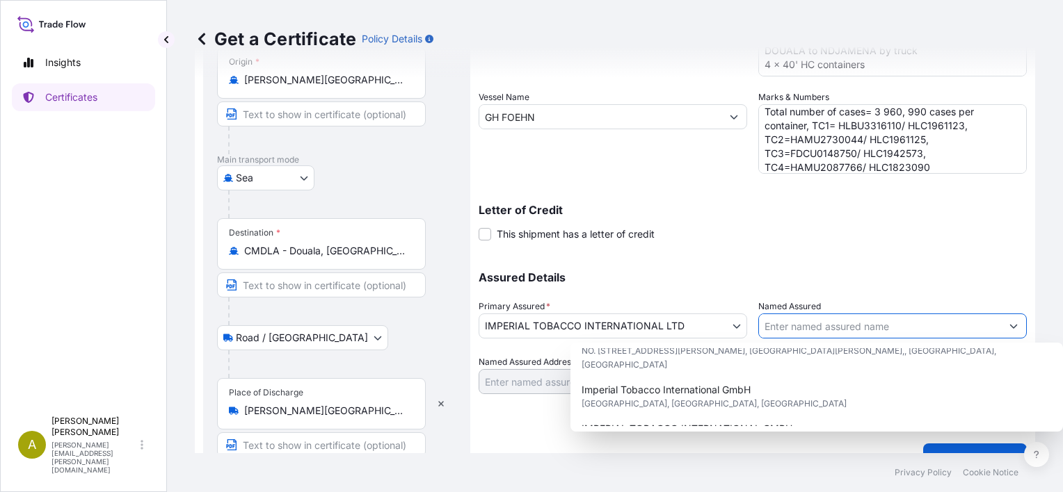
scroll to position [175, 0]
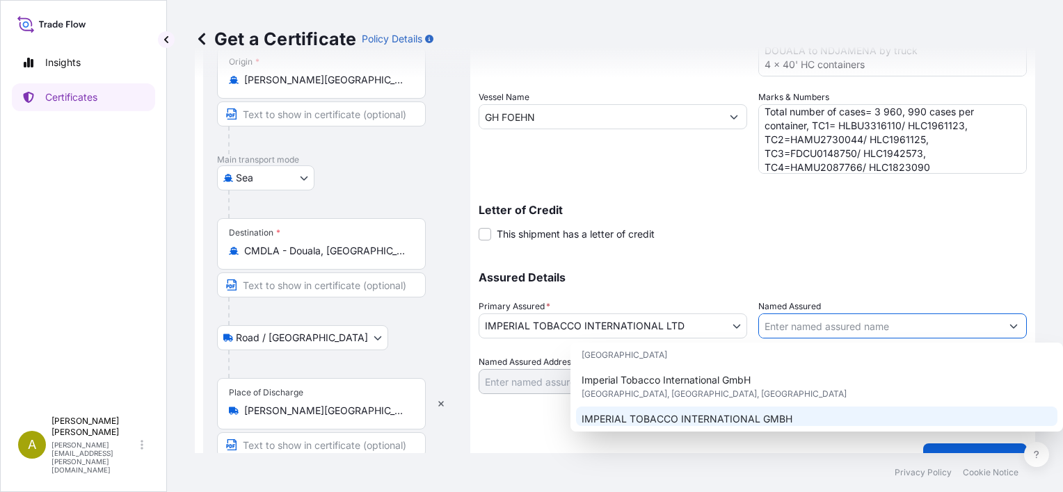
click at [748, 412] on span "IMPERIAL TOBACCO INTERNATIONAL GMBH" at bounding box center [686, 419] width 211 height 14
type input "IMPERIAL TOBACCO INTERNATIONAL GMBH"
type input "[STREET_ADDRESS]"
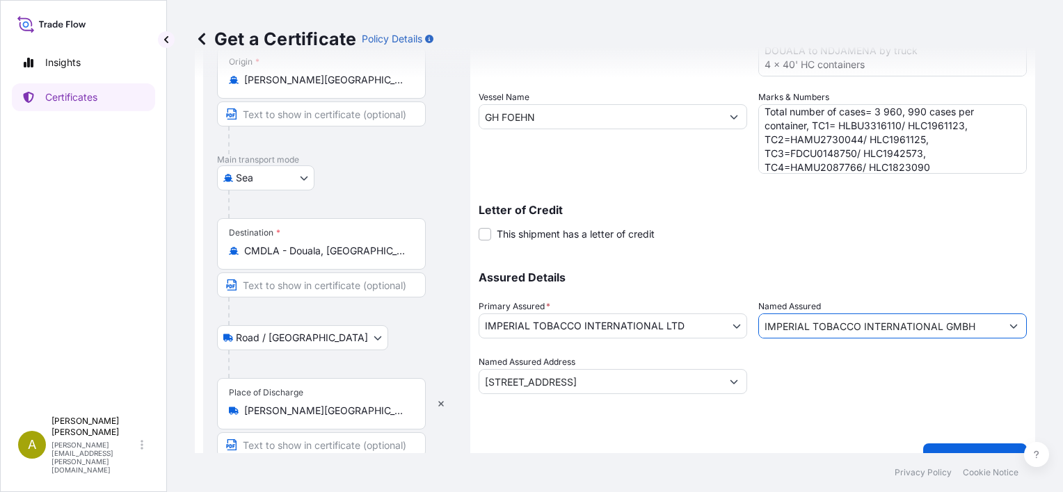
scroll to position [274, 0]
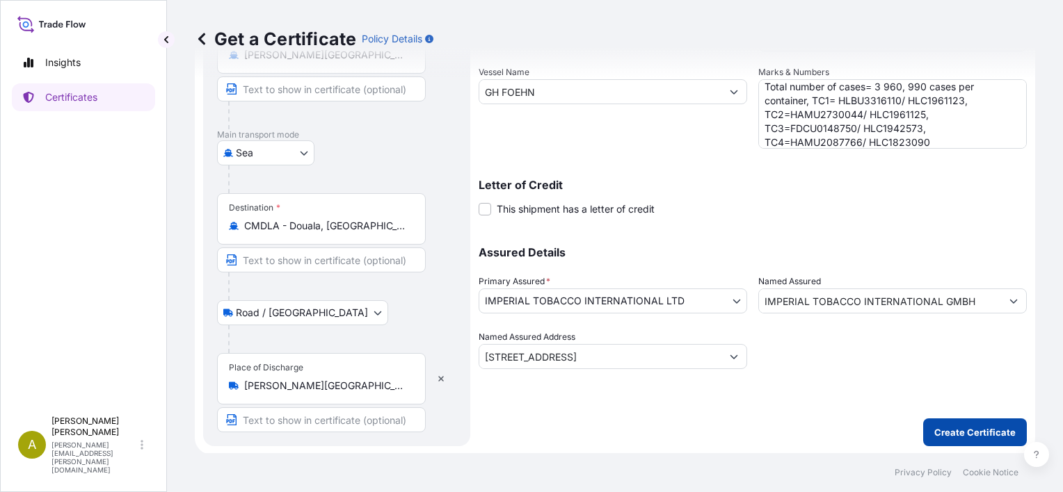
click at [946, 433] on p "Create Certificate" at bounding box center [974, 433] width 81 height 14
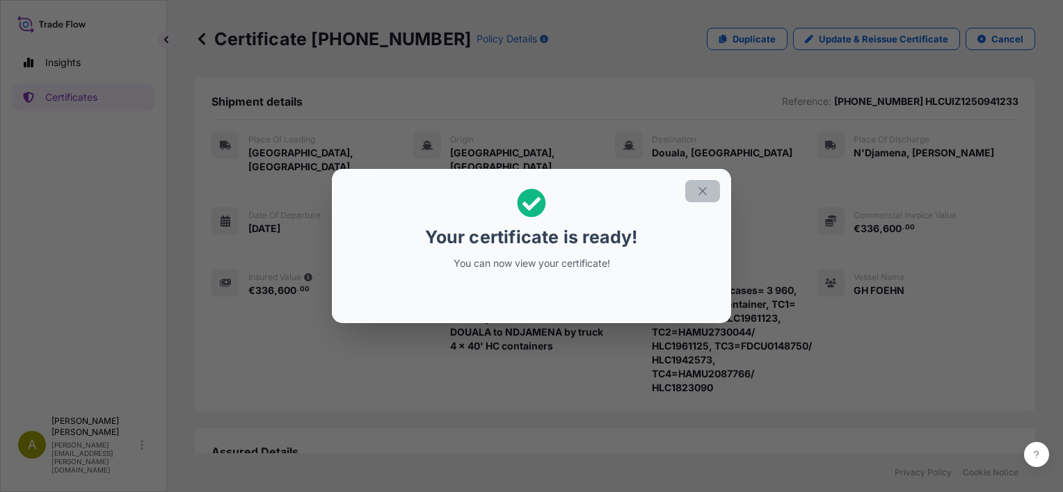
click at [696, 195] on icon "button" at bounding box center [702, 191] width 13 height 13
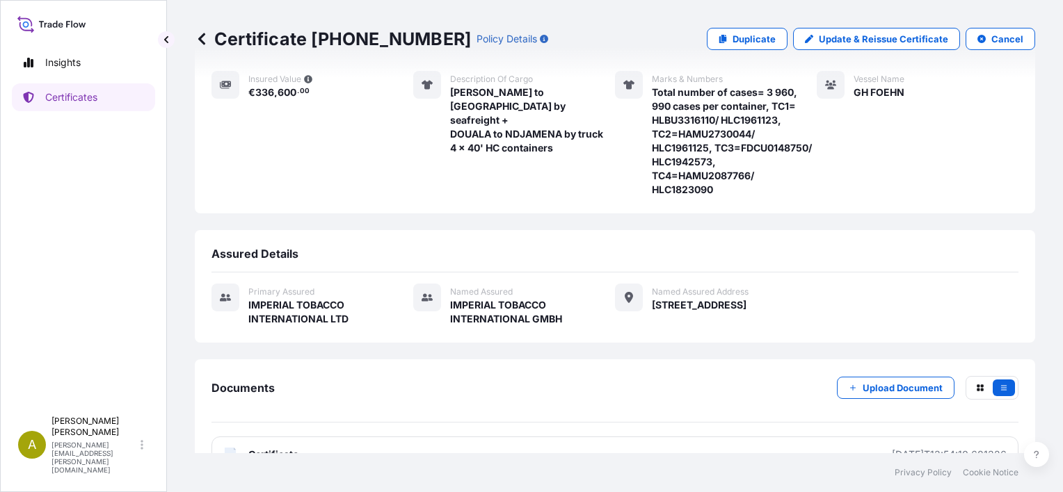
scroll to position [217, 0]
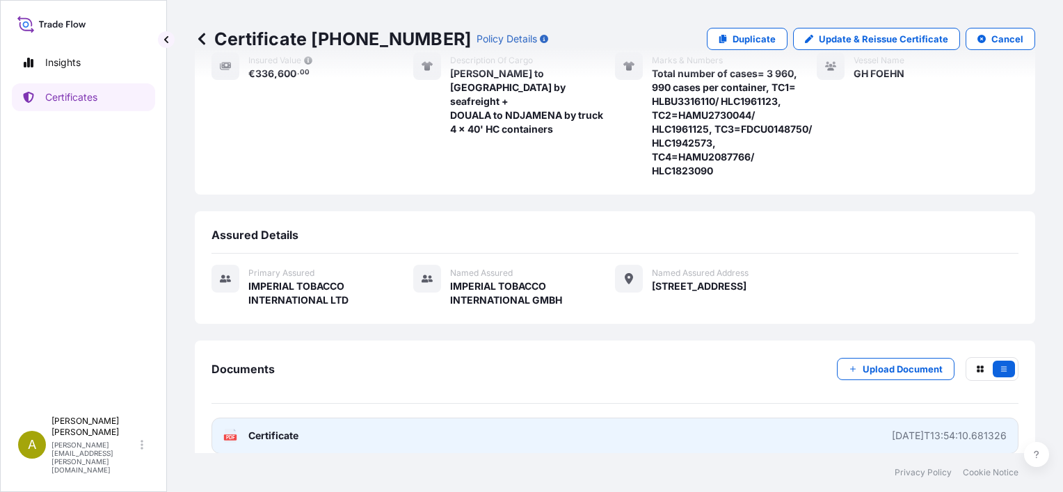
click at [250, 429] on span "Certificate" at bounding box center [273, 436] width 50 height 14
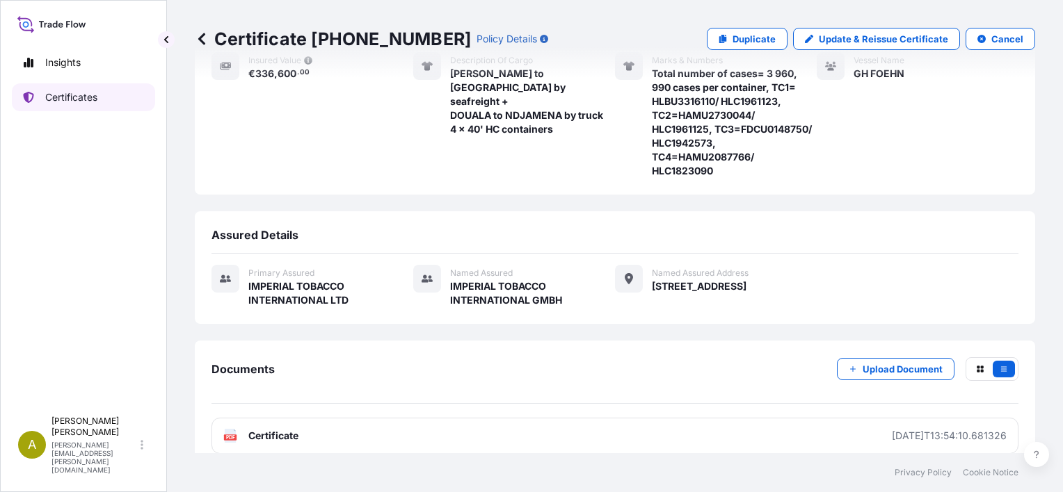
click at [64, 98] on p "Certificates" at bounding box center [71, 97] width 52 height 14
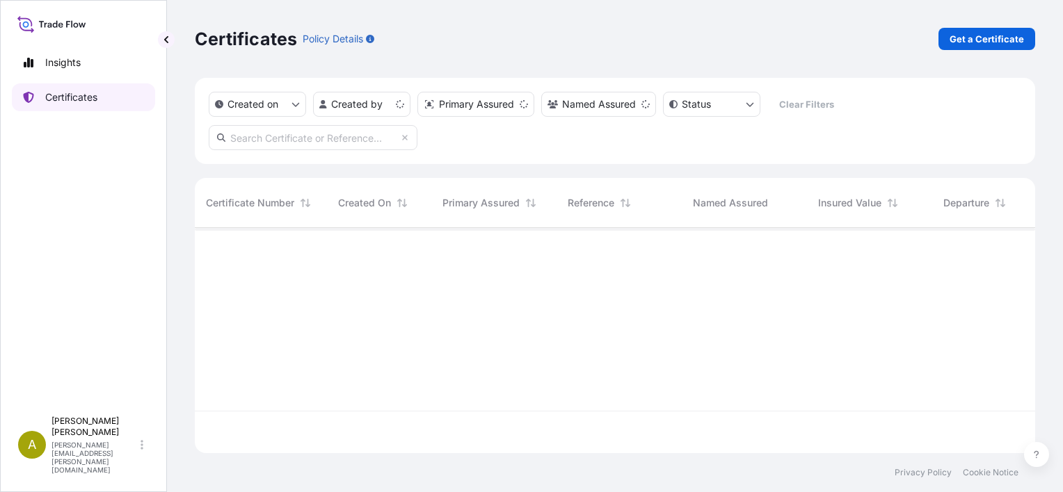
scroll to position [223, 829]
